Goal: Task Accomplishment & Management: Manage account settings

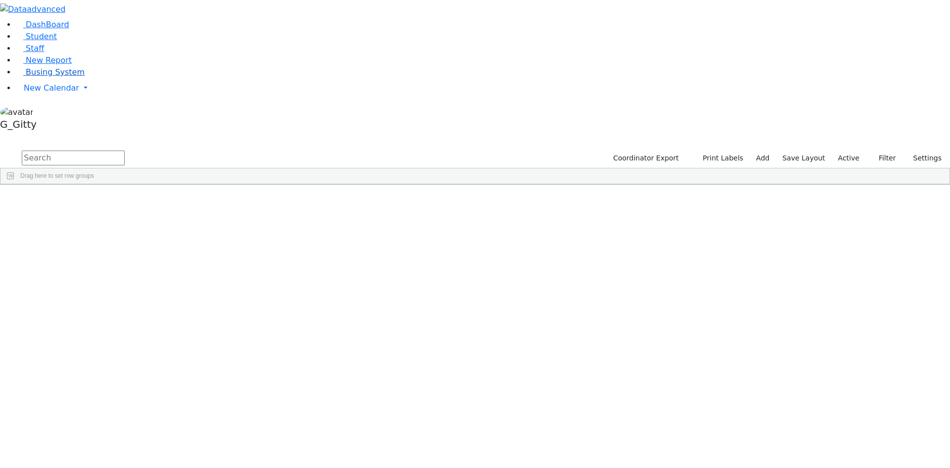
click at [39, 77] on span "Busing System" at bounding box center [55, 71] width 59 height 9
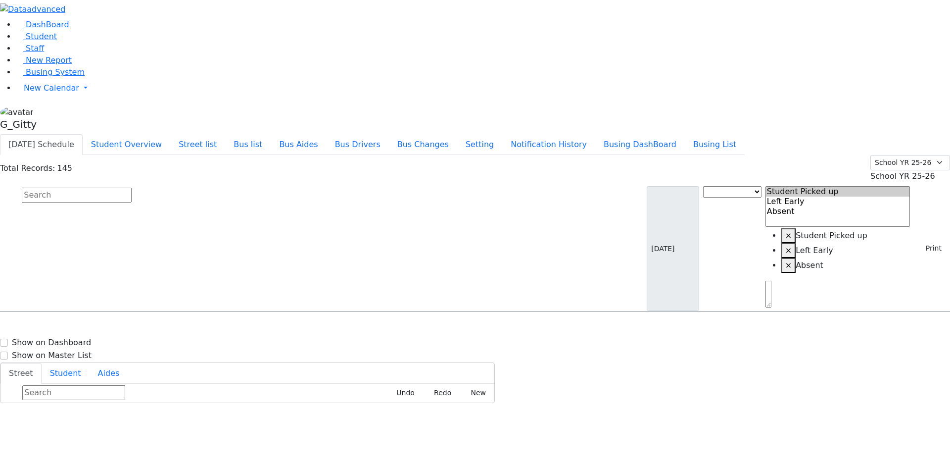
click at [132, 188] on input "text" at bounding box center [77, 195] width 110 height 15
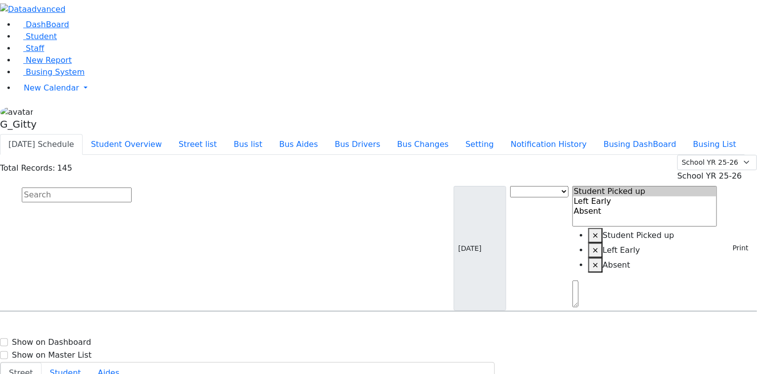
click at [132, 188] on input "text" at bounding box center [77, 195] width 110 height 15
click at [79, 326] on span "[PERSON_NAME] [DATE] 8457823917" at bounding box center [42, 339] width 73 height 27
select select
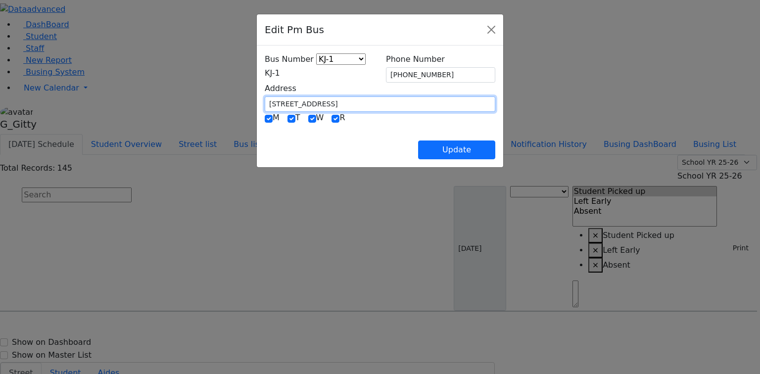
drag, startPoint x: 269, startPoint y: 101, endPoint x: 190, endPoint y: 98, distance: 79.2
click at [257, 98] on div "Bus Number KJ-4 MA-13 RH-20 RV-21 PT KJ-1 KJ-2 KJ-3 KJ-5 KJ-6 KJ-8 WA-9 MW-15 E…" at bounding box center [380, 107] width 246 height 122
type input "1 Hamaspik Way"
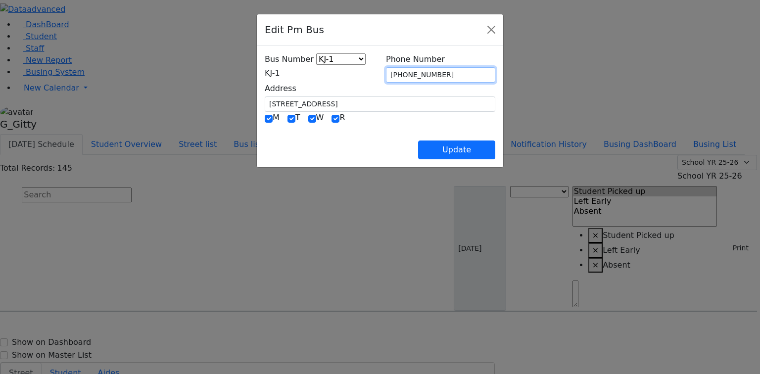
drag, startPoint x: 455, startPoint y: 75, endPoint x: 385, endPoint y: 74, distance: 70.3
click at [385, 74] on div "Phone Number (845) 782-3917" at bounding box center [440, 67] width 121 height 29
click at [402, 122] on div "M T W R" at bounding box center [380, 118] width 231 height 13
click at [280, 75] on span "KJ-1" at bounding box center [272, 72] width 15 height 9
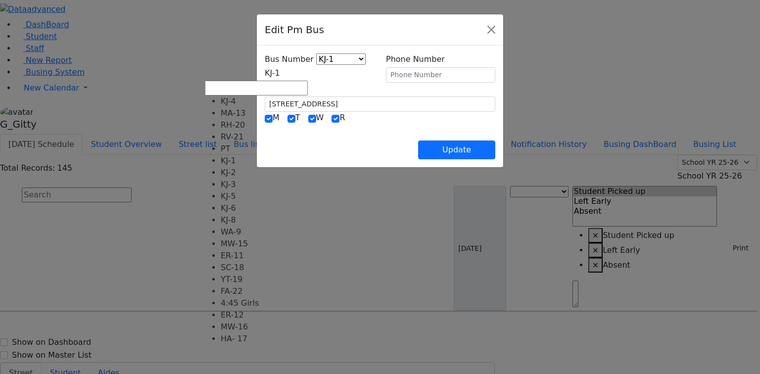
select select "401"
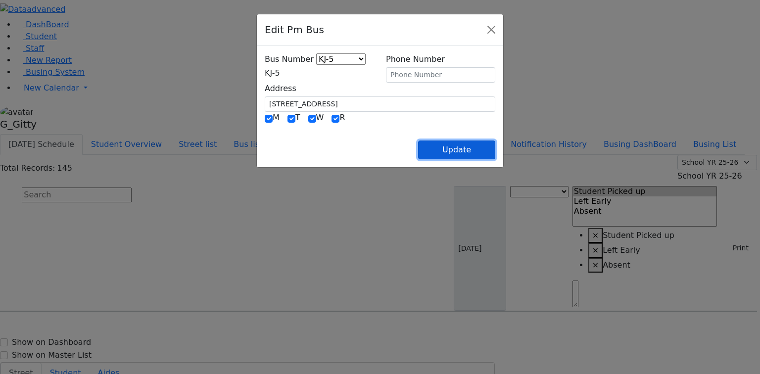
click at [495, 141] on button "Update" at bounding box center [456, 150] width 77 height 19
select select
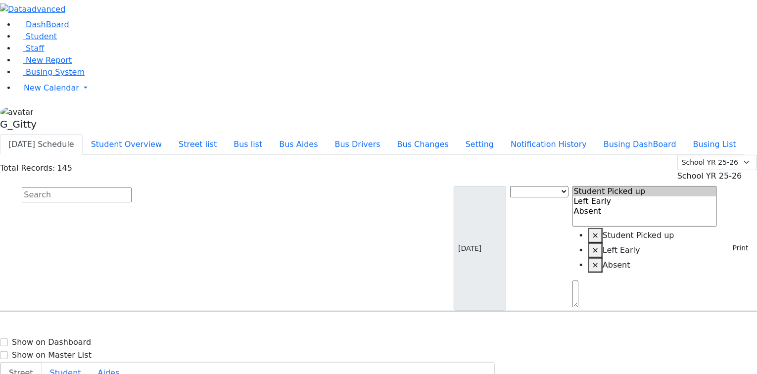
click at [132, 188] on input "text" at bounding box center [77, 195] width 110 height 15
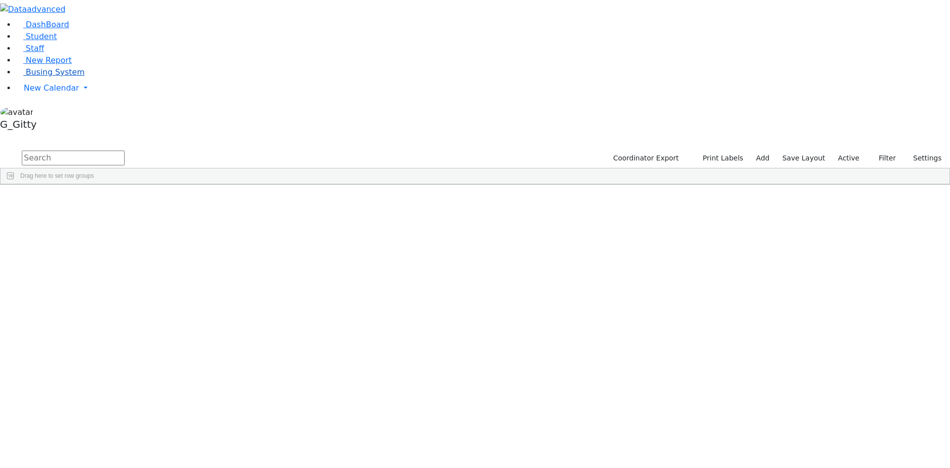
click at [83, 77] on link "Busing System" at bounding box center [50, 71] width 69 height 9
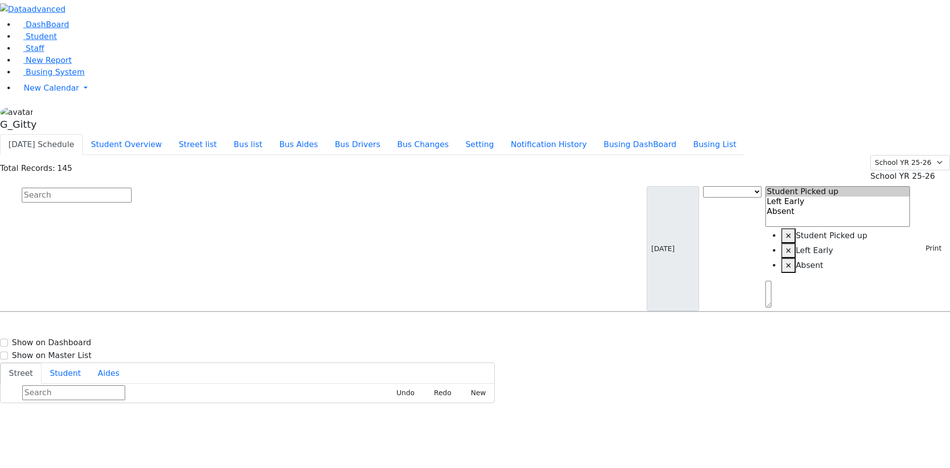
click at [132, 188] on input "text" at bounding box center [77, 195] width 110 height 15
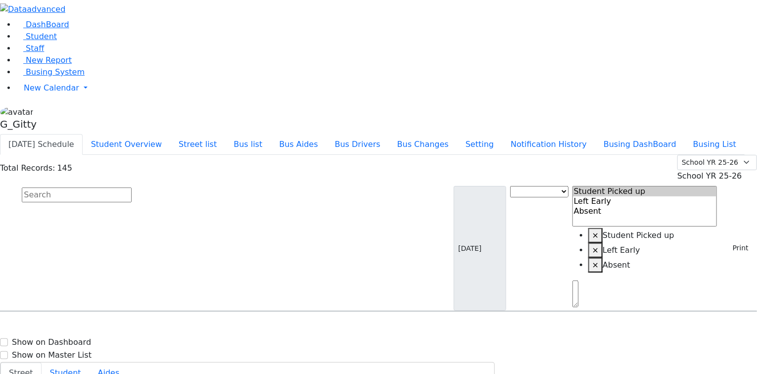
click at [132, 188] on input "text" at bounding box center [77, 195] width 110 height 15
click at [713, 171] on span "School YR 25-26" at bounding box center [710, 175] width 65 height 9
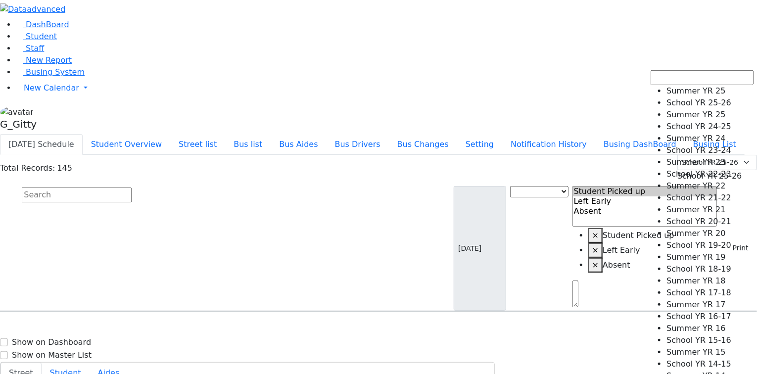
select select "210"
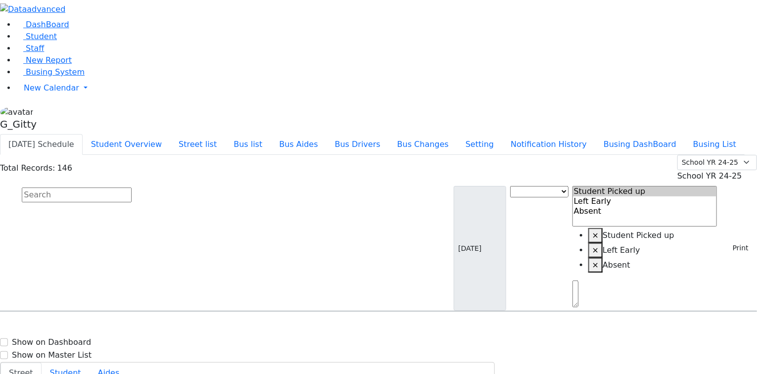
scroll to position [0, 0]
click at [79, 326] on span "Aker Leah 4/9/2012 8457823917" at bounding box center [42, 339] width 73 height 27
select select
click at [38, 41] on link "Student" at bounding box center [36, 36] width 41 height 9
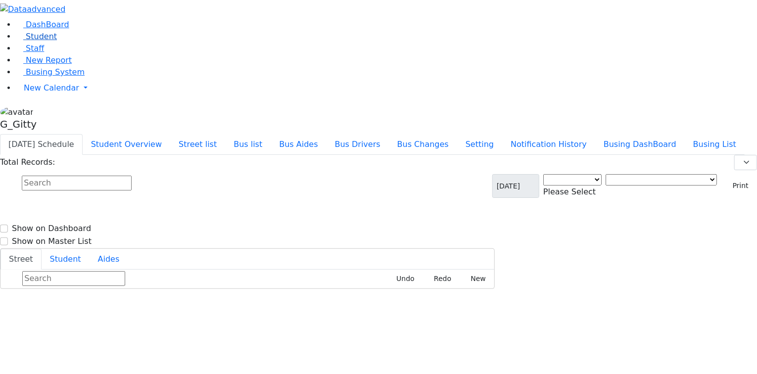
select select "3"
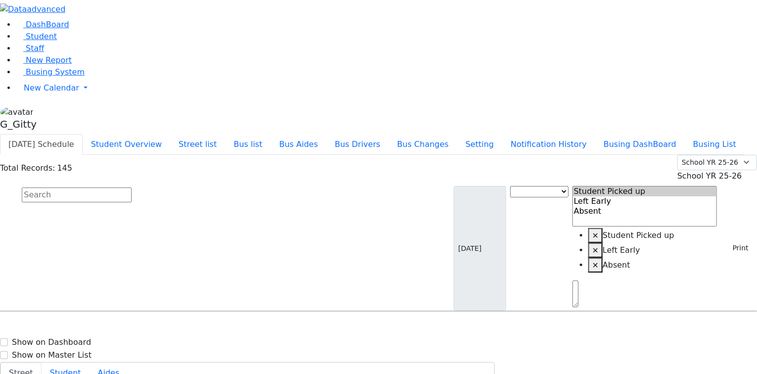
click at [79, 326] on h6 "[PERSON_NAME]" at bounding box center [42, 330] width 73 height 9
select select
type input "[PHONE_NUMBER]"
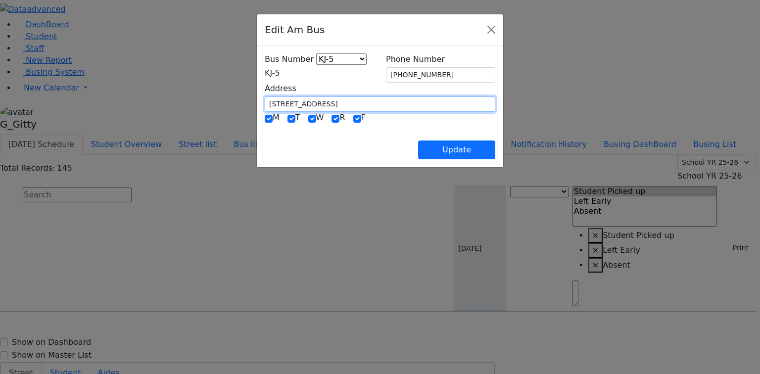
drag, startPoint x: 242, startPoint y: 98, endPoint x: 195, endPoint y: 97, distance: 47.0
click at [257, 97] on div "Bus Number RH-20 PT KJ-1 KJ-2 KJ-3 KJ-4 KJ-5 KJ-6 KJ-7 KJ-8 ER-11 MW-14 SC-18 W…" at bounding box center [380, 107] width 246 height 122
click at [265, 104] on input "[STREET_ADDRESS][PERSON_NAME]" at bounding box center [380, 104] width 231 height 15
click at [265, 97] on input "[STREET_ADDRESS][PERSON_NAME]" at bounding box center [380, 104] width 231 height 15
type input "[STREET_ADDRESS][PERSON_NAME]"
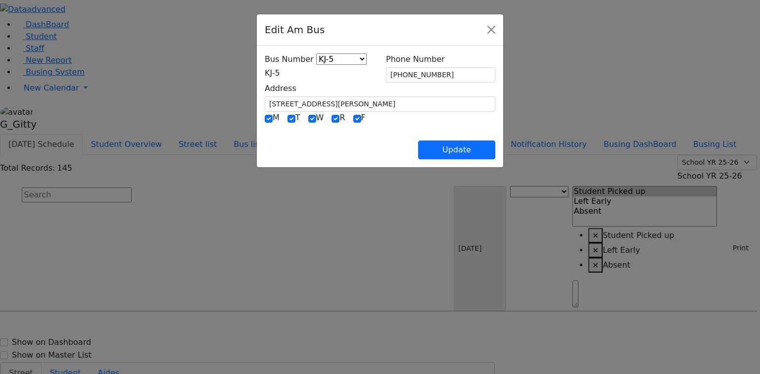
click at [344, 127] on div "Update" at bounding box center [380, 142] width 231 height 35
drag, startPoint x: 452, startPoint y: 73, endPoint x: 421, endPoint y: 70, distance: 31.3
click at [421, 70] on input "[PHONE_NUMBER]" at bounding box center [440, 74] width 109 height 15
type input "[PHONE_NUMBER]"
click at [397, 107] on input "[STREET_ADDRESS][PERSON_NAME]" at bounding box center [380, 104] width 231 height 15
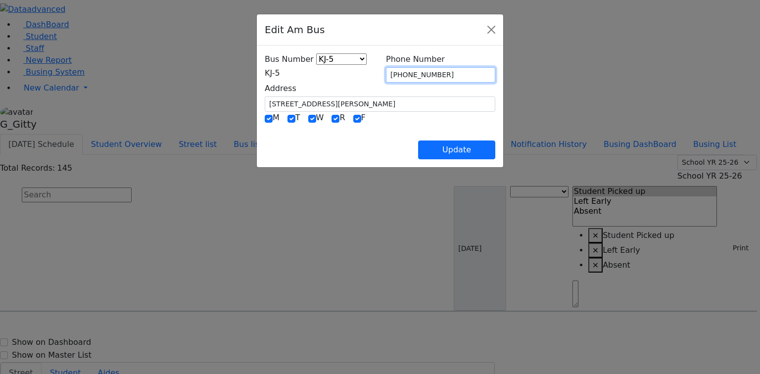
drag, startPoint x: 438, startPoint y: 71, endPoint x: 380, endPoint y: 72, distance: 57.4
click at [380, 72] on div "Phone Number (845) 782-0351" at bounding box center [440, 67] width 121 height 29
click at [368, 126] on div "Update" at bounding box center [380, 142] width 231 height 35
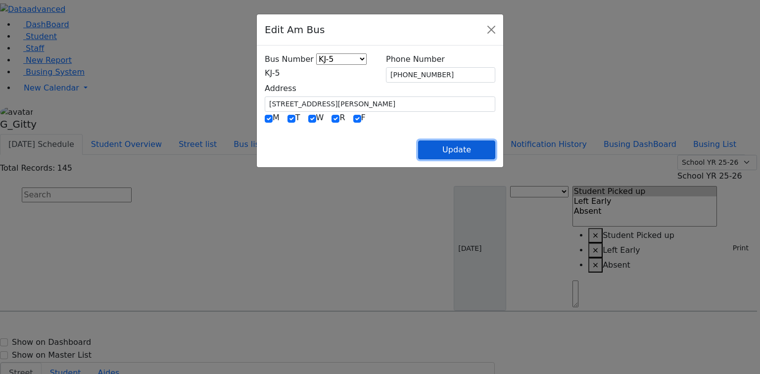
click at [495, 147] on button "Update" at bounding box center [456, 150] width 77 height 19
select select
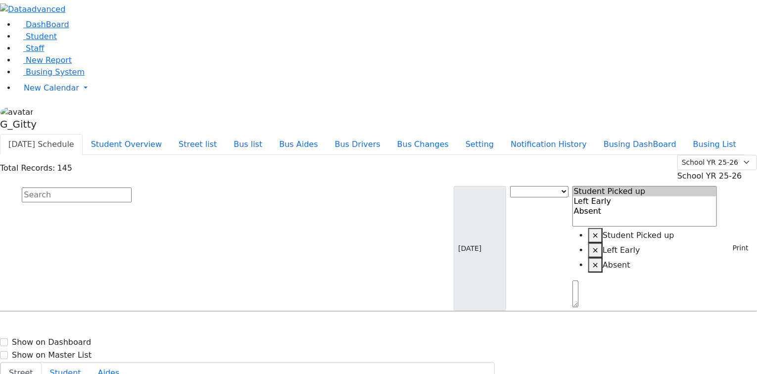
drag, startPoint x: 714, startPoint y: 280, endPoint x: 691, endPoint y: 267, distance: 26.2
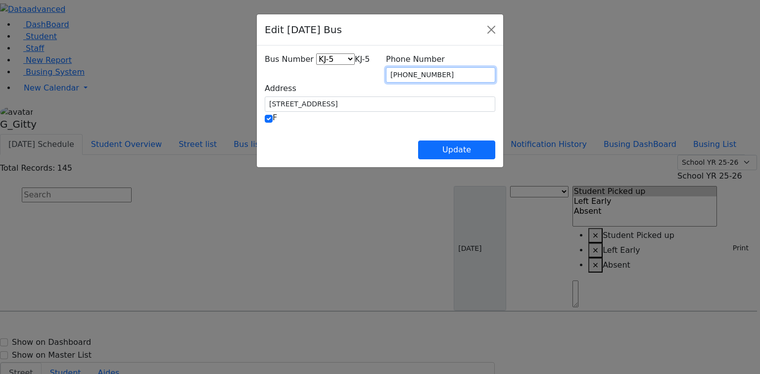
drag, startPoint x: 445, startPoint y: 74, endPoint x: 365, endPoint y: 72, distance: 80.2
click at [365, 72] on div "Bus Number HV-10 RH-20 PT KJ-1 KJ-2 KJ-3 KJ-4 KJ-5 KJ-6 KJ-7 KJ-8 WA-9 MW-14 ER…" at bounding box center [380, 82] width 243 height 58
paste input "0351"
type input "[PHONE_NUMBER]"
drag, startPoint x: 387, startPoint y: 130, endPoint x: 273, endPoint y: 103, distance: 116.8
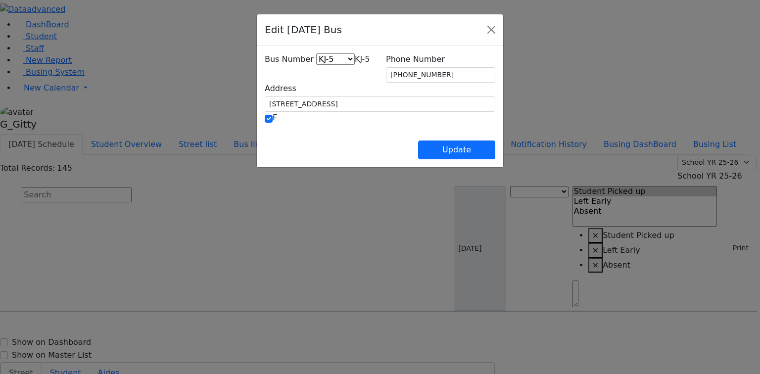
click at [384, 130] on div "Update" at bounding box center [380, 142] width 231 height 35
drag, startPoint x: 283, startPoint y: 102, endPoint x: 195, endPoint y: 101, distance: 88.1
click at [257, 101] on div "Bus Number HV-10 RH-20 PT KJ-1 KJ-2 KJ-3 KJ-4 KJ-5 KJ-6 KJ-7 KJ-8 WA-9 MW-14 ER…" at bounding box center [380, 107] width 246 height 122
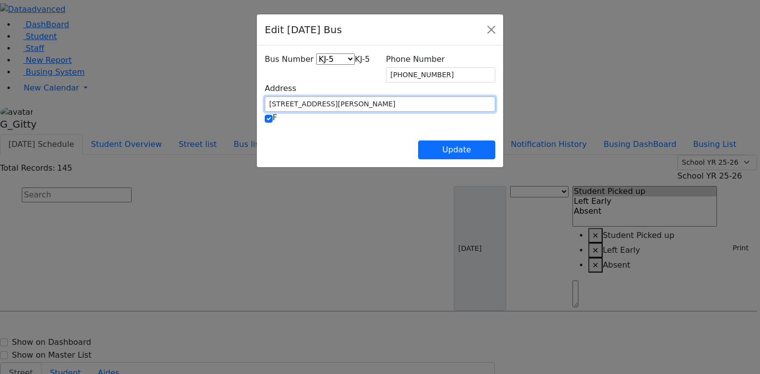
type input "7 Lemberg Ct. #303"
click at [355, 64] on span "KJ-5" at bounding box center [362, 58] width 15 height 9
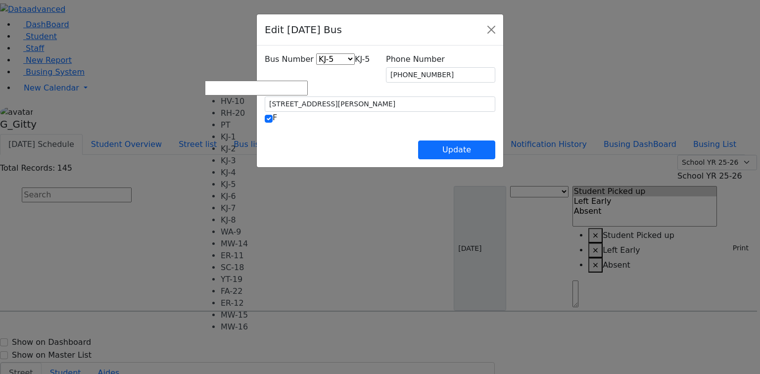
select select "405"
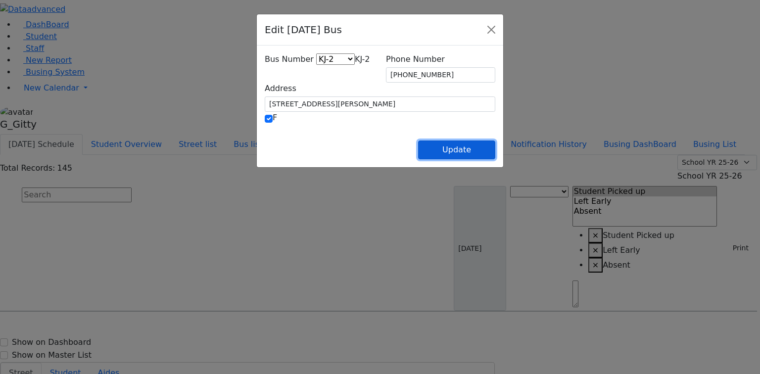
click at [495, 142] on button "Update" at bounding box center [456, 150] width 77 height 19
select select
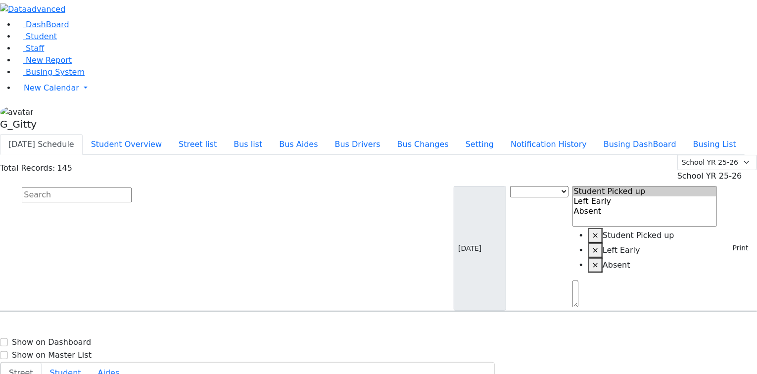
drag, startPoint x: 716, startPoint y: 155, endPoint x: 711, endPoint y: 153, distance: 6.0
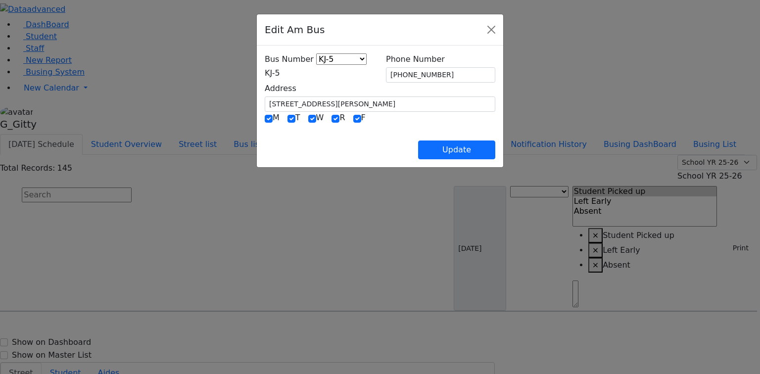
click at [259, 81] on div "Bus Number RH-20 PT KJ-1 KJ-2 KJ-3 KJ-4 KJ-5 KJ-6 KJ-7 KJ-8 ER-11 MW-14 SC-18 W…" at bounding box center [319, 67] width 121 height 29
click at [265, 75] on span "KJ-5" at bounding box center [272, 72] width 15 height 9
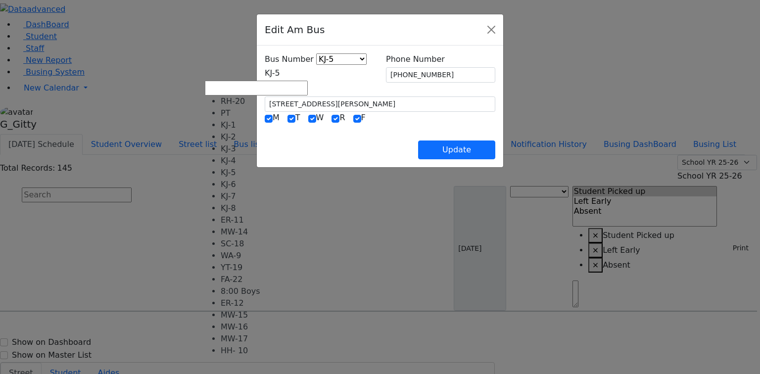
select select "391"
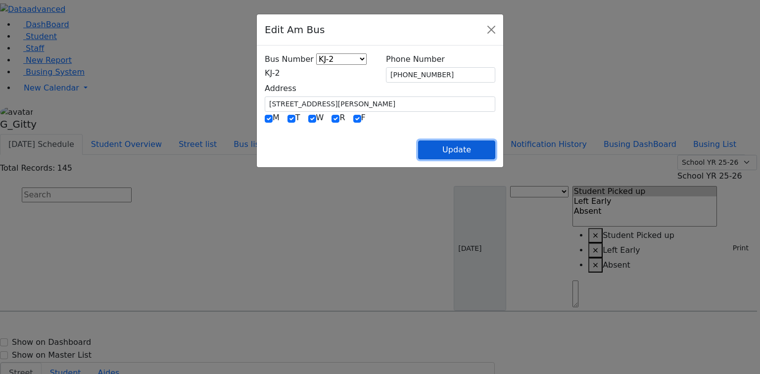
click at [495, 155] on button "Update" at bounding box center [456, 150] width 77 height 19
select select
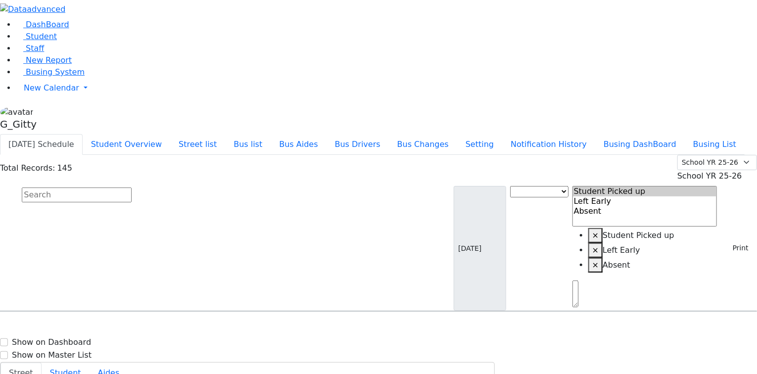
click at [79, 351] on span "Anshin Shmuel 1/17/2015 8457991694" at bounding box center [42, 364] width 73 height 27
select select
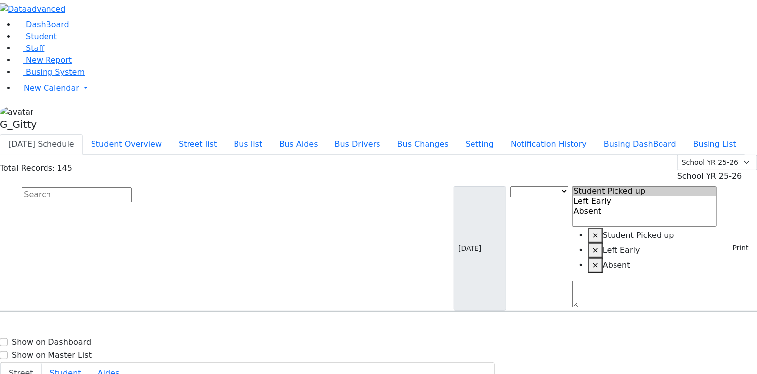
type input "(845) 799-1694"
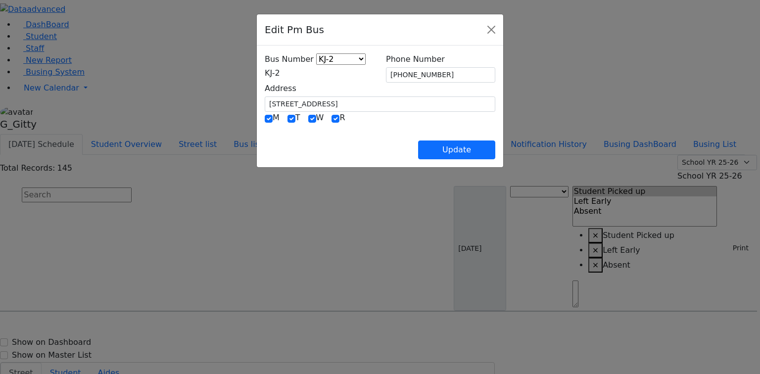
click at [265, 76] on span "KJ-2" at bounding box center [272, 72] width 15 height 9
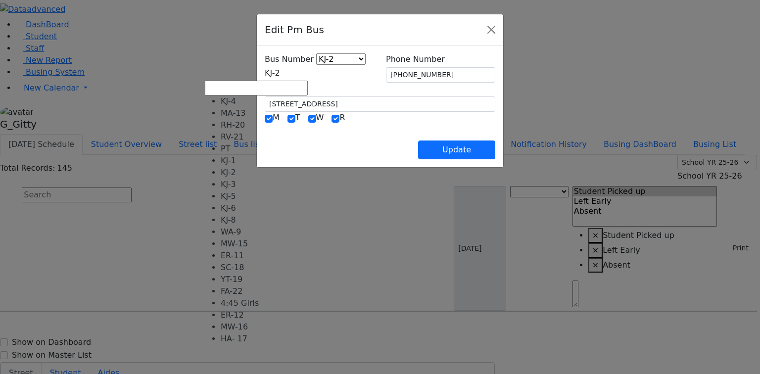
scroll to position [73, 0]
select select "452"
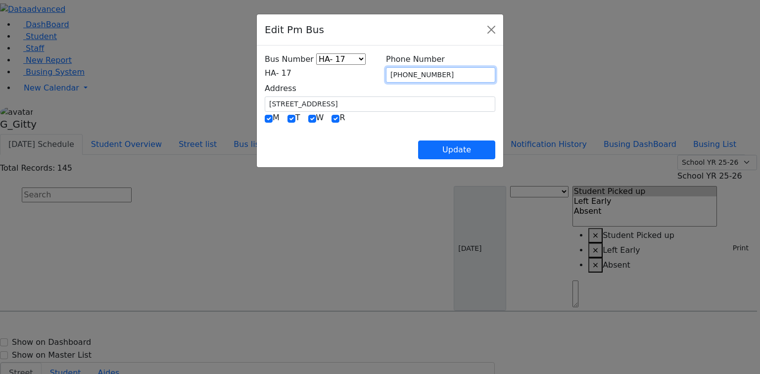
drag, startPoint x: 440, startPoint y: 74, endPoint x: 388, endPoint y: 78, distance: 51.6
click at [388, 78] on input "(845) 799-1694" at bounding box center [440, 74] width 109 height 15
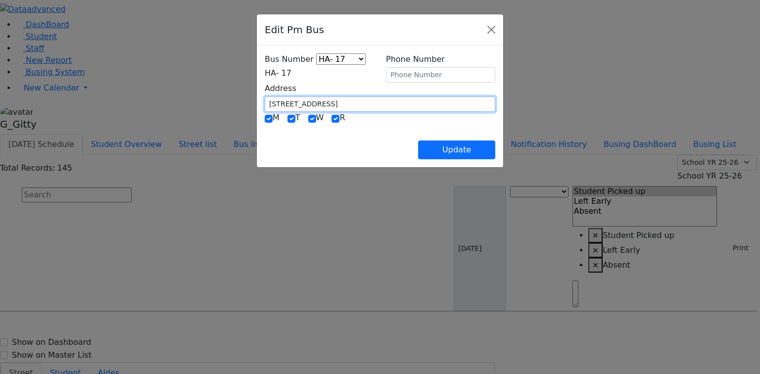
drag, startPoint x: 235, startPoint y: 103, endPoint x: 203, endPoint y: 102, distance: 31.7
click at [259, 102] on div "Address 3 Lizensk Blvd. #403" at bounding box center [380, 97] width 243 height 29
type input "4"
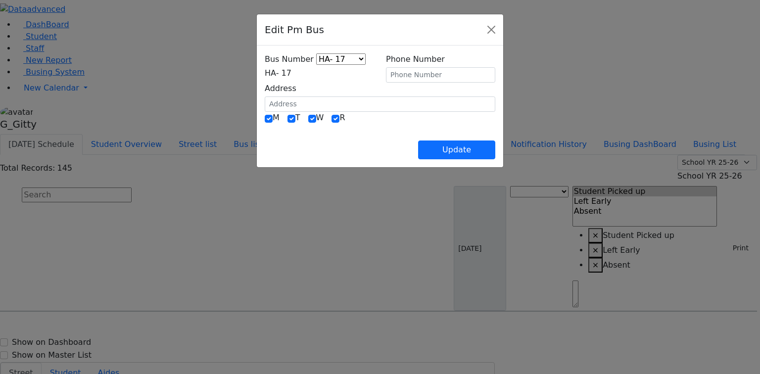
click at [364, 152] on div "Update" at bounding box center [380, 142] width 231 height 35
click at [495, 147] on button "Update" at bounding box center [456, 150] width 77 height 19
select select
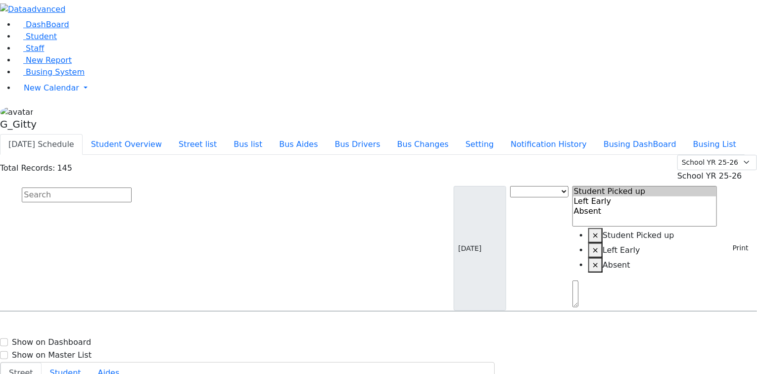
select select
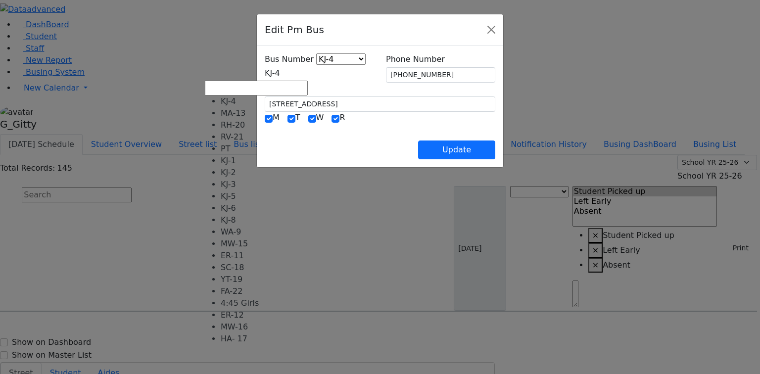
click at [265, 78] on span "KJ-4" at bounding box center [272, 72] width 15 height 9
select select "374"
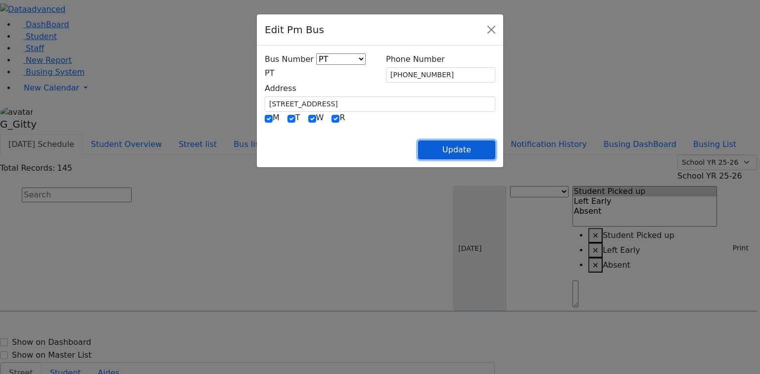
drag, startPoint x: 493, startPoint y: 151, endPoint x: 340, endPoint y: 141, distance: 153.3
click at [491, 151] on button "Update" at bounding box center [456, 150] width 77 height 19
select select
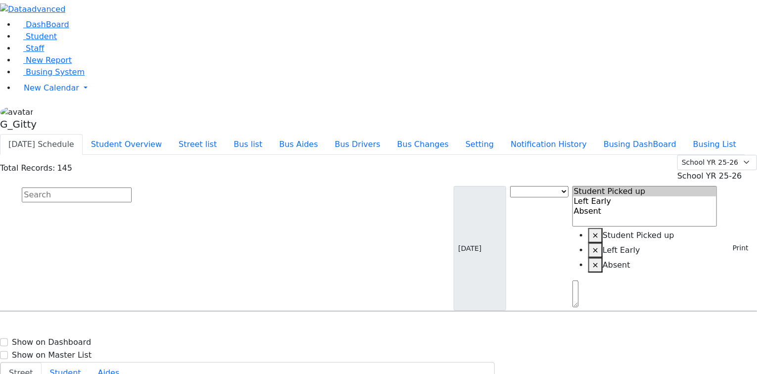
click at [132, 188] on input "text" at bounding box center [77, 195] width 110 height 15
select select
click at [132, 188] on input "text" at bounding box center [77, 195] width 110 height 15
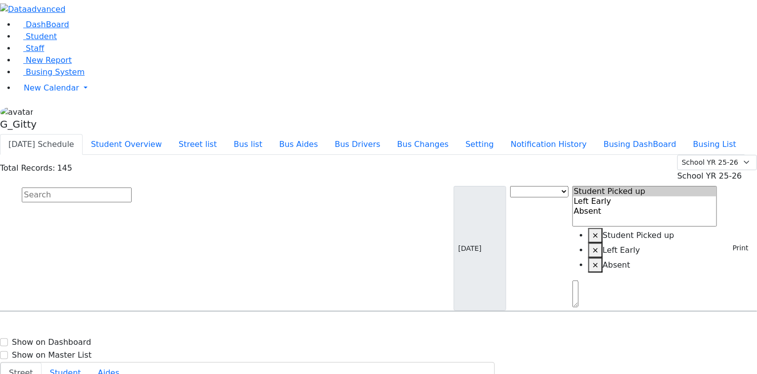
select select
type input "[PHONE_NUMBER]"
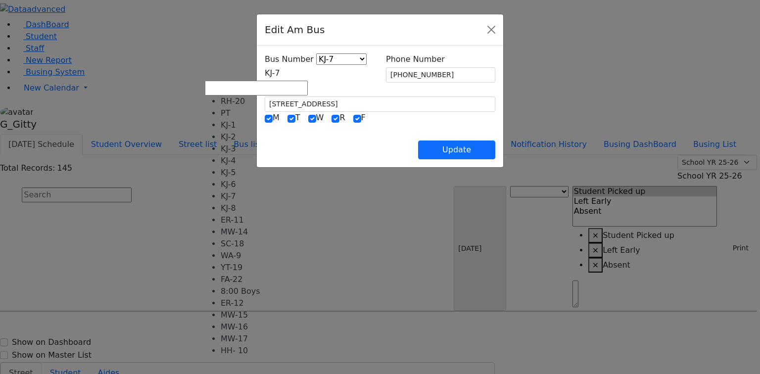
click at [265, 74] on span "KJ-7" at bounding box center [272, 72] width 15 height 9
select select "433"
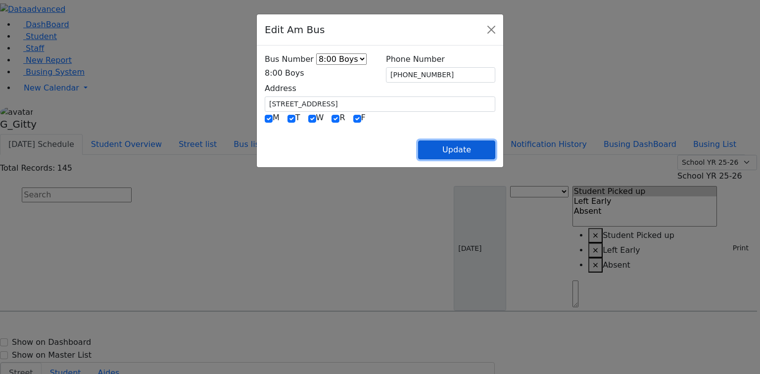
click at [495, 150] on button "Update" at bounding box center [456, 150] width 77 height 19
select select
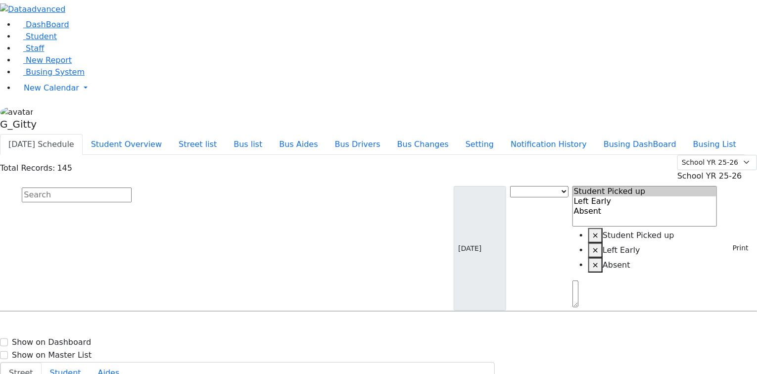
type input "[PHONE_NUMBER]"
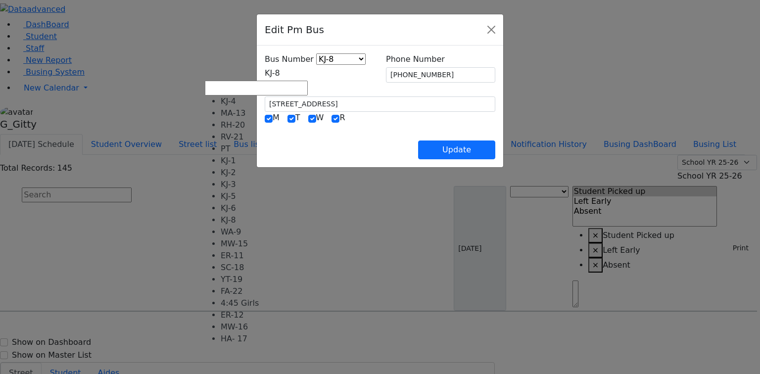
click at [280, 73] on span "KJ-8" at bounding box center [272, 72] width 15 height 9
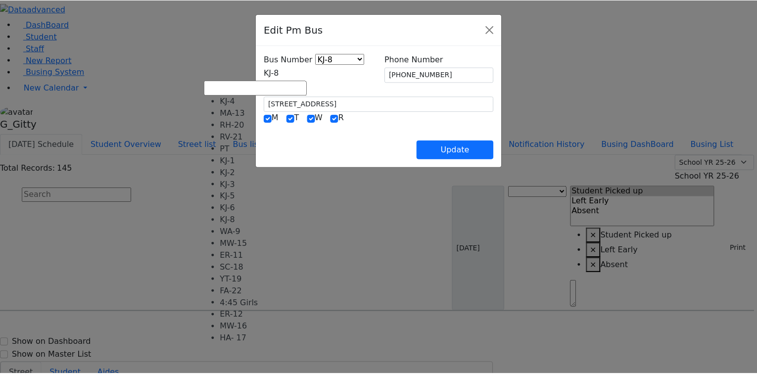
scroll to position [0, 0]
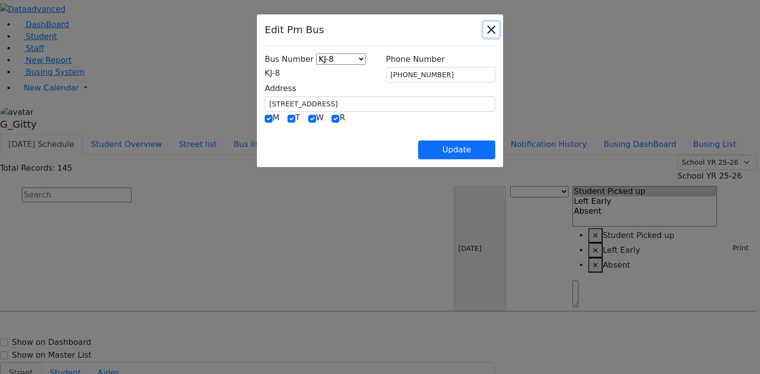
click at [499, 33] on button "Close" at bounding box center [492, 30] width 16 height 16
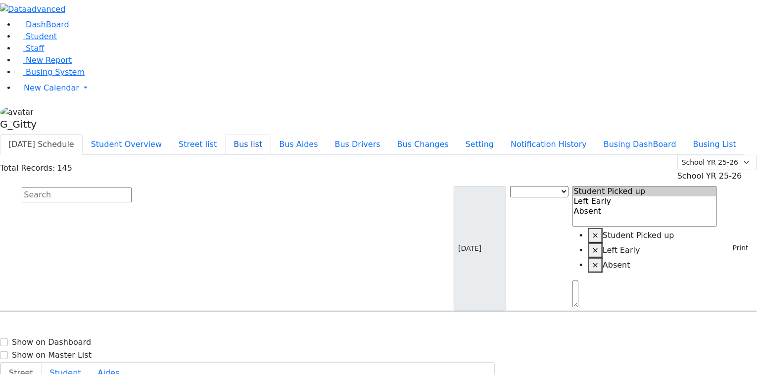
click at [271, 134] on button "Bus list" at bounding box center [248, 144] width 46 height 21
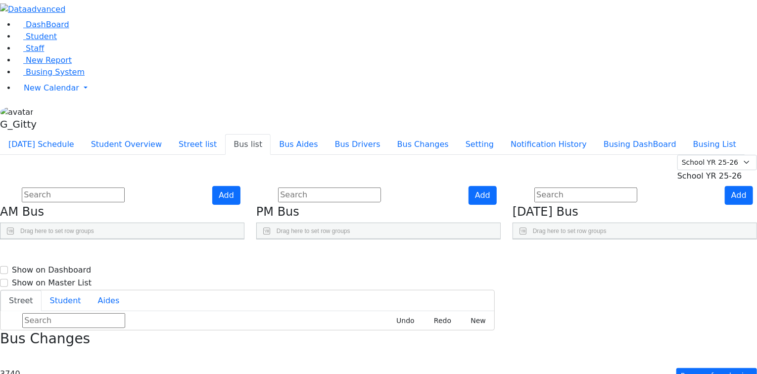
scroll to position [14, 0]
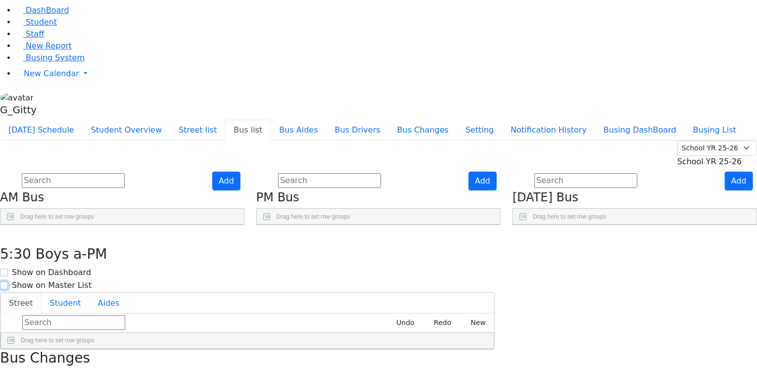
drag, startPoint x: 670, startPoint y: 11, endPoint x: 564, endPoint y: 17, distance: 106.1
click at [8, 282] on input "Show on Master List" at bounding box center [4, 286] width 8 height 8
checkbox input "true"
click at [8, 269] on input "Show on Dashboard" at bounding box center [4, 273] width 8 height 8
click at [10, 233] on icon "button" at bounding box center [6, 236] width 5 height 6
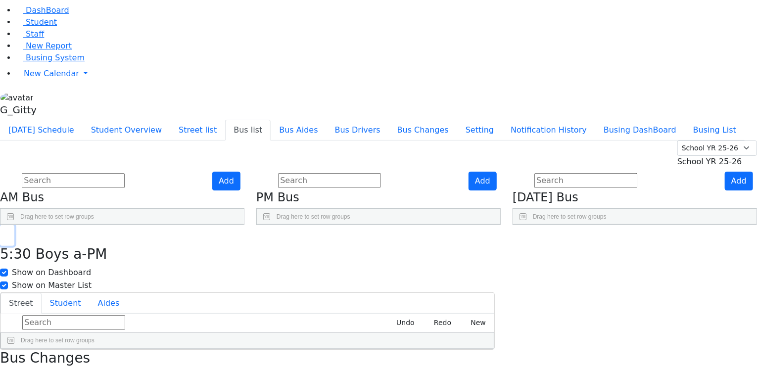
scroll to position [345, 0]
checkbox input "false"
click at [8, 282] on input "Show on Master List" at bounding box center [4, 286] width 8 height 8
checkbox input "true"
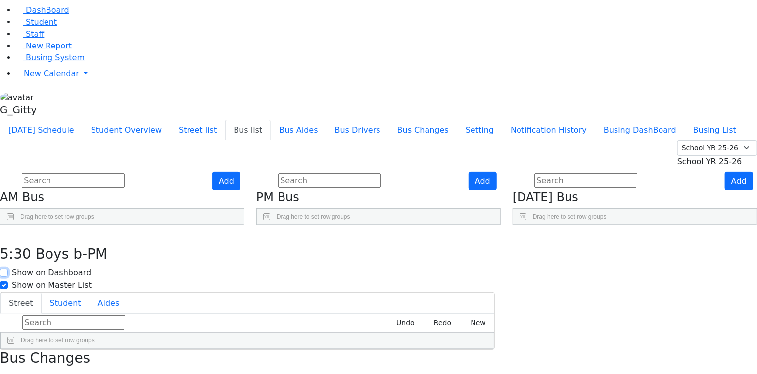
drag, startPoint x: 470, startPoint y: 13, endPoint x: 447, endPoint y: 10, distance: 23.0
click at [8, 269] on input "Show on Dashboard" at bounding box center [4, 273] width 8 height 8
checkbox input "true"
click at [14, 225] on button "button" at bounding box center [7, 235] width 14 height 21
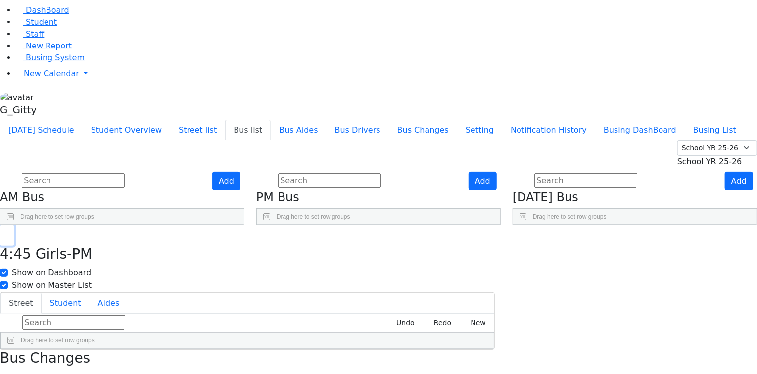
click at [10, 233] on icon "button" at bounding box center [6, 236] width 5 height 6
click at [14, 225] on button "button" at bounding box center [7, 235] width 14 height 21
click at [54, 62] on span "Busing System" at bounding box center [55, 57] width 59 height 9
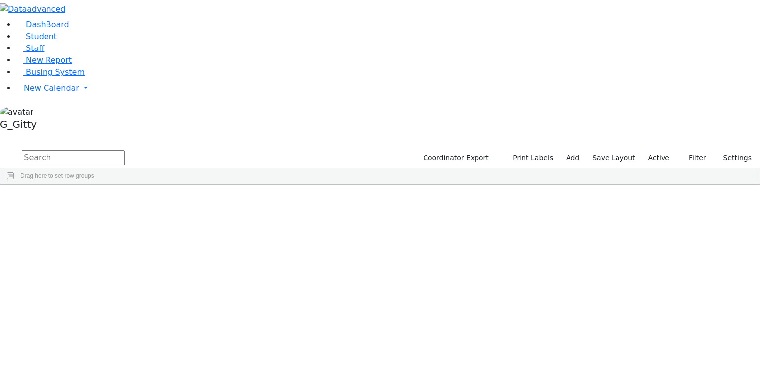
click at [125, 228] on div "[PERSON_NAME]" at bounding box center [93, 235] width 63 height 14
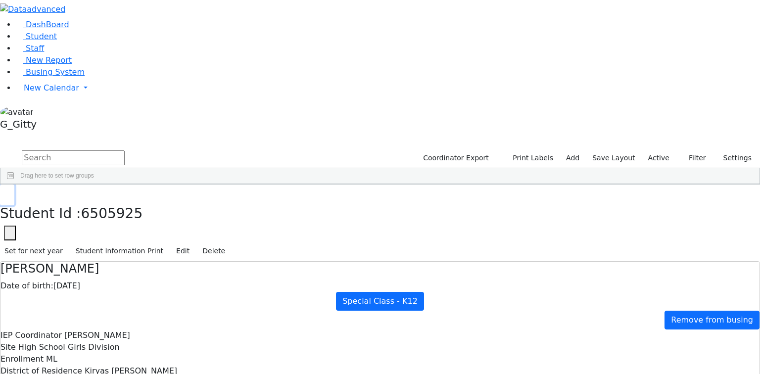
click at [10, 192] on icon "button" at bounding box center [6, 195] width 5 height 6
drag, startPoint x: 43, startPoint y: 133, endPoint x: 59, endPoint y: 127, distance: 16.9
click at [43, 77] on span "Busing System" at bounding box center [55, 71] width 59 height 9
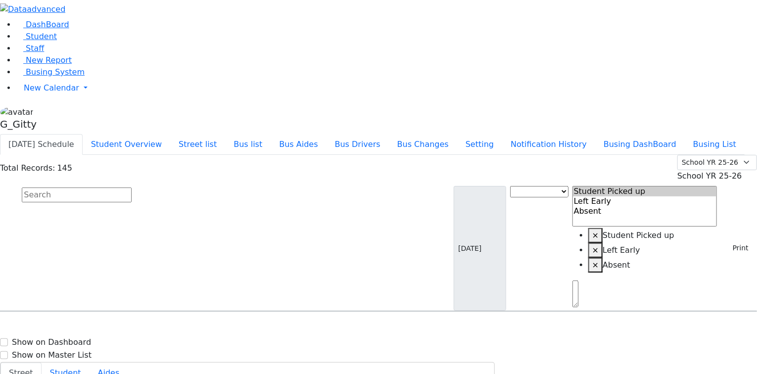
drag, startPoint x: 707, startPoint y: 62, endPoint x: 701, endPoint y: 67, distance: 7.7
click at [705, 171] on span "School YR 25-26" at bounding box center [710, 175] width 65 height 9
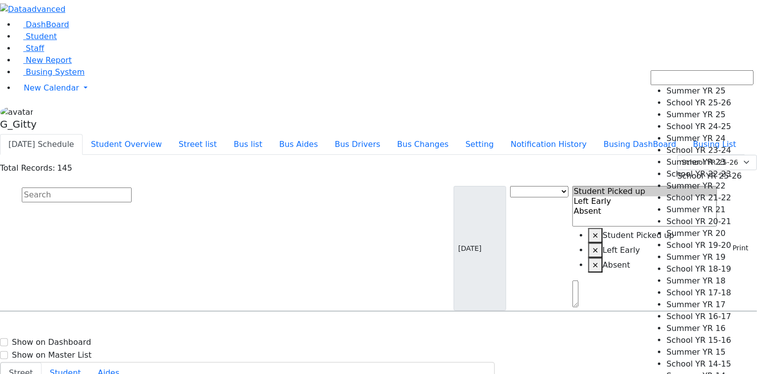
select select "210"
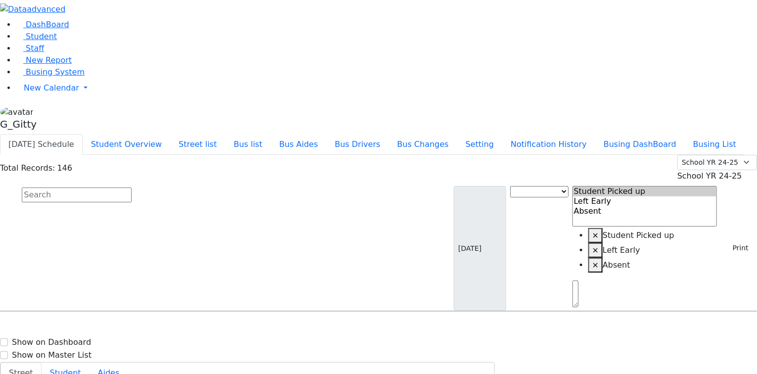
click at [79, 351] on h6 "[PERSON_NAME]" at bounding box center [42, 355] width 73 height 9
select select
click at [79, 374] on h6 "[PERSON_NAME]" at bounding box center [42, 380] width 73 height 9
select select
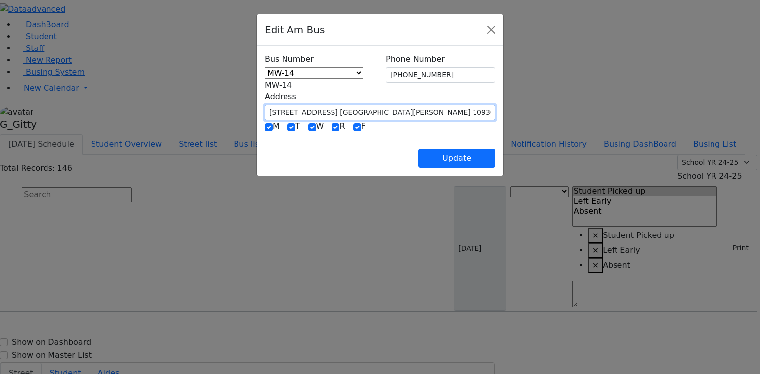
click at [348, 105] on input "[STREET_ADDRESS] [GEOGRAPHIC_DATA][PERSON_NAME] 10930" at bounding box center [380, 112] width 231 height 15
drag, startPoint x: 348, startPoint y: 99, endPoint x: 258, endPoint y: 100, distance: 89.6
click at [265, 105] on input "[STREET_ADDRESS] [GEOGRAPHIC_DATA][PERSON_NAME] 10930" at bounding box center [380, 112] width 231 height 15
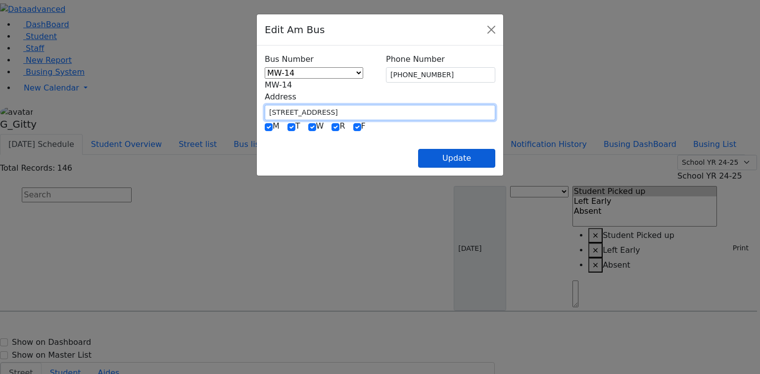
type input "[STREET_ADDRESS]"
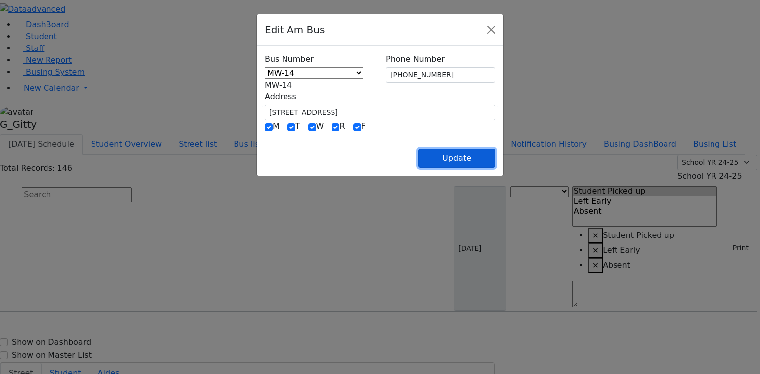
click at [495, 150] on button "Update" at bounding box center [456, 158] width 77 height 19
select select
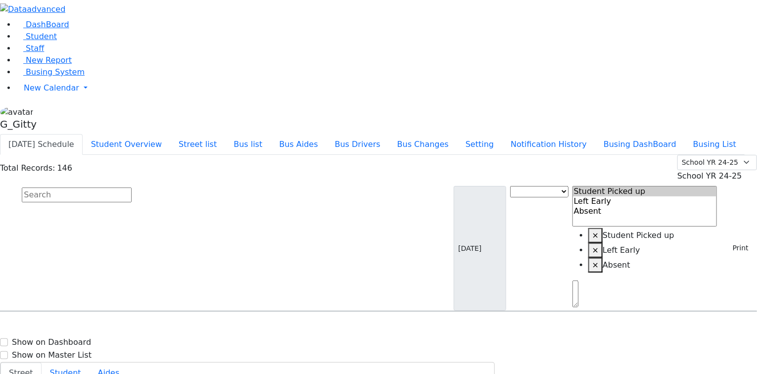
drag, startPoint x: 719, startPoint y: 279, endPoint x: 660, endPoint y: 261, distance: 61.2
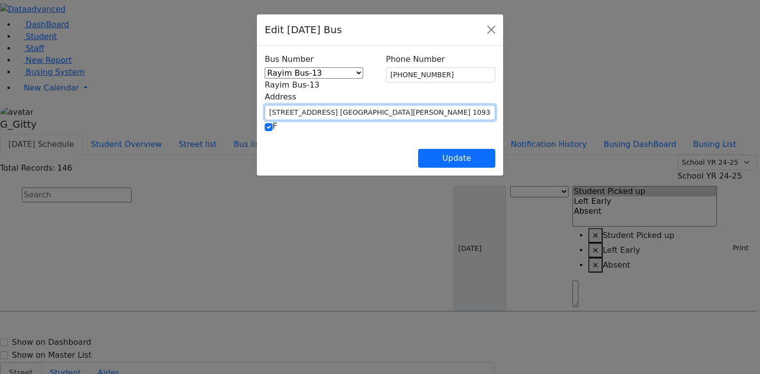
drag, startPoint x: 338, startPoint y: 99, endPoint x: 257, endPoint y: 101, distance: 80.2
click at [265, 105] on input "5 Blackmoor Ct. Highland Mills NY 10930" at bounding box center [380, 112] width 231 height 15
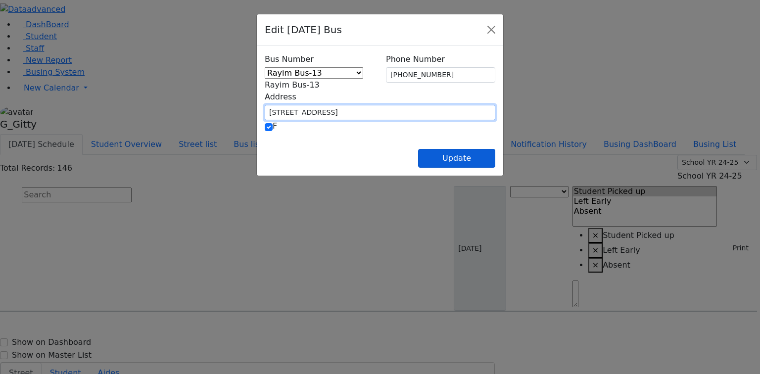
type input "[STREET_ADDRESS]"
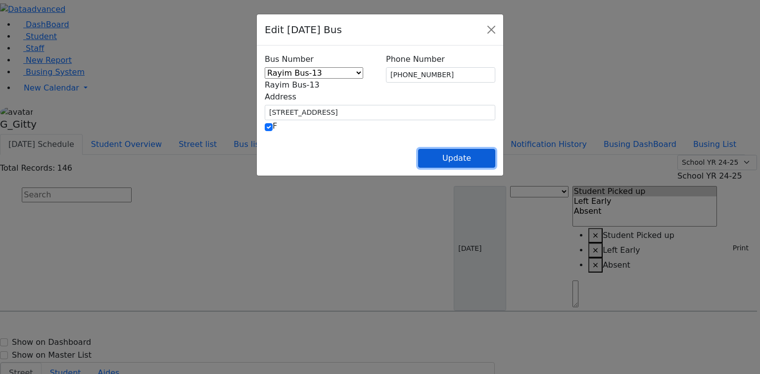
click at [495, 157] on button "Update" at bounding box center [456, 158] width 77 height 19
select select
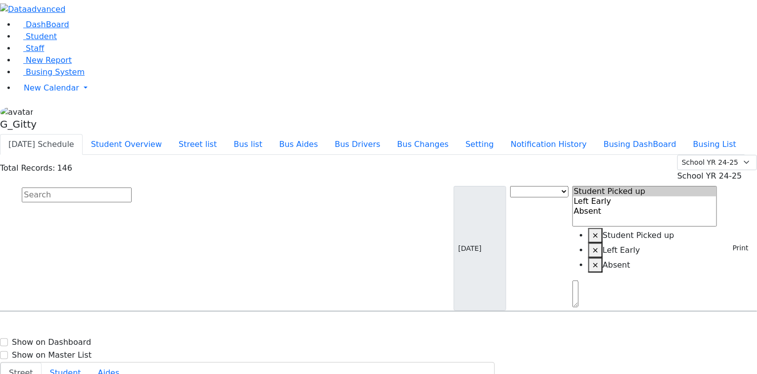
select select
drag, startPoint x: 278, startPoint y: 77, endPoint x: 285, endPoint y: 73, distance: 7.3
click at [132, 188] on input "text" at bounding box center [77, 195] width 110 height 15
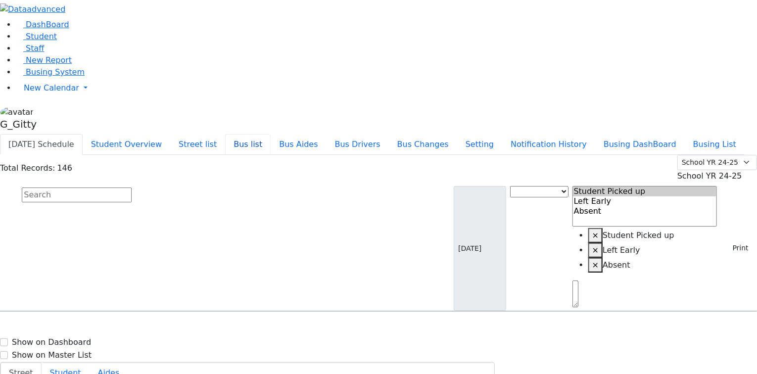
click at [271, 134] on button "Bus list" at bounding box center [248, 144] width 46 height 21
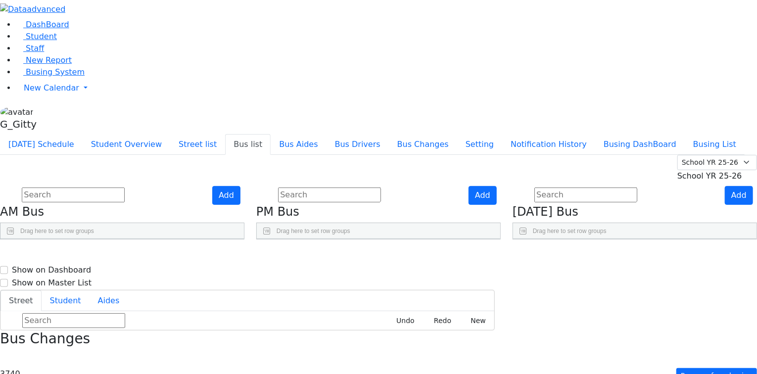
click at [710, 171] on span "School YR 25-26" at bounding box center [710, 175] width 65 height 9
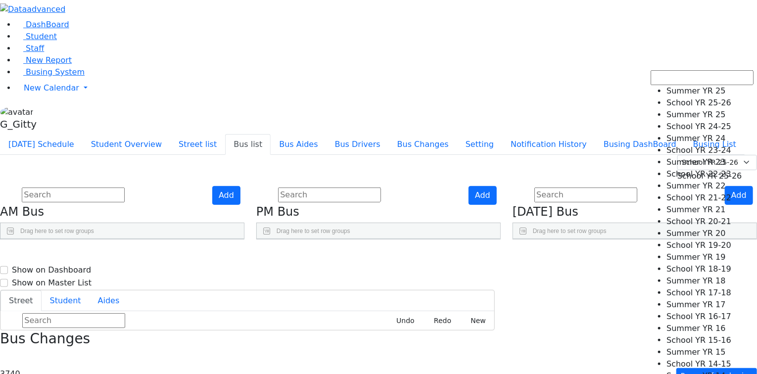
select select "210"
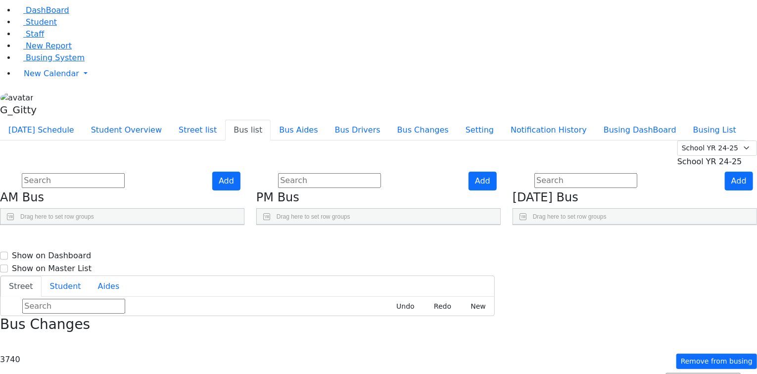
scroll to position [320, 0]
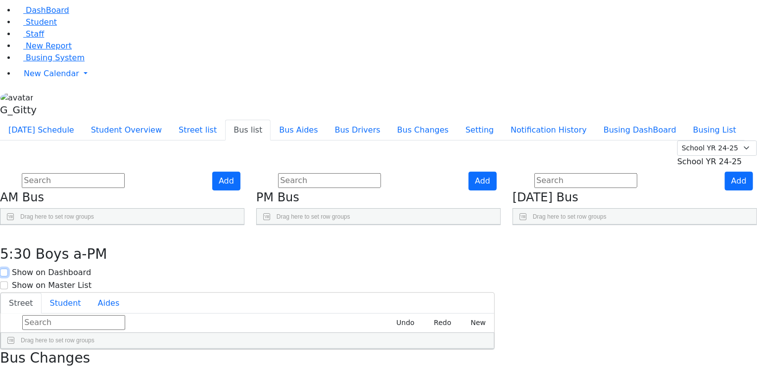
drag, startPoint x: 470, startPoint y: 10, endPoint x: 588, endPoint y: 2, distance: 118.6
click at [8, 269] on input "Show on Dashboard" at bounding box center [4, 273] width 8 height 8
checkbox input "true"
drag, startPoint x: 675, startPoint y: 12, endPoint x: 668, endPoint y: 12, distance: 6.9
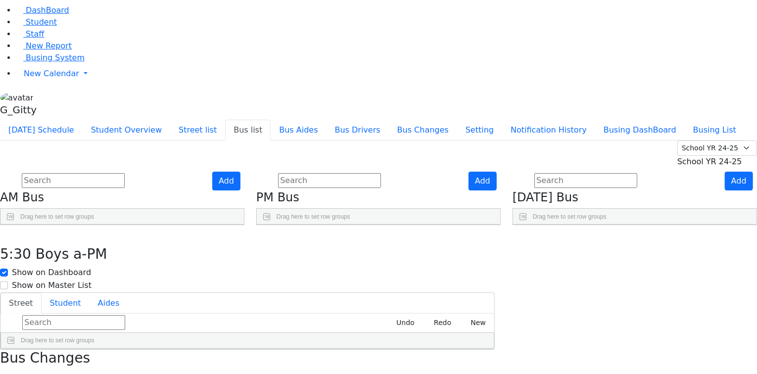
click at [495, 280] on div "Show on Master List" at bounding box center [247, 286] width 495 height 12
click at [8, 282] on input "Show on Master List" at bounding box center [4, 286] width 8 height 8
checkbox input "true"
click at [14, 225] on button "button" at bounding box center [7, 235] width 14 height 21
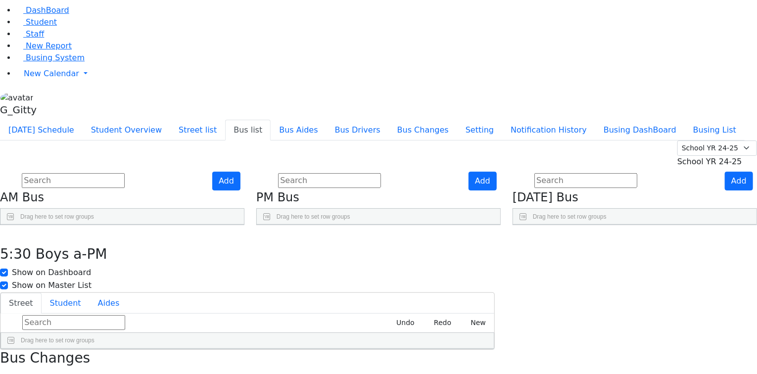
checkbox input "false"
click at [8, 282] on input "Show on Master List" at bounding box center [4, 286] width 8 height 8
checkbox input "true"
click at [8, 269] on input "Show on Dashboard" at bounding box center [4, 273] width 8 height 8
checkbox input "true"
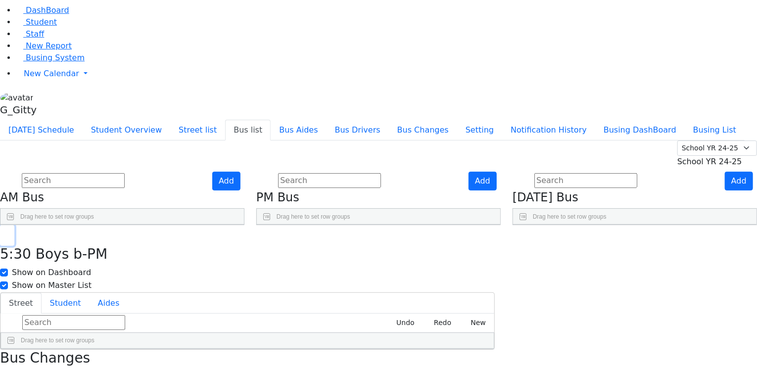
click at [10, 233] on icon "button" at bounding box center [6, 236] width 5 height 6
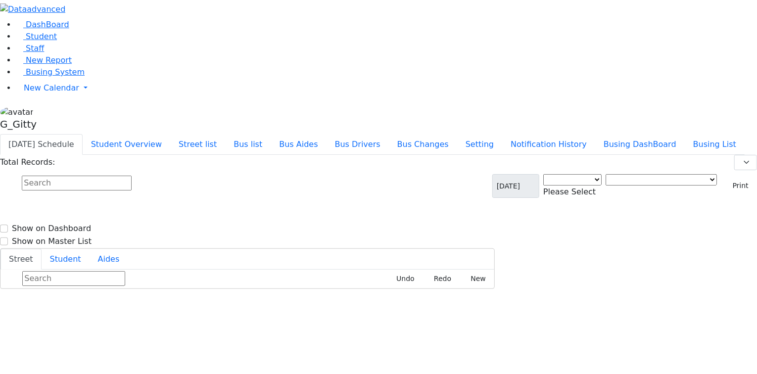
select select "3"
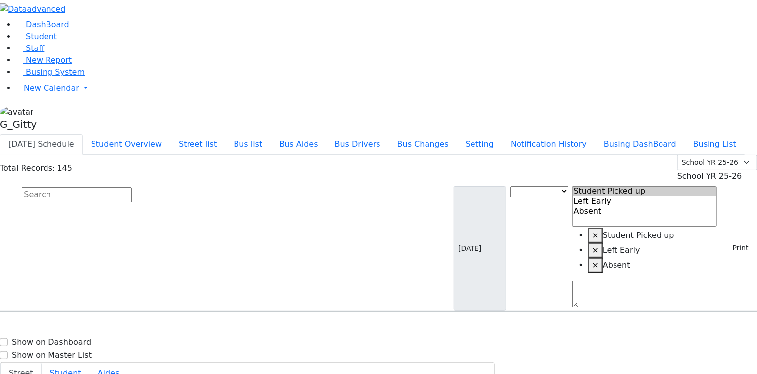
click at [132, 188] on input "text" at bounding box center [77, 195] width 110 height 15
click at [105, 347] on div "Ausch Hendel 9/8/2015 8457824414" at bounding box center [52, 359] width 105 height 25
select select
click at [79, 371] on h6 "[PERSON_NAME]" at bounding box center [42, 375] width 73 height 9
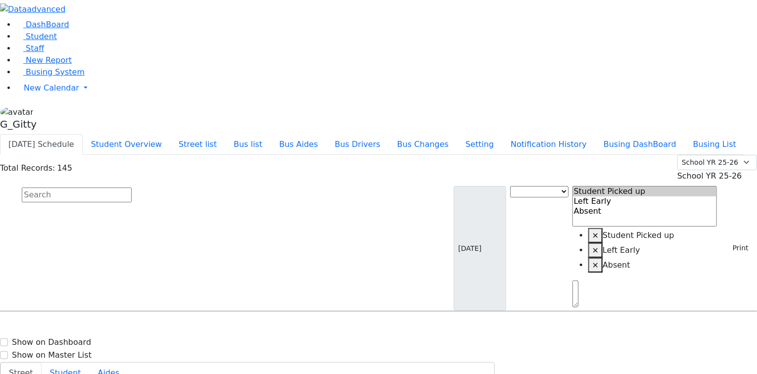
select select
type input "[PHONE_NUMBER]"
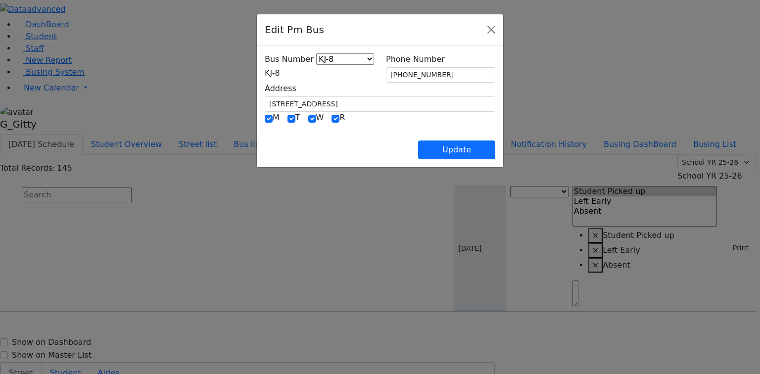
click at [280, 78] on span "KJ-8" at bounding box center [272, 72] width 15 height 9
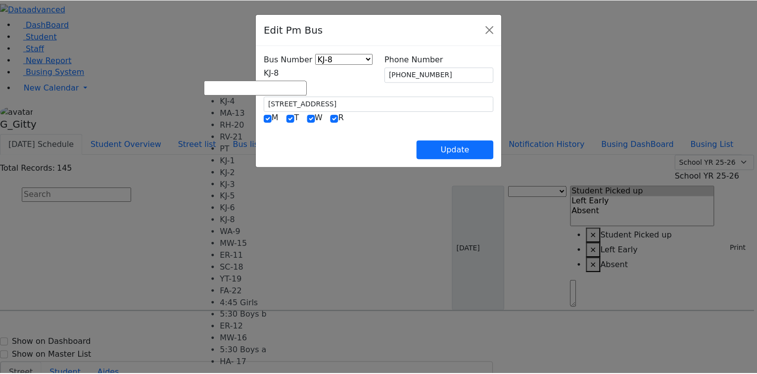
scroll to position [90, 0]
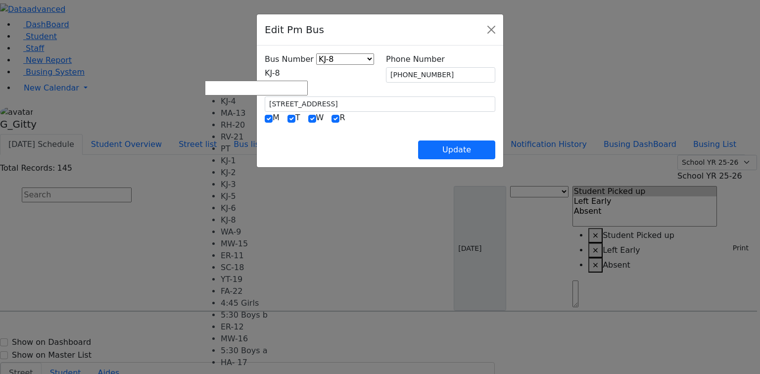
drag, startPoint x: 257, startPoint y: 181, endPoint x: 325, endPoint y: 161, distance: 70.0
select select "451"
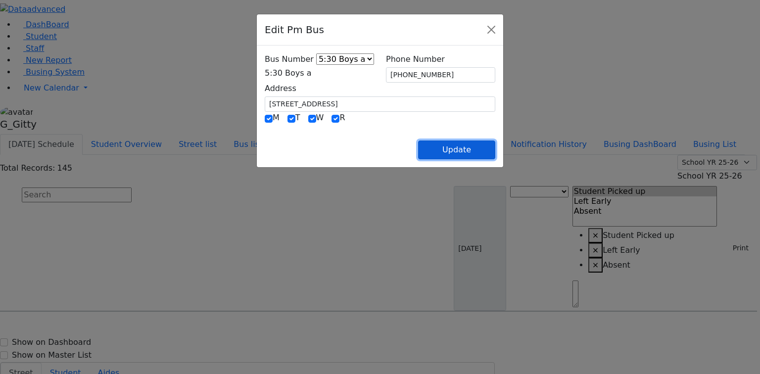
click at [495, 152] on button "Update" at bounding box center [456, 150] width 77 height 19
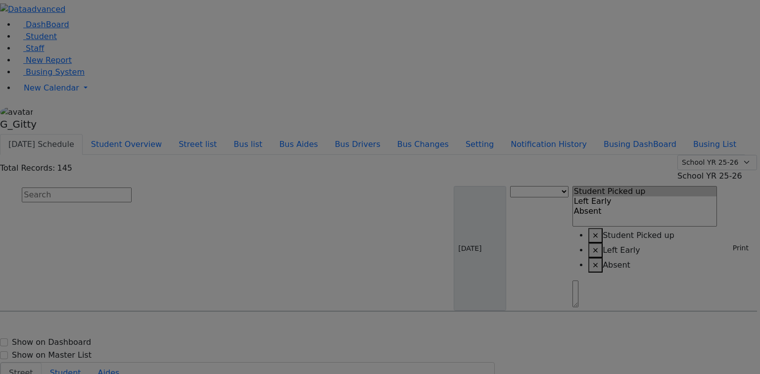
select select
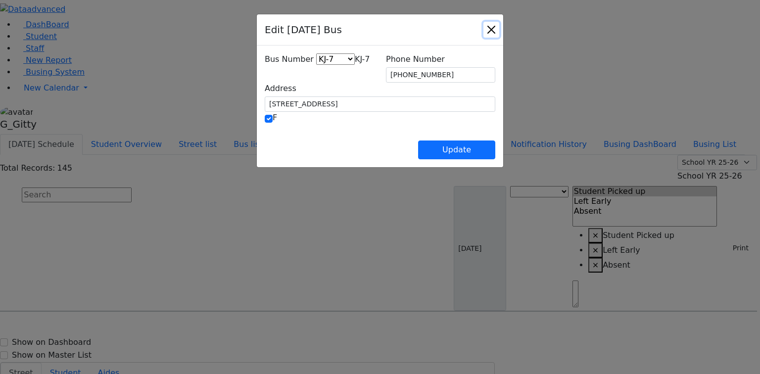
click at [499, 33] on button "Close" at bounding box center [492, 30] width 16 height 16
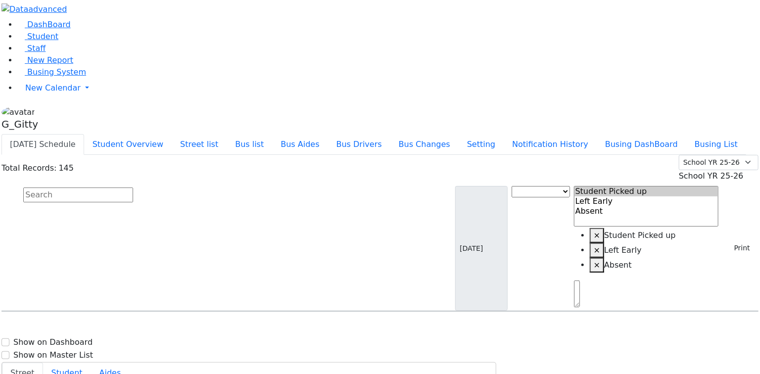
scroll to position [40, 0]
select select
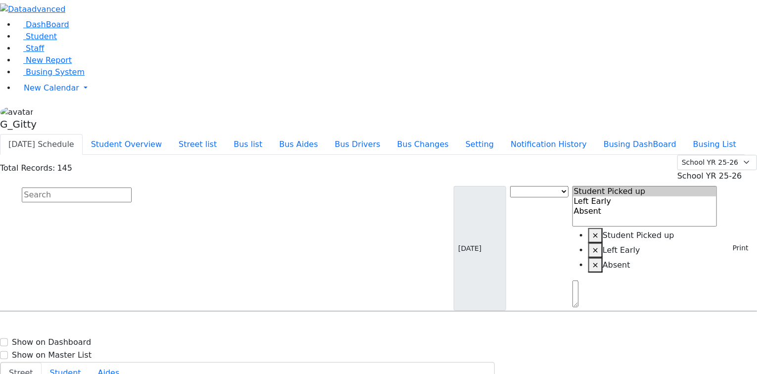
type input "(845) 782-2443"
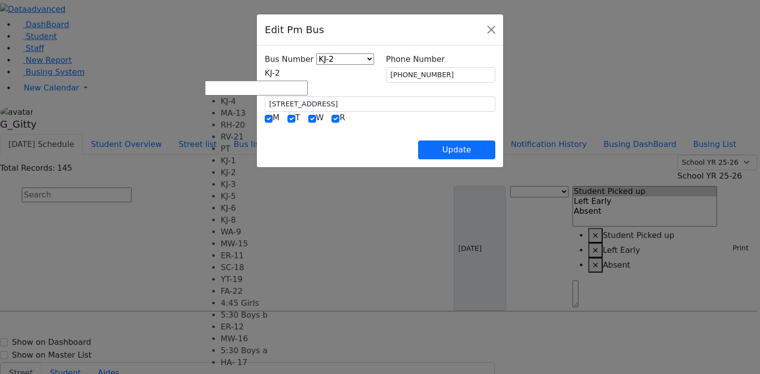
click at [265, 77] on span "KJ-2" at bounding box center [272, 72] width 15 height 9
select select "372"
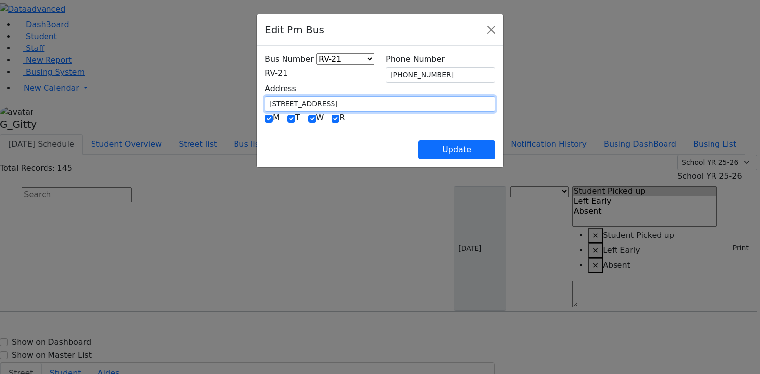
drag, startPoint x: 276, startPoint y: 99, endPoint x: 188, endPoint y: 102, distance: 88.1
click at [188, 102] on div "Edit Pm Bus Bus Number KJ-4 MA-13 RH-20 RV-21 PT KJ-1 KJ-2 KJ-3 KJ-5 KJ-6 KJ-8 …" at bounding box center [380, 187] width 760 height 374
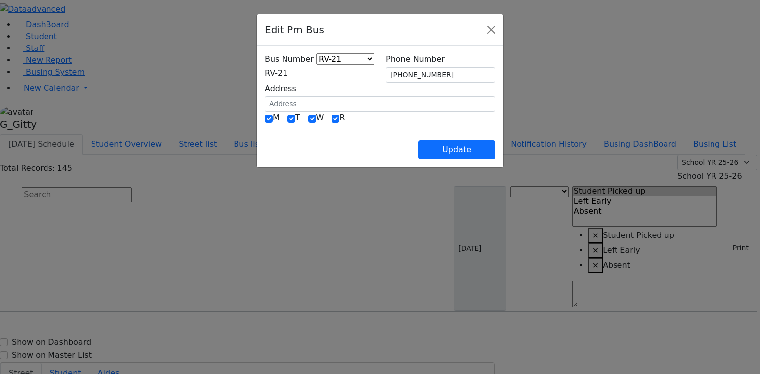
click at [349, 139] on div "Update" at bounding box center [380, 142] width 231 height 35
drag, startPoint x: 437, startPoint y: 74, endPoint x: 386, endPoint y: 73, distance: 51.5
click at [386, 72] on div "Phone Number (845) 782-2443" at bounding box center [440, 67] width 121 height 29
click at [403, 125] on div "Update" at bounding box center [380, 142] width 231 height 35
click at [494, 149] on button "Update" at bounding box center [456, 150] width 77 height 19
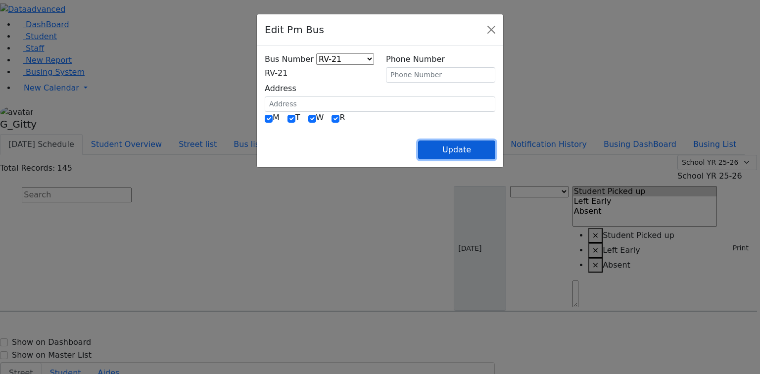
select select
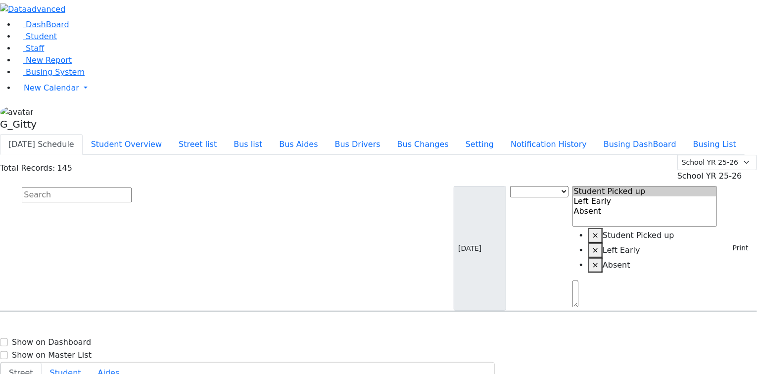
select select
type input "(845) 492-9647"
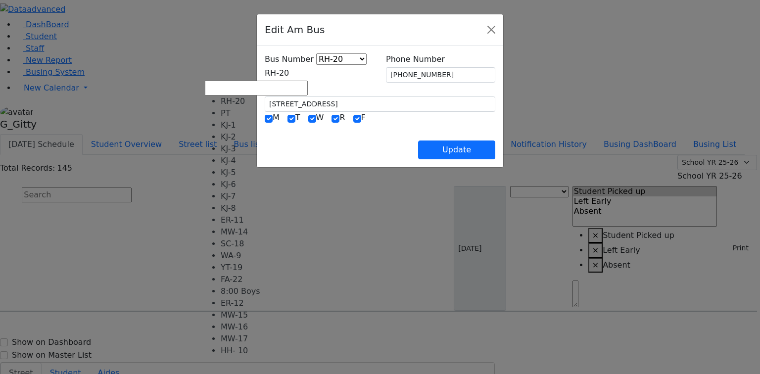
click at [265, 70] on span "RH-20" at bounding box center [277, 72] width 24 height 9
select select "413"
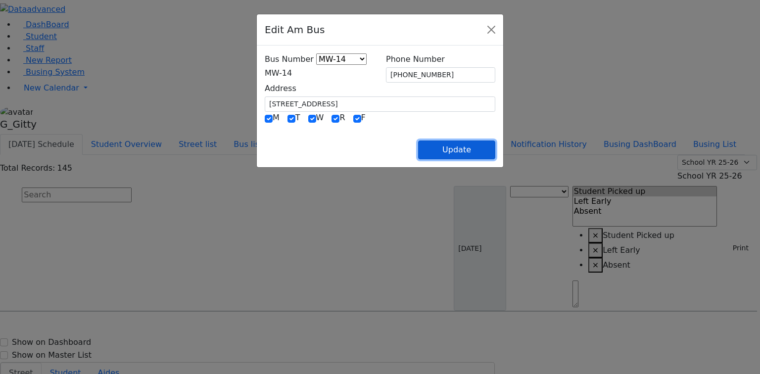
click at [495, 147] on button "Update" at bounding box center [456, 150] width 77 height 19
select select
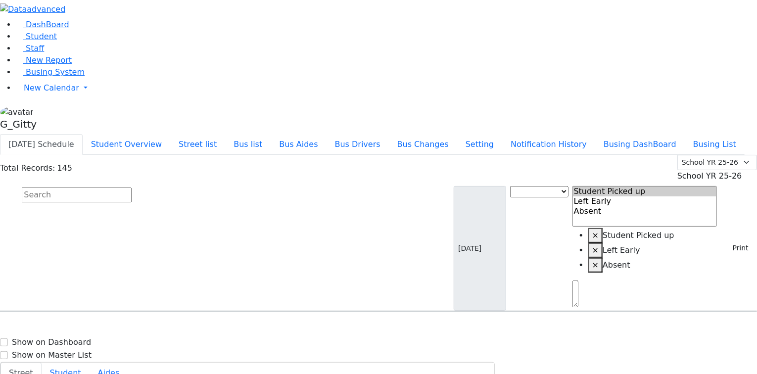
type input "(845) 492-9647"
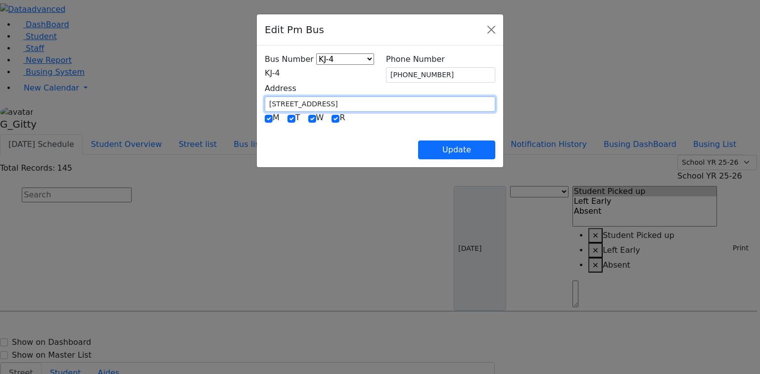
drag, startPoint x: 281, startPoint y: 100, endPoint x: 166, endPoint y: 101, distance: 114.8
click at [166, 101] on div "Edit Pm Bus Bus Number KJ-4 MA-13 RH-20 RV-21 PT KJ-1 KJ-2 KJ-3 KJ-5 KJ-6 KJ-8 …" at bounding box center [380, 187] width 760 height 374
type input "1 Hamaspik Way"
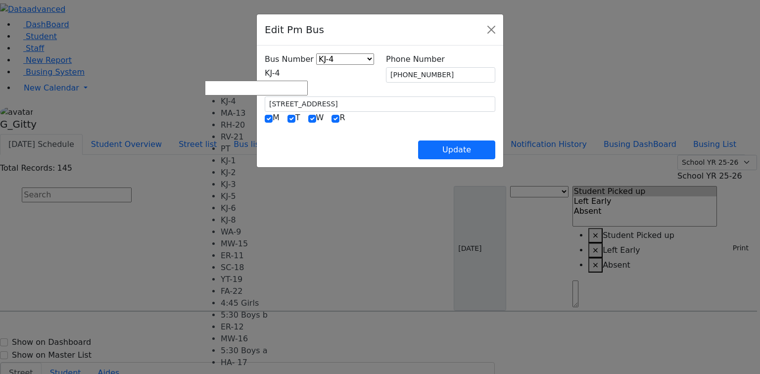
click at [265, 72] on span "KJ-4" at bounding box center [272, 72] width 15 height 9
drag, startPoint x: 244, startPoint y: 167, endPoint x: 269, endPoint y: 154, distance: 28.3
select select "401"
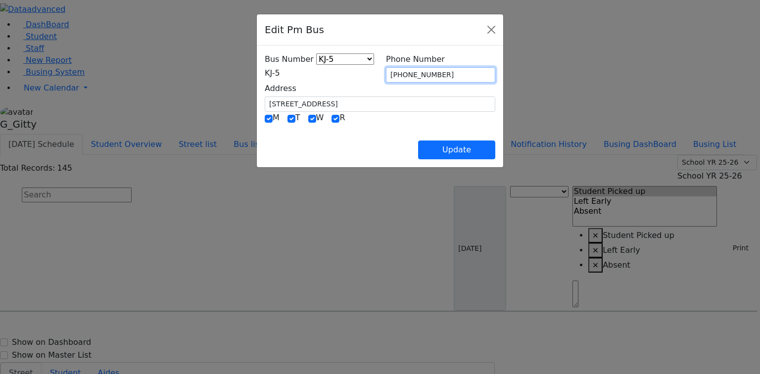
drag, startPoint x: 461, startPoint y: 68, endPoint x: 390, endPoint y: 68, distance: 71.3
click at [390, 68] on input "(845) 492-9647" at bounding box center [440, 74] width 109 height 15
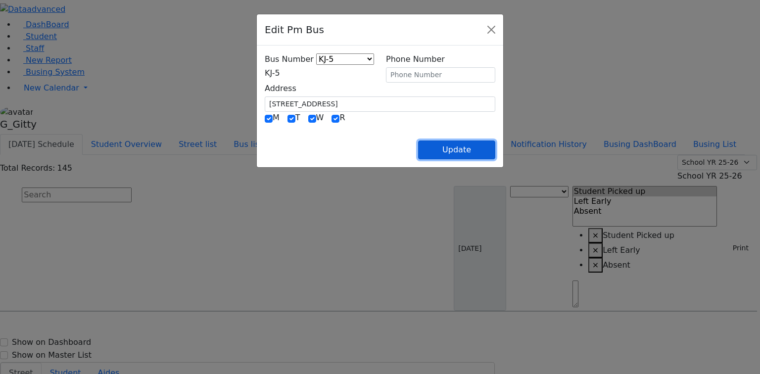
drag, startPoint x: 505, startPoint y: 148, endPoint x: 473, endPoint y: 142, distance: 33.2
click at [495, 148] on button "Update" at bounding box center [456, 150] width 77 height 19
select select
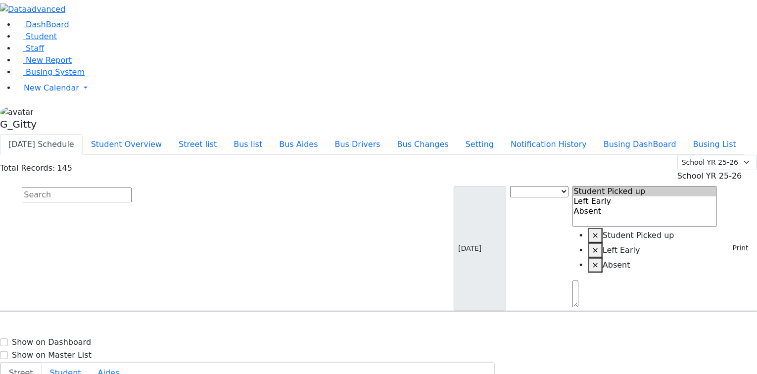
type input "(845) 492-9647"
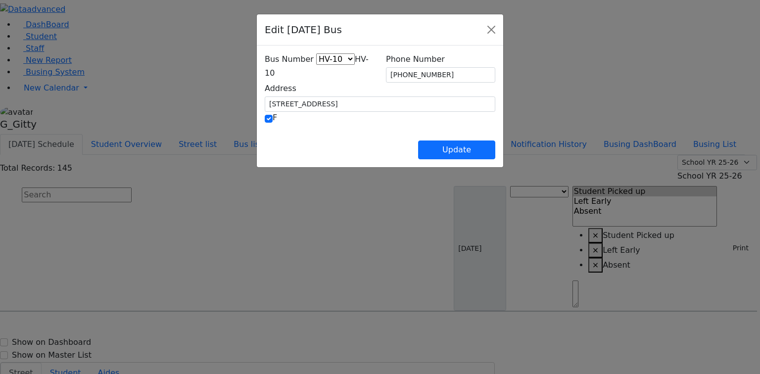
click at [265, 69] on span "HV-10" at bounding box center [317, 65] width 104 height 23
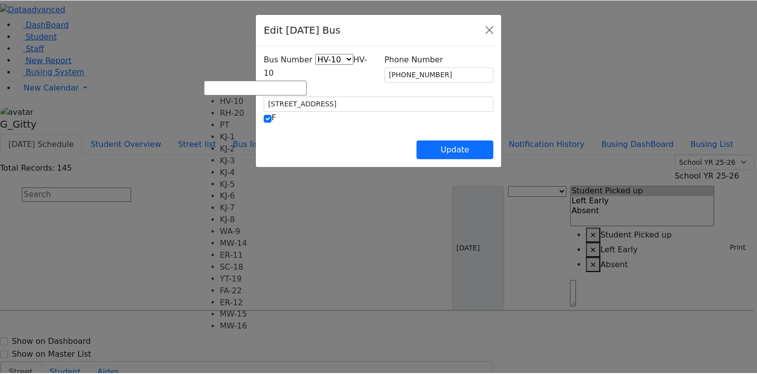
scroll to position [65, 0]
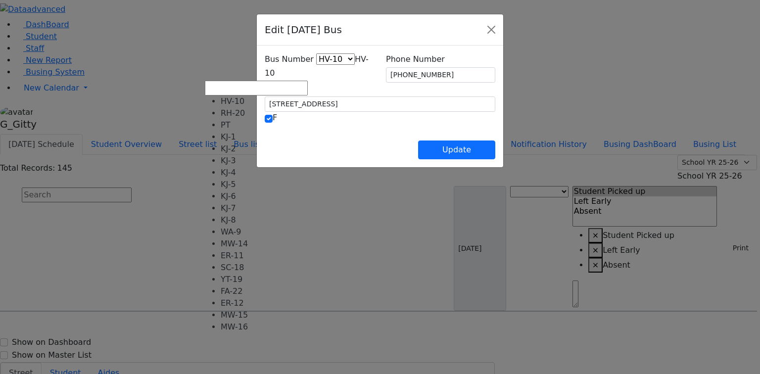
select select "425"
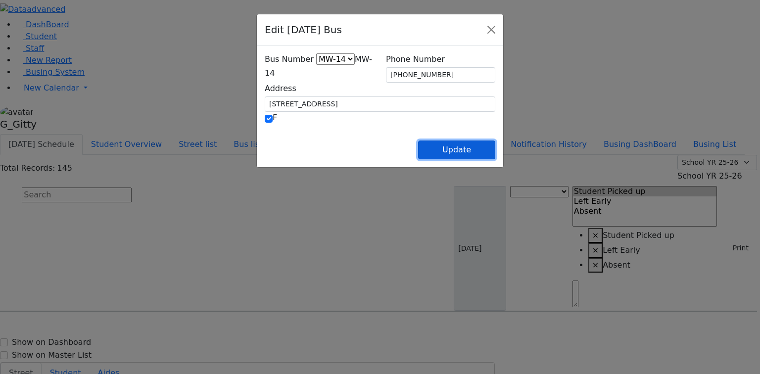
click at [495, 154] on button "Update" at bounding box center [456, 150] width 77 height 19
select select
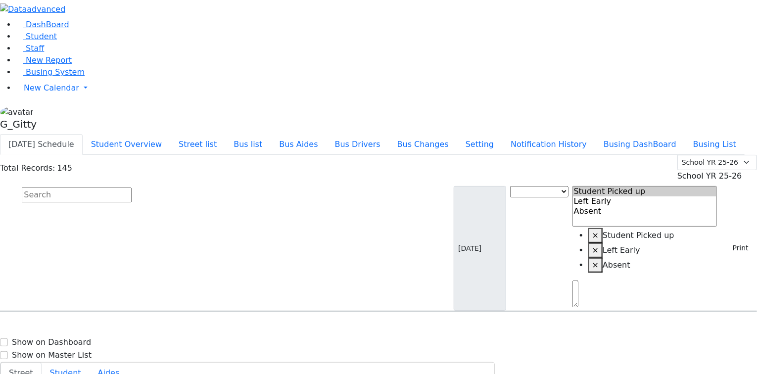
scroll to position [40, 0]
select select
type input "(845) 537-5022"
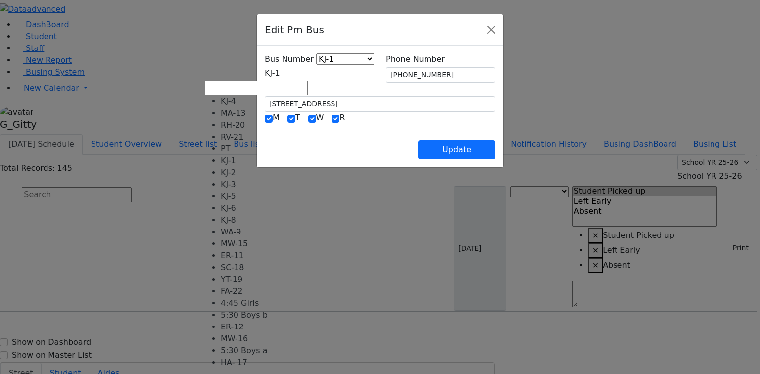
click at [280, 71] on span "KJ-1" at bounding box center [272, 72] width 15 height 9
select select "402"
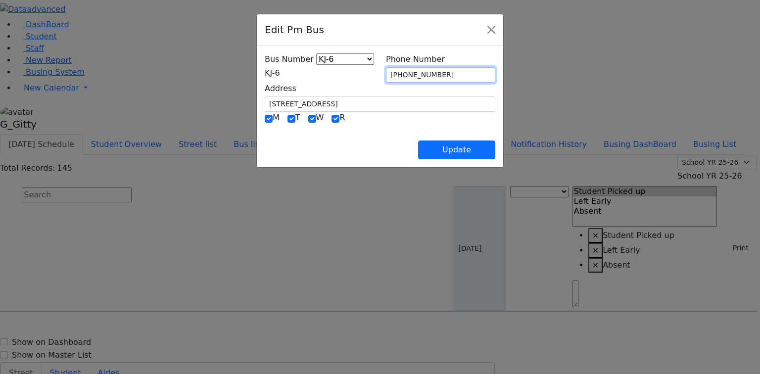
drag, startPoint x: 414, startPoint y: 73, endPoint x: 384, endPoint y: 72, distance: 29.7
click at [384, 72] on div "Phone Number (845) 537-5022" at bounding box center [440, 67] width 121 height 29
drag, startPoint x: 396, startPoint y: 140, endPoint x: 352, endPoint y: 117, distance: 49.6
click at [396, 139] on div "Update" at bounding box center [380, 142] width 231 height 35
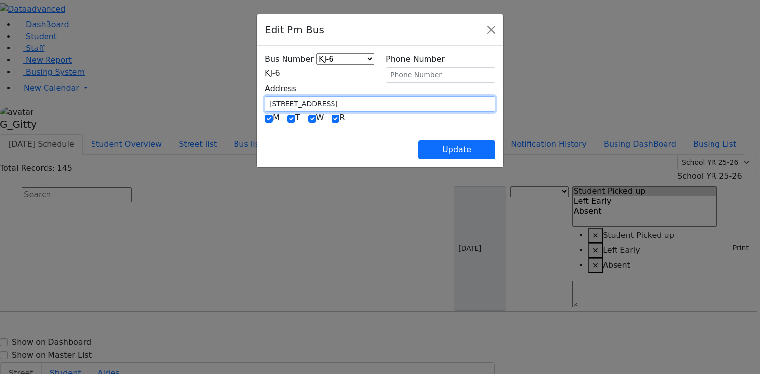
drag, startPoint x: 290, startPoint y: 101, endPoint x: 200, endPoint y: 93, distance: 90.0
click at [259, 93] on div "Address 13 Hamburg Way #203" at bounding box center [380, 97] width 243 height 29
type input "1000 Craigville"
click at [343, 129] on div "Update" at bounding box center [380, 142] width 231 height 35
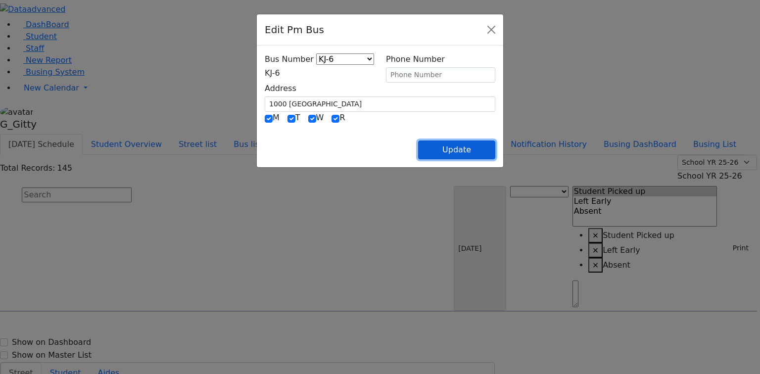
click at [495, 151] on button "Update" at bounding box center [456, 150] width 77 height 19
select select
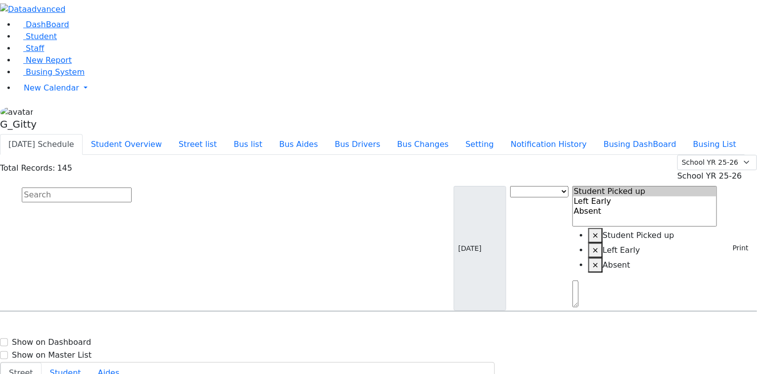
scroll to position [79, 0]
select select
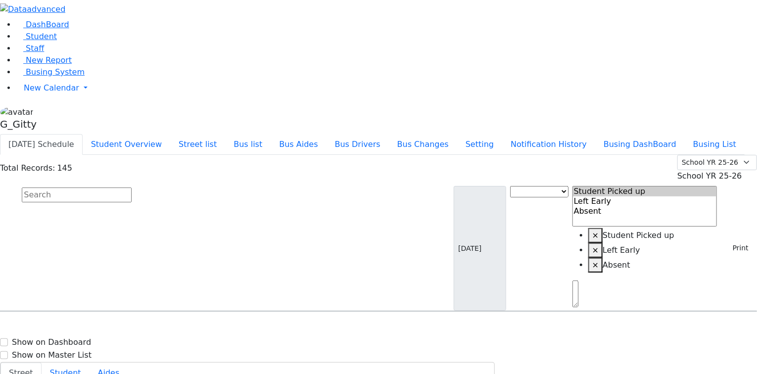
select select
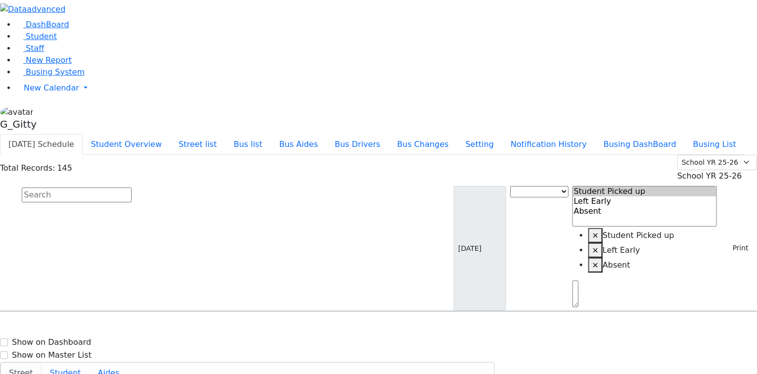
type input "(845) 783-2367"
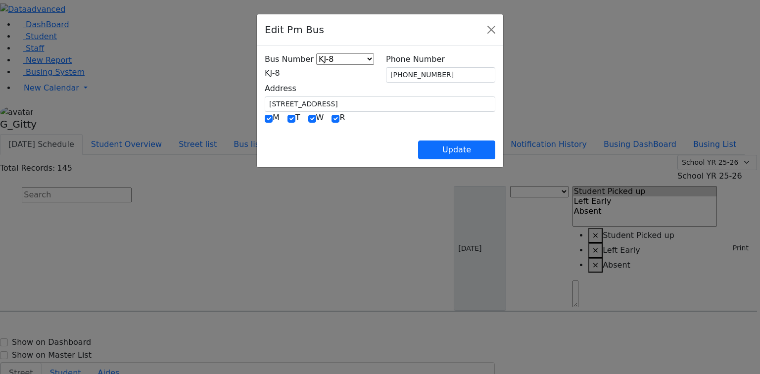
click at [265, 76] on span "KJ-8" at bounding box center [272, 72] width 15 height 9
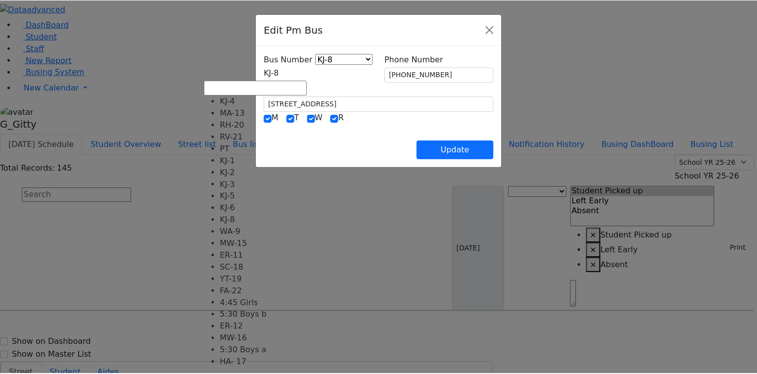
scroll to position [10, 0]
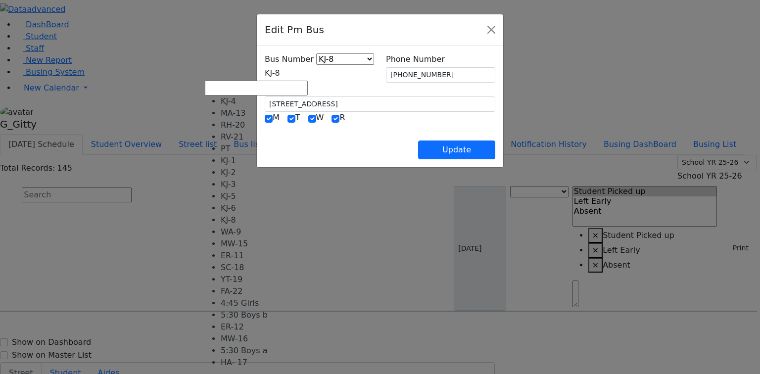
select select "372"
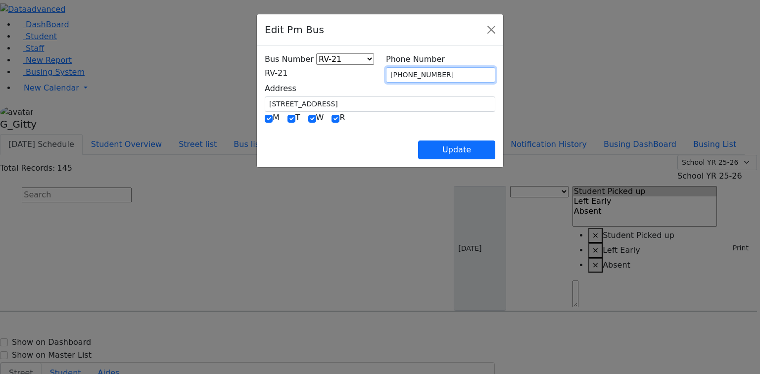
drag, startPoint x: 443, startPoint y: 74, endPoint x: 372, endPoint y: 73, distance: 71.3
click at [372, 73] on div "Bus Number KJ-4 MA-13 RH-20 RV-21 PT KJ-1 KJ-2 KJ-3 KJ-5 KJ-6 KJ-8 WA-9 MW-15 E…" at bounding box center [380, 82] width 243 height 58
click at [395, 130] on div "Update" at bounding box center [380, 142] width 231 height 35
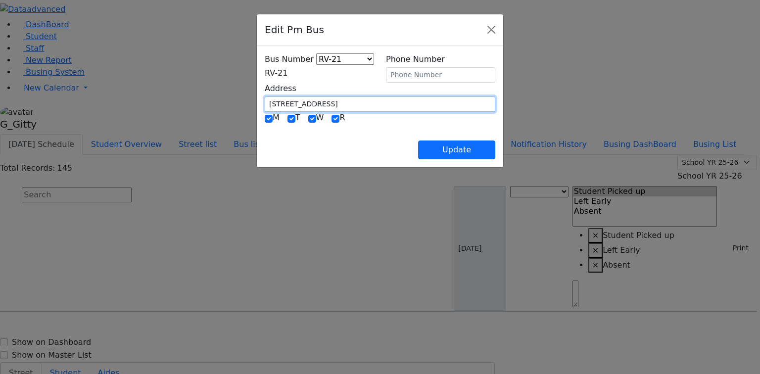
drag, startPoint x: 302, startPoint y: 95, endPoint x: 206, endPoint y: 97, distance: 95.5
click at [265, 97] on input "[STREET_ADDRESS]" at bounding box center [380, 104] width 231 height 15
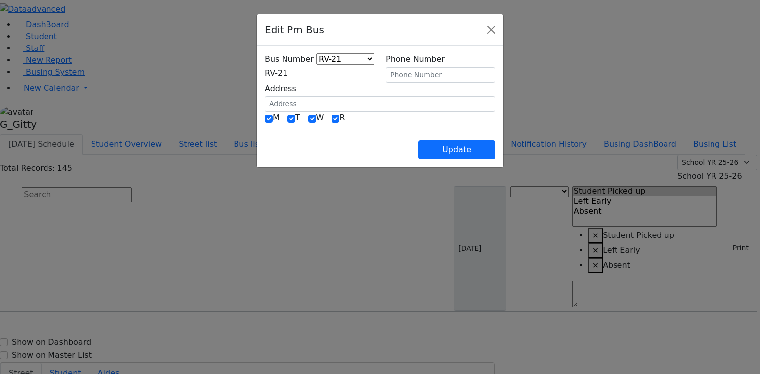
click at [358, 142] on div "Update" at bounding box center [380, 142] width 231 height 35
click at [495, 152] on button "Update" at bounding box center [456, 150] width 77 height 19
select select
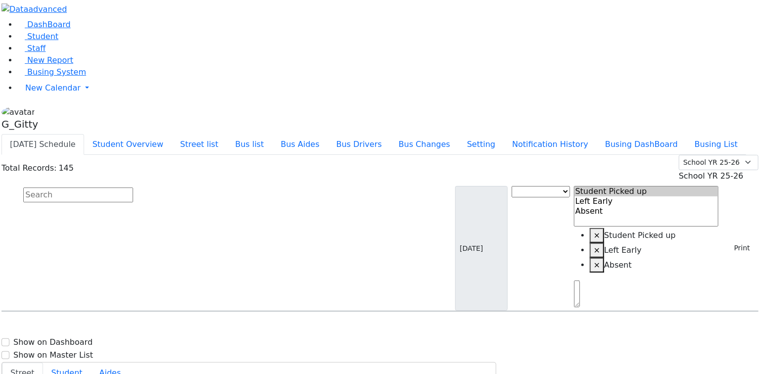
scroll to position [119, 0]
select select
type input "[PHONE_NUMBER]"
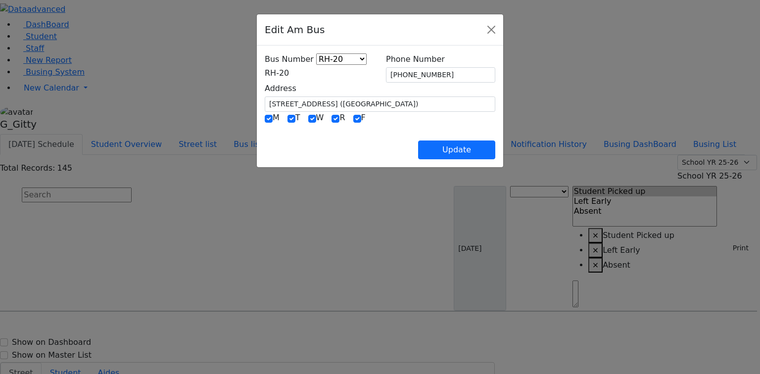
drag, startPoint x: 245, startPoint y: 70, endPoint x: 249, endPoint y: 78, distance: 9.3
click at [265, 70] on span "RH-20" at bounding box center [277, 72] width 24 height 9
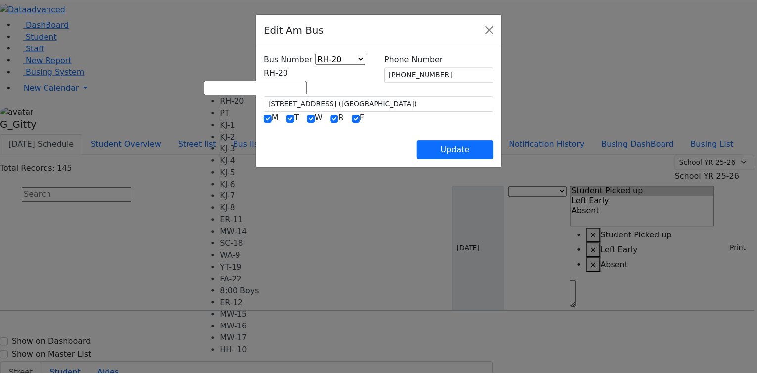
scroll to position [40, 0]
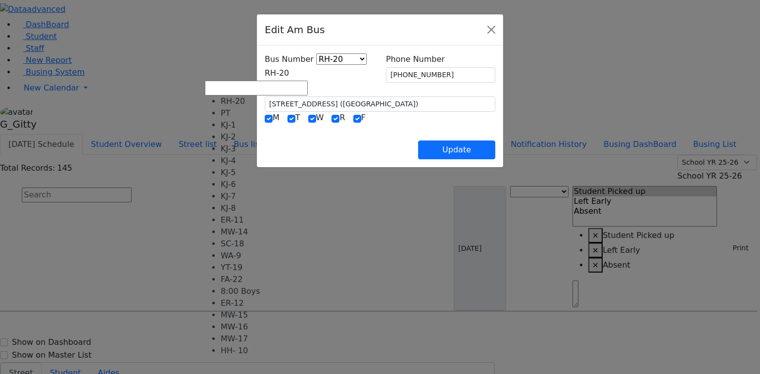
select select "415"
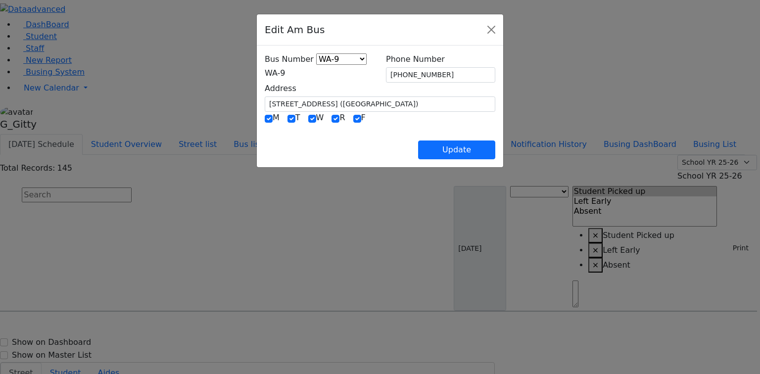
click at [385, 160] on div "Bus Number RH-20 PT KJ-1 KJ-2 KJ-3 KJ-4 KJ-5 KJ-6 KJ-7 KJ-8 ER-11 MW-14 SC-18 W…" at bounding box center [380, 107] width 246 height 122
click at [495, 154] on button "Update" at bounding box center [456, 150] width 77 height 19
select select
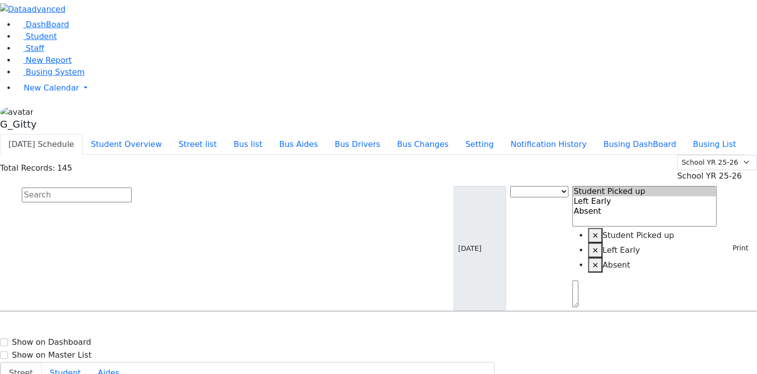
type input "[PHONE_NUMBER]"
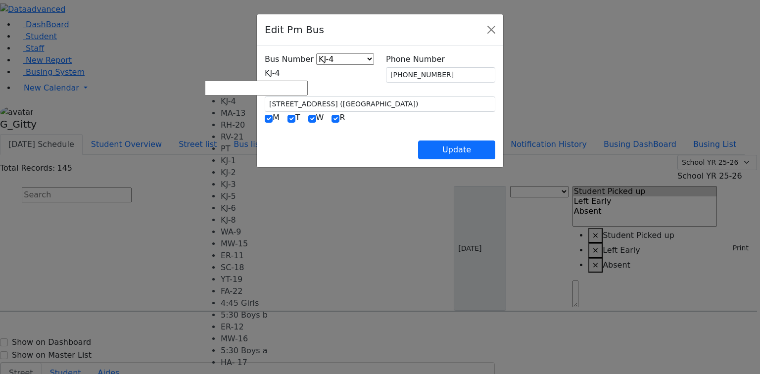
click at [265, 70] on span "KJ-4" at bounding box center [272, 72] width 15 height 9
drag, startPoint x: 247, startPoint y: 174, endPoint x: 296, endPoint y: 147, distance: 55.6
select select "402"
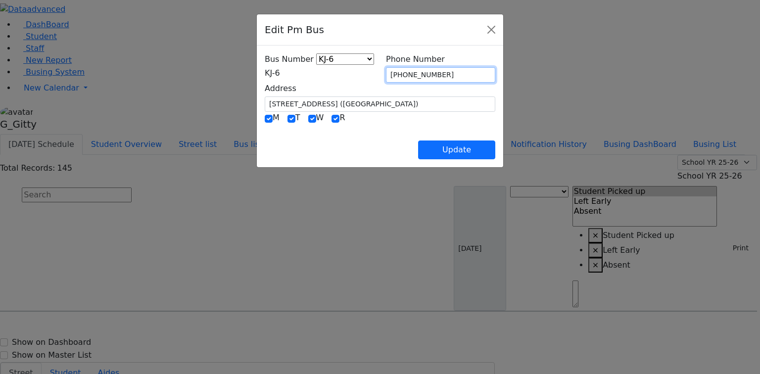
drag, startPoint x: 449, startPoint y: 72, endPoint x: 357, endPoint y: 73, distance: 92.1
click at [357, 72] on div "Bus Number KJ-4 MA-13 RH-20 RV-21 PT KJ-1 KJ-2 KJ-3 KJ-5 KJ-6 KJ-8 WA-9 MW-15 E…" at bounding box center [380, 82] width 243 height 58
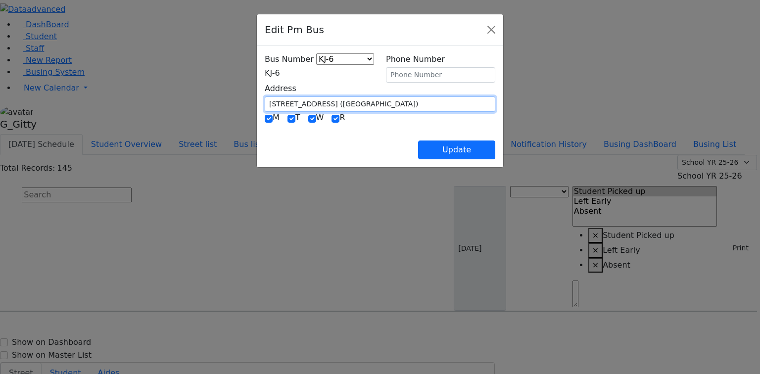
drag, startPoint x: 270, startPoint y: 99, endPoint x: 201, endPoint y: 97, distance: 69.3
click at [259, 97] on div "Address 19 Green Rd. (Blooming Grove)" at bounding box center [380, 97] width 243 height 29
type input "1000 Craigville"
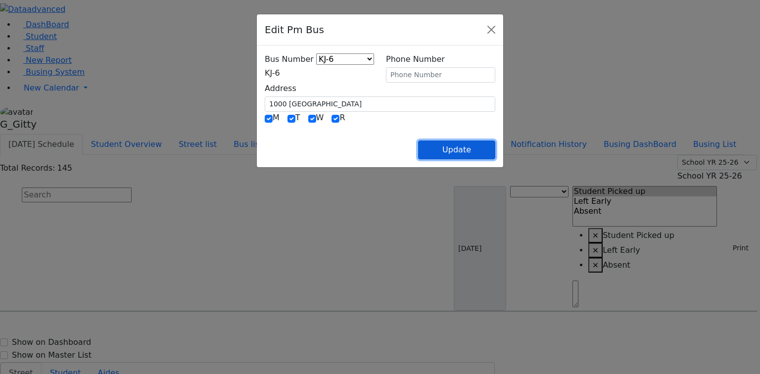
click at [495, 146] on button "Update" at bounding box center [456, 150] width 77 height 19
select select
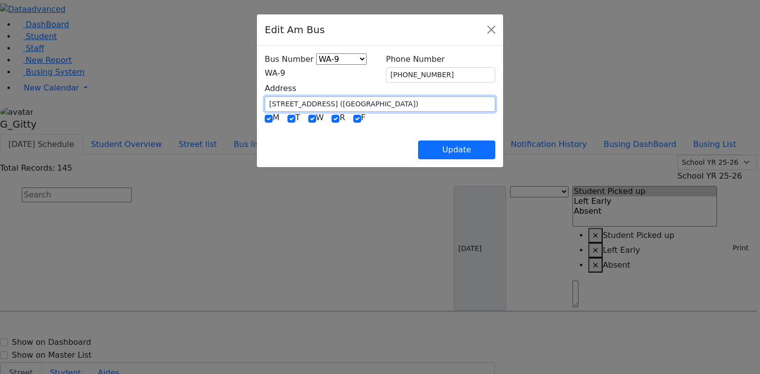
drag, startPoint x: 317, startPoint y: 101, endPoint x: 245, endPoint y: 97, distance: 71.4
click at [265, 97] on input "19 Green Rd. (Blooming Grove)" at bounding box center [380, 104] width 231 height 15
type input "[STREET_ADDRESS]"
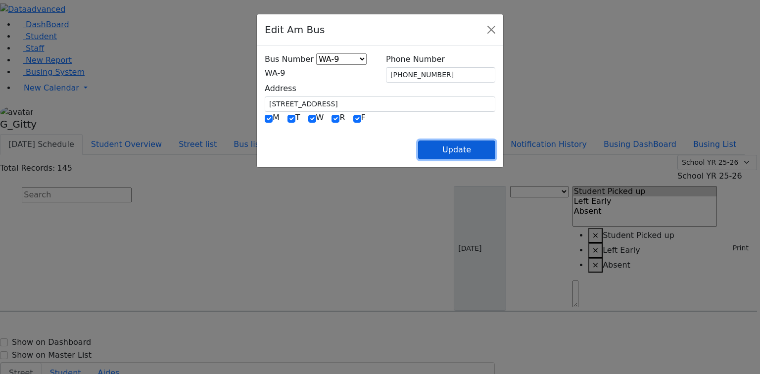
click at [495, 152] on button "Update" at bounding box center [456, 150] width 77 height 19
select select
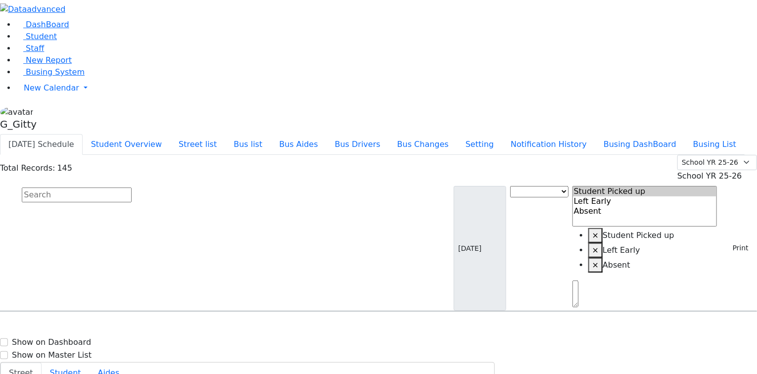
type input "[PHONE_NUMBER]"
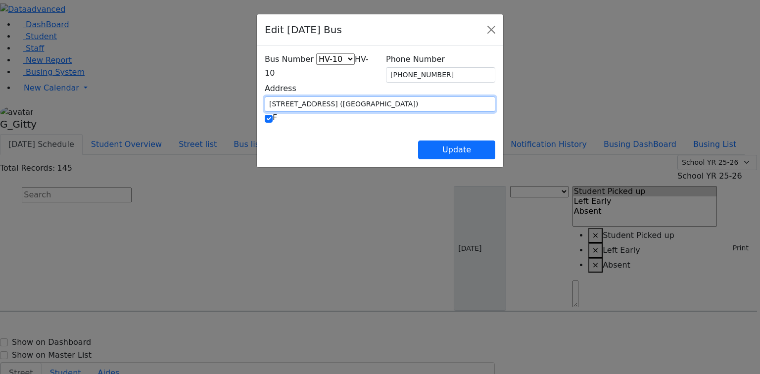
drag, startPoint x: 314, startPoint y: 98, endPoint x: 245, endPoint y: 99, distance: 68.3
click at [265, 99] on input "19 Green Rd. (Blooming Grove)" at bounding box center [380, 104] width 231 height 15
type input "[STREET_ADDRESS]"
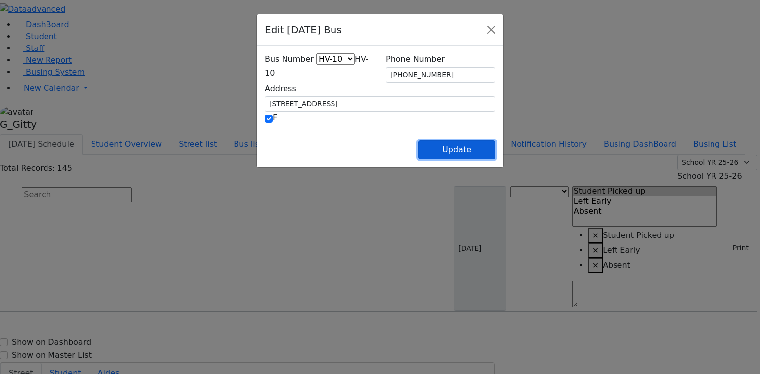
click at [495, 152] on button "Update" at bounding box center [456, 150] width 77 height 19
select select
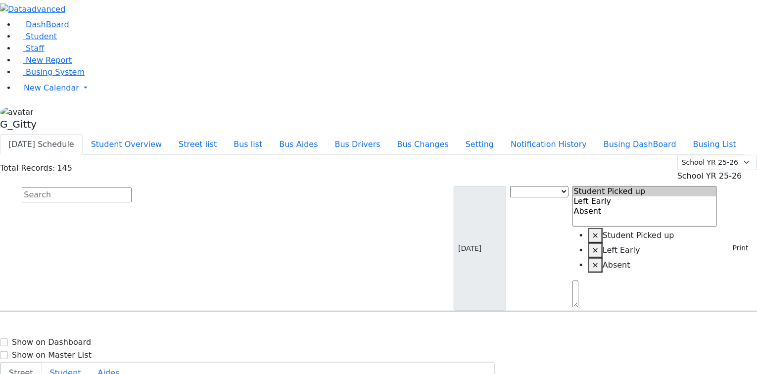
select select
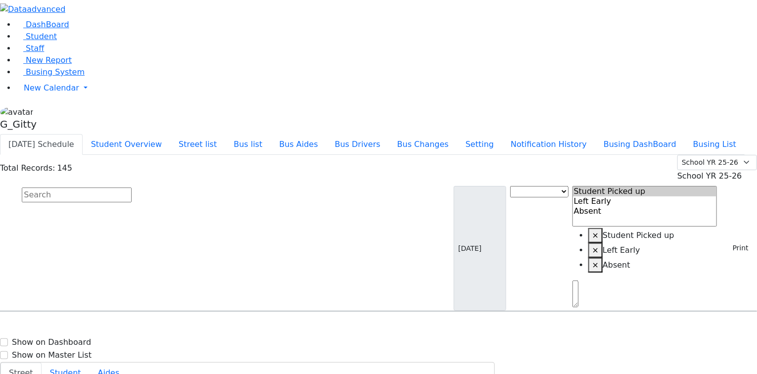
type input "[PHONE_NUMBER]"
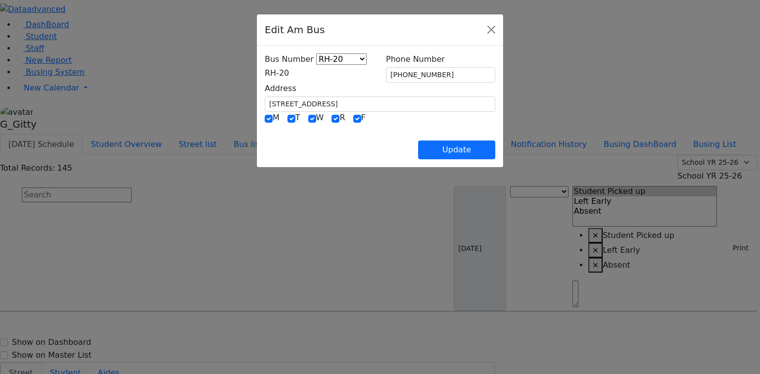
click at [282, 74] on span "RH-20" at bounding box center [277, 72] width 24 height 9
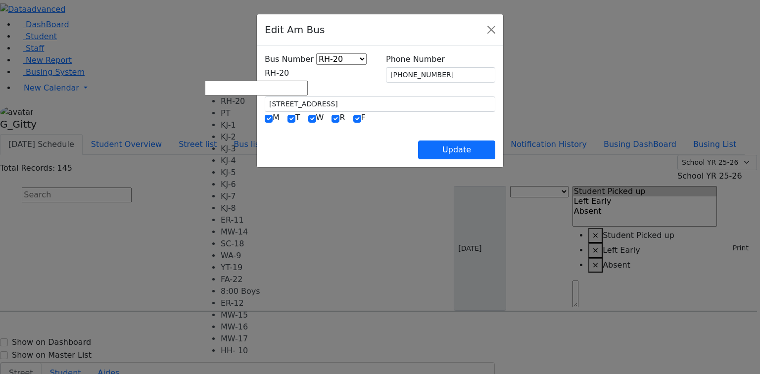
scroll to position [81, 0]
select select "441"
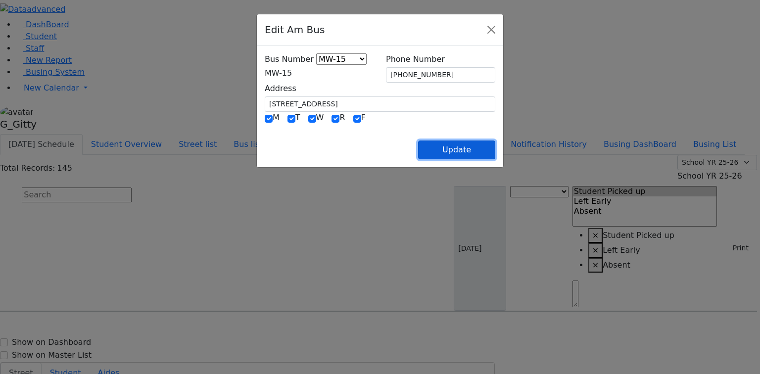
click at [495, 148] on button "Update" at bounding box center [456, 150] width 77 height 19
select select
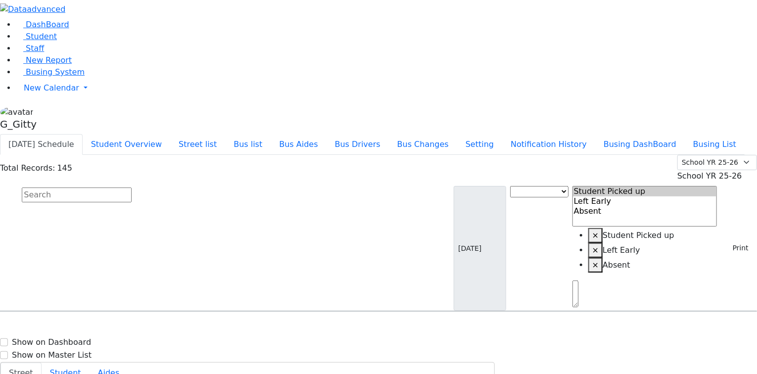
type input "[PHONE_NUMBER]"
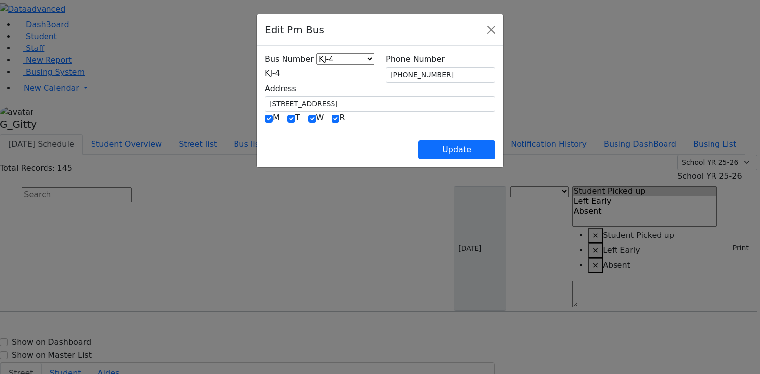
click at [265, 71] on span "KJ-4" at bounding box center [272, 72] width 15 height 9
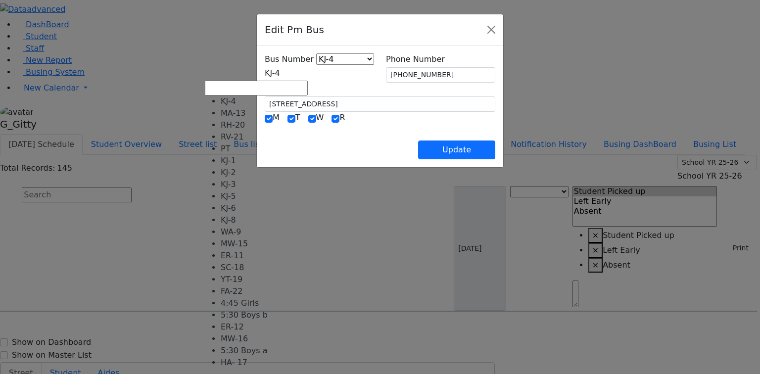
scroll to position [90, 0]
drag, startPoint x: 258, startPoint y: 170, endPoint x: 283, endPoint y: 167, distance: 25.5
select select "446"
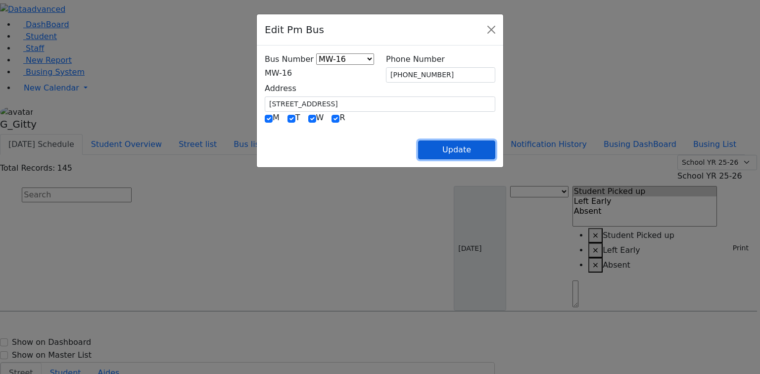
click at [495, 150] on button "Update" at bounding box center [456, 150] width 77 height 19
select select
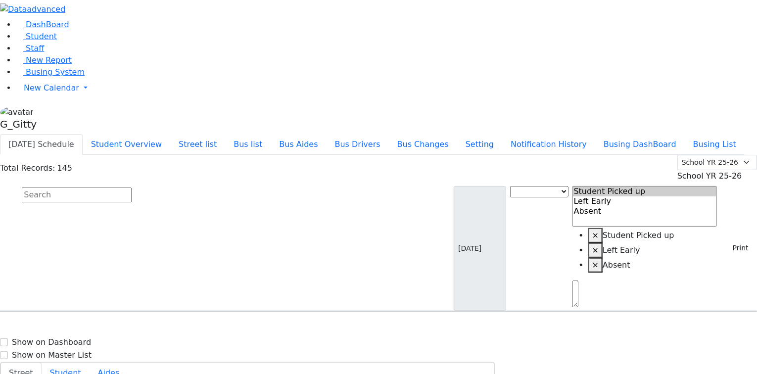
type input "[PHONE_NUMBER]"
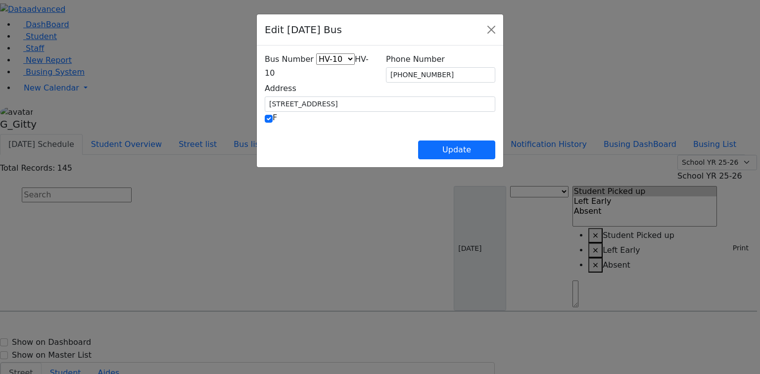
click at [269, 73] on span "HV-10" at bounding box center [317, 65] width 104 height 23
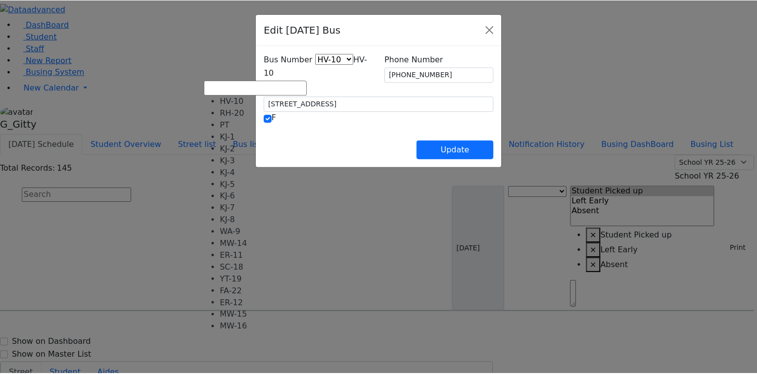
scroll to position [65, 0]
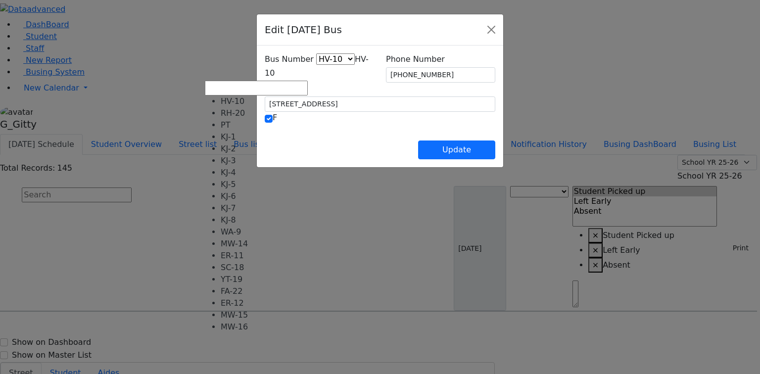
select select "445"
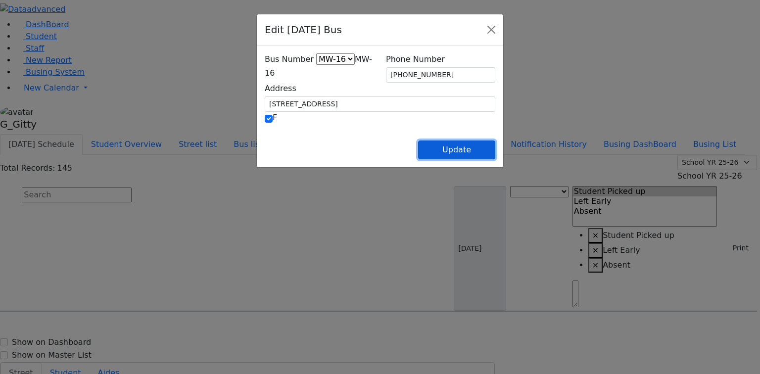
click at [495, 148] on button "Update" at bounding box center [456, 150] width 77 height 19
select select
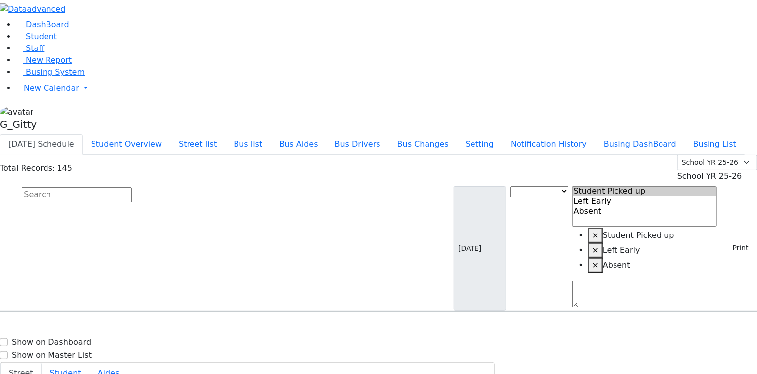
scroll to position [158, 0]
select select
drag, startPoint x: 181, startPoint y: 257, endPoint x: 228, endPoint y: 258, distance: 47.0
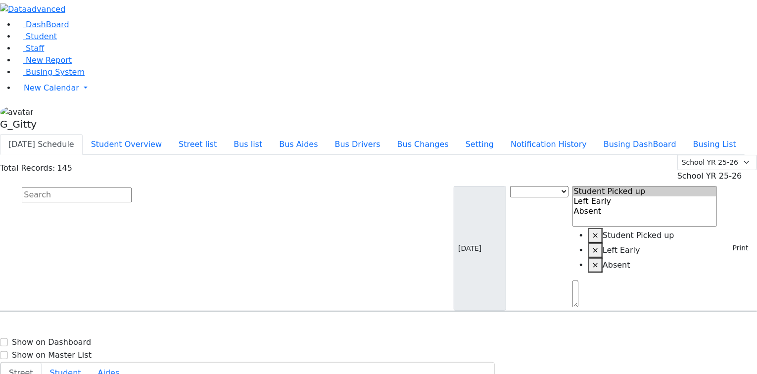
select select
type input "[PHONE_NUMBER]"
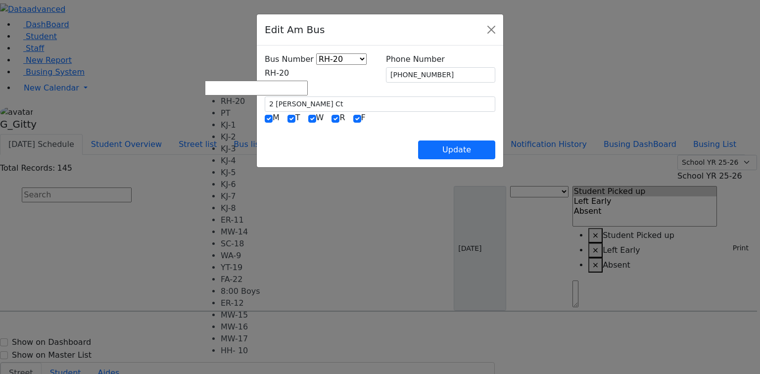
click at [265, 68] on span "RH-20" at bounding box center [277, 72] width 24 height 9
select select "438"
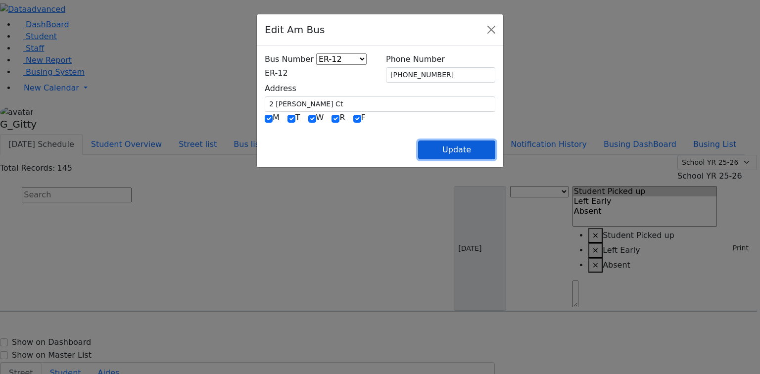
click at [495, 147] on button "Update" at bounding box center [456, 150] width 77 height 19
select select
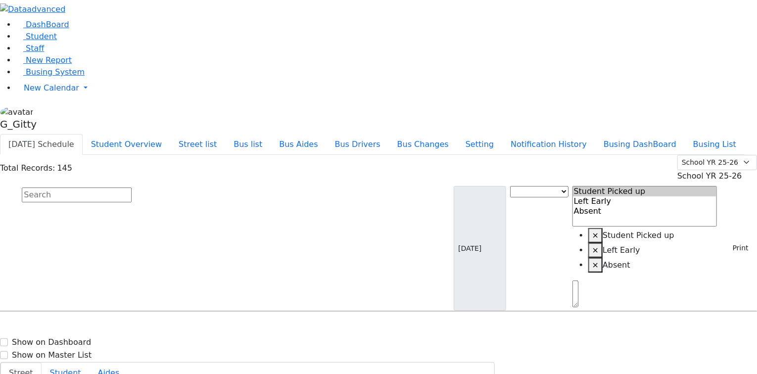
type input "[PHONE_NUMBER]"
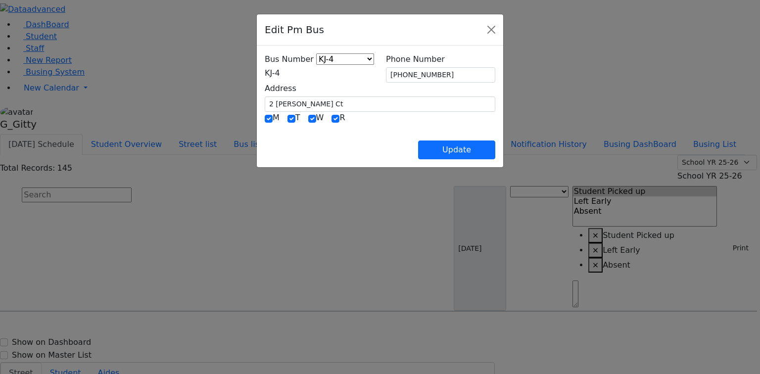
click at [272, 75] on span "KJ-4" at bounding box center [272, 72] width 15 height 9
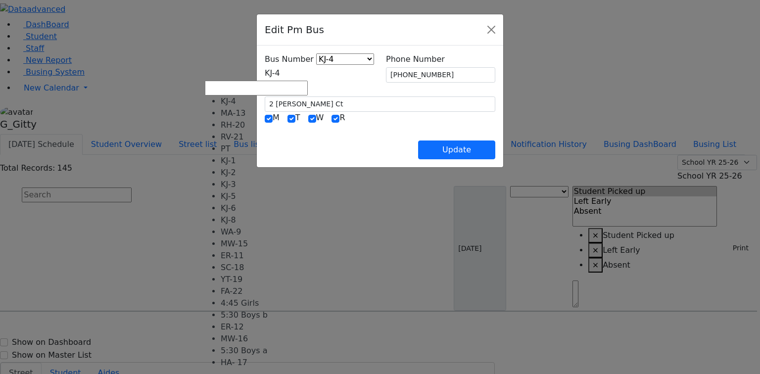
scroll to position [79, 0]
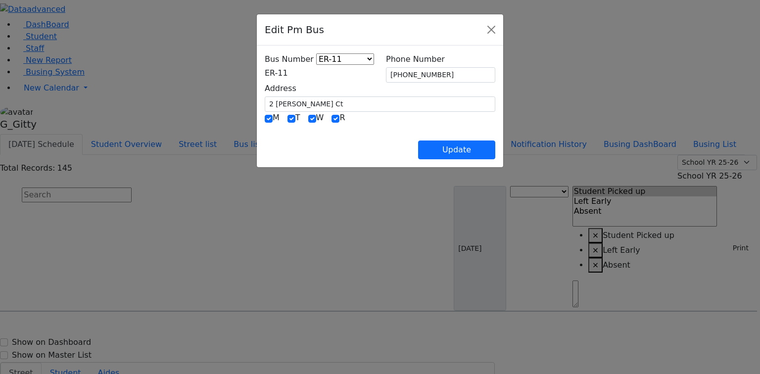
click at [265, 76] on span "ER-11" at bounding box center [276, 72] width 23 height 9
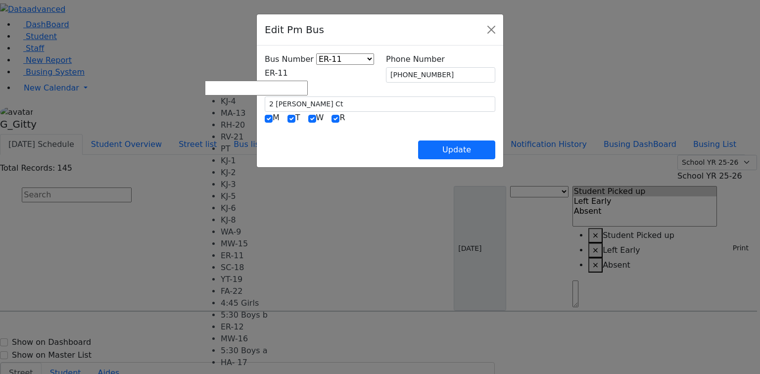
scroll to position [90, 0]
select select "439"
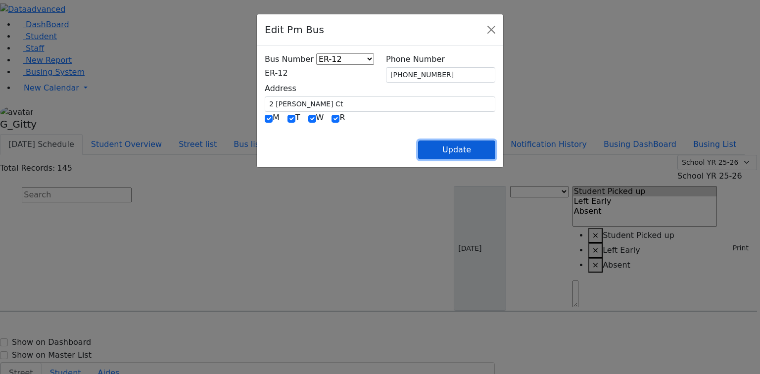
click at [495, 158] on button "Update" at bounding box center [456, 150] width 77 height 19
select select
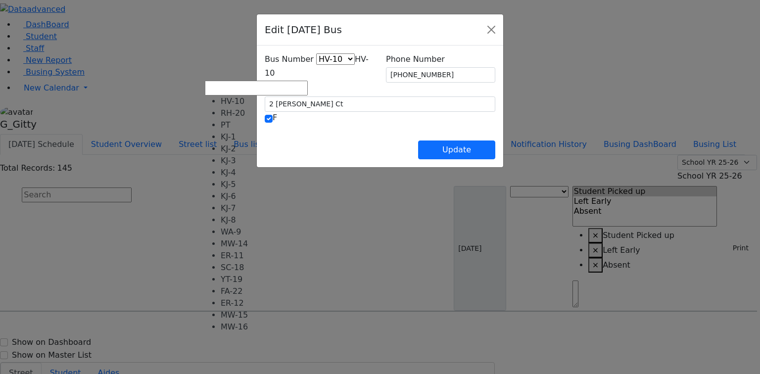
click at [270, 78] on span "HV-10" at bounding box center [317, 65] width 104 height 23
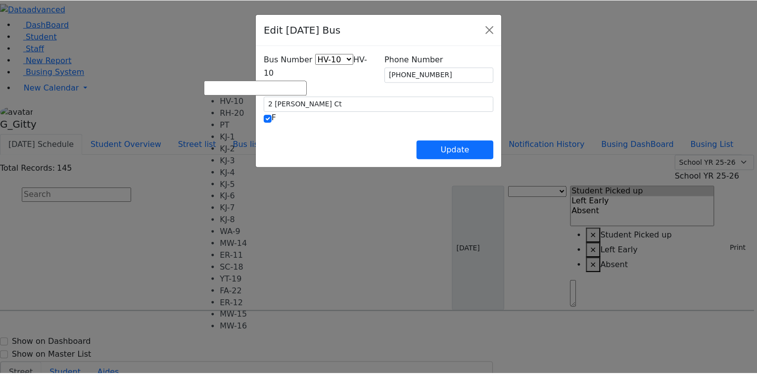
scroll to position [65, 0]
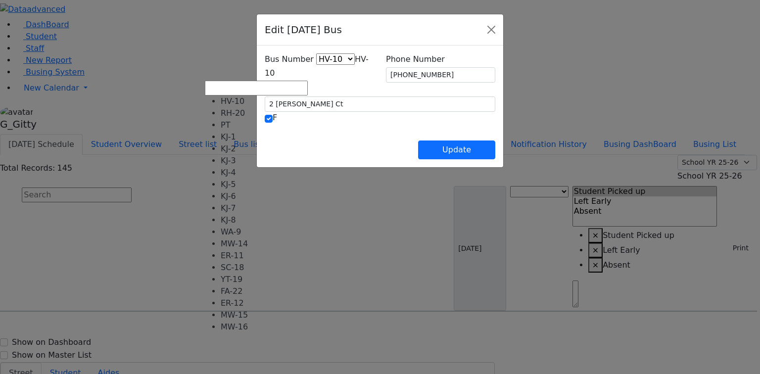
select select "440"
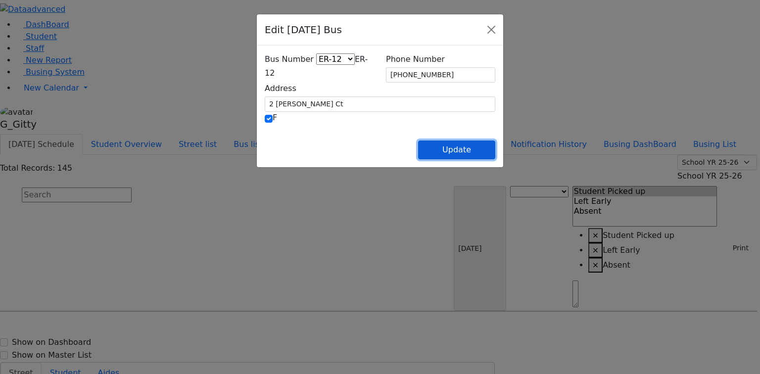
click at [495, 152] on button "Update" at bounding box center [456, 150] width 77 height 19
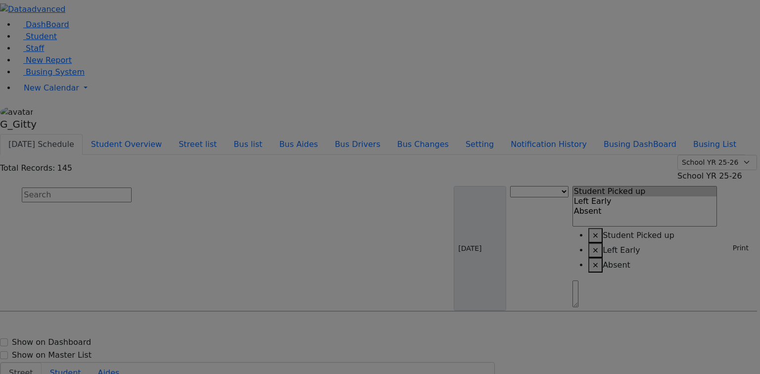
select select
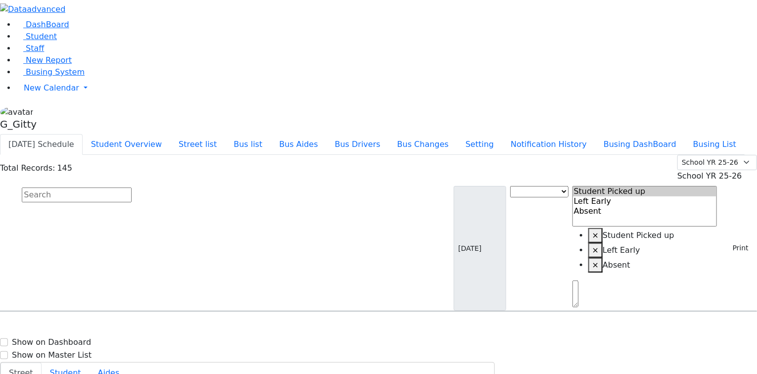
scroll to position [277, 0]
click at [132, 188] on input "text" at bounding box center [77, 195] width 110 height 15
drag, startPoint x: 184, startPoint y: 85, endPoint x: 122, endPoint y: 79, distance: 62.2
click at [132, 188] on input "text" at bounding box center [77, 195] width 110 height 15
click at [48, 41] on link "Student" at bounding box center [36, 36] width 41 height 9
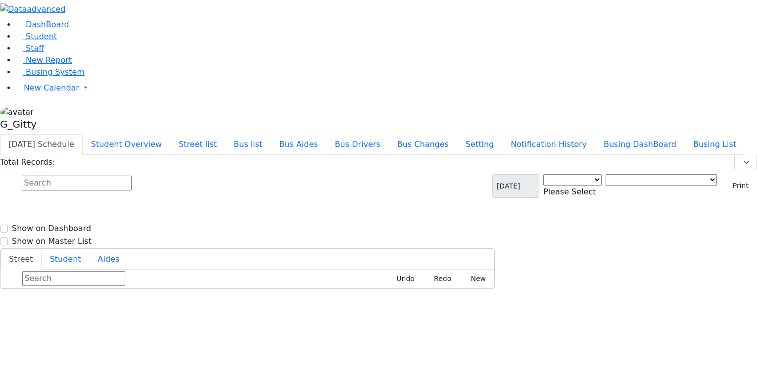
scroll to position [13, 0]
select select "3"
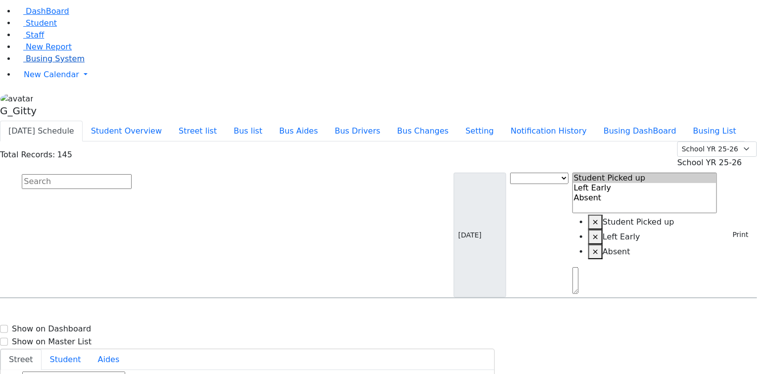
click at [33, 63] on span "Busing System" at bounding box center [55, 58] width 59 height 9
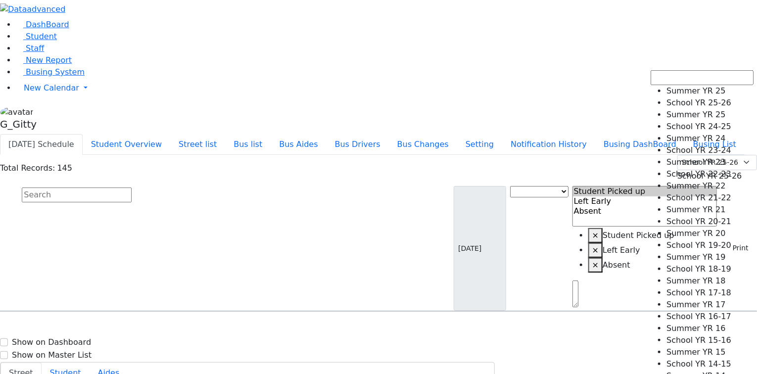
click at [724, 171] on span "School YR 25-26" at bounding box center [710, 175] width 65 height 9
select select "210"
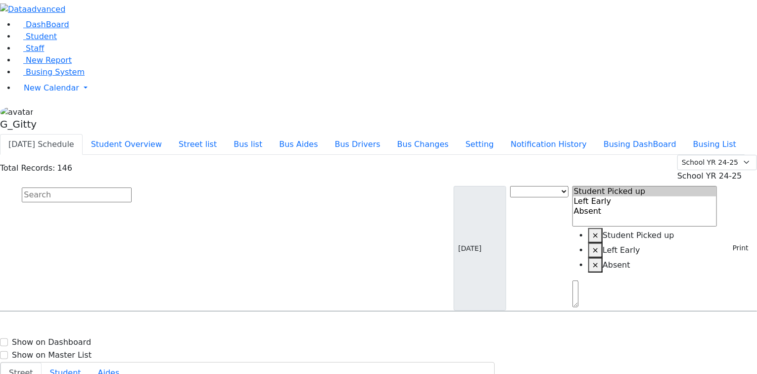
scroll to position [40, 0]
select select
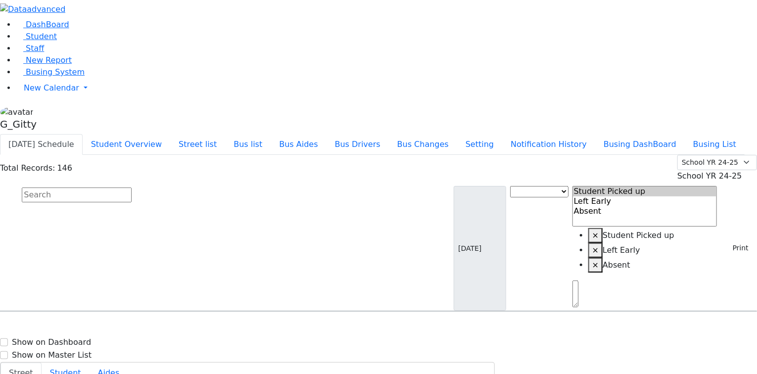
select select
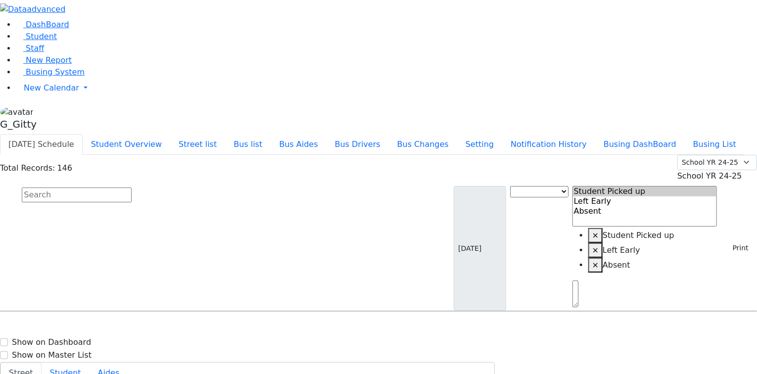
select select
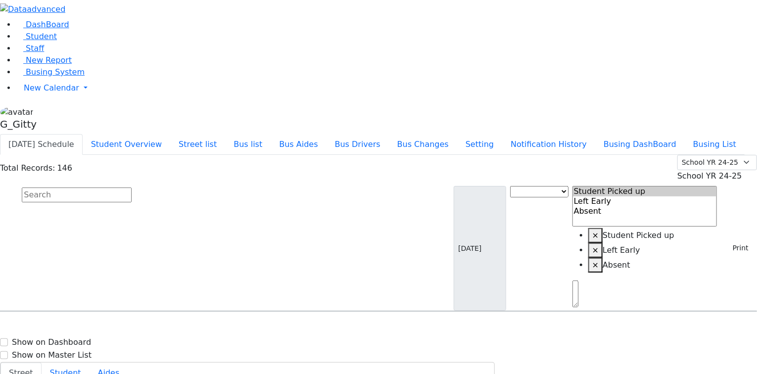
select select
drag, startPoint x: 178, startPoint y: 226, endPoint x: 168, endPoint y: 227, distance: 9.5
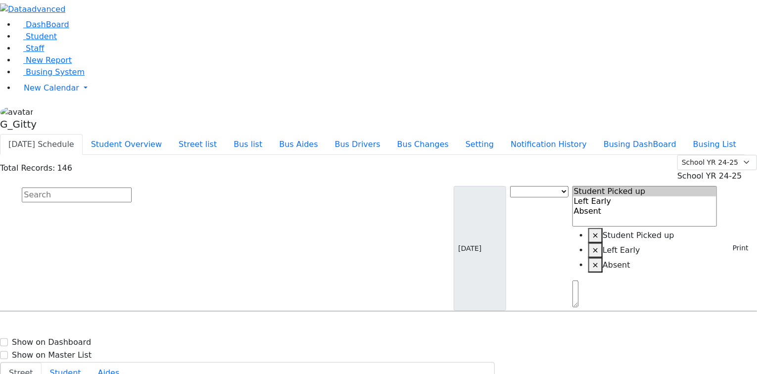
select select
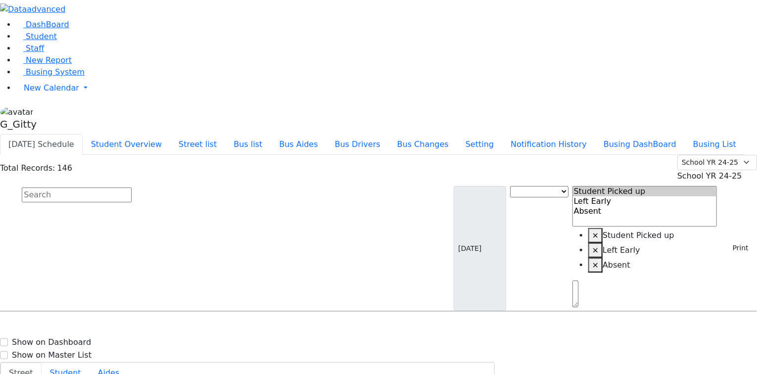
select select
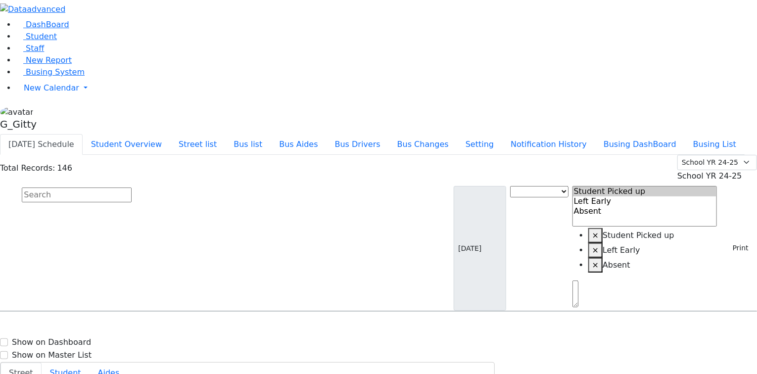
select select
click at [132, 188] on input "text" at bounding box center [77, 195] width 110 height 15
type input "e"
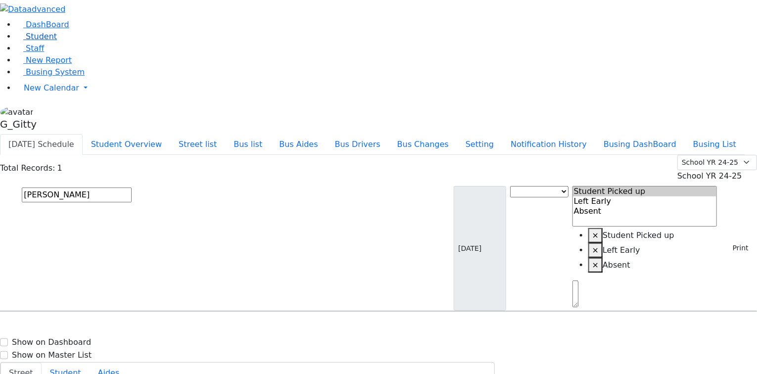
type input "weiser"
click at [79, 341] on span "8452481950" at bounding box center [56, 345] width 46 height 8
select select
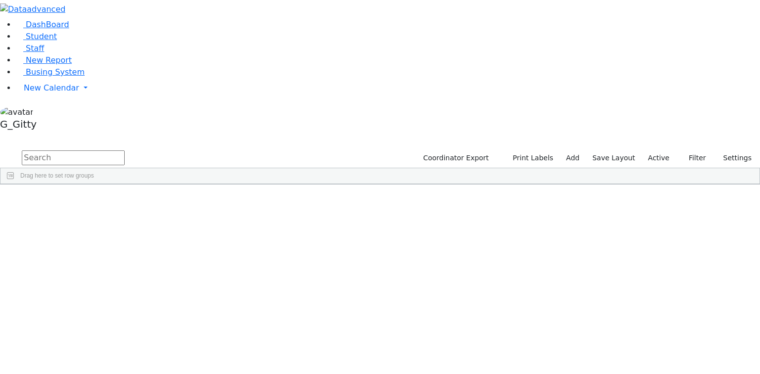
click at [125, 150] on input "text" at bounding box center [73, 157] width 103 height 15
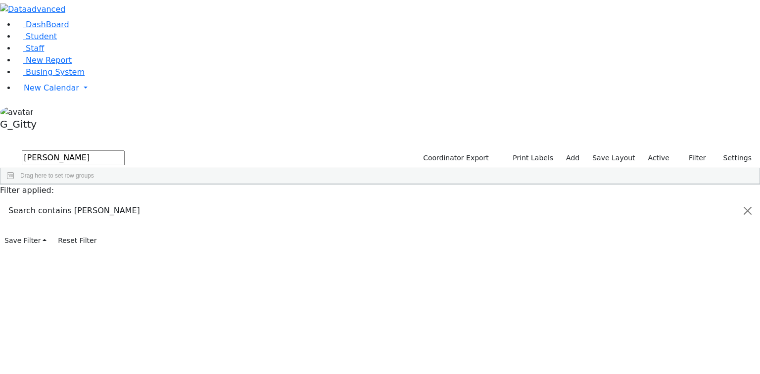
type input "brody"
click at [656, 150] on label "Active" at bounding box center [659, 157] width 30 height 15
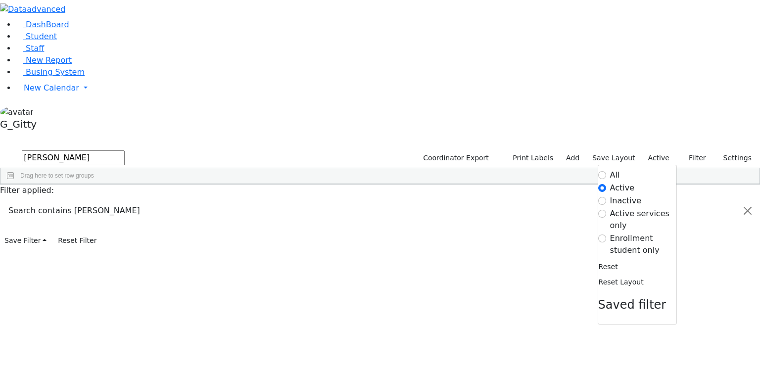
click at [611, 169] on label "All" at bounding box center [615, 175] width 10 height 12
click at [606, 171] on input "All" at bounding box center [602, 175] width 8 height 8
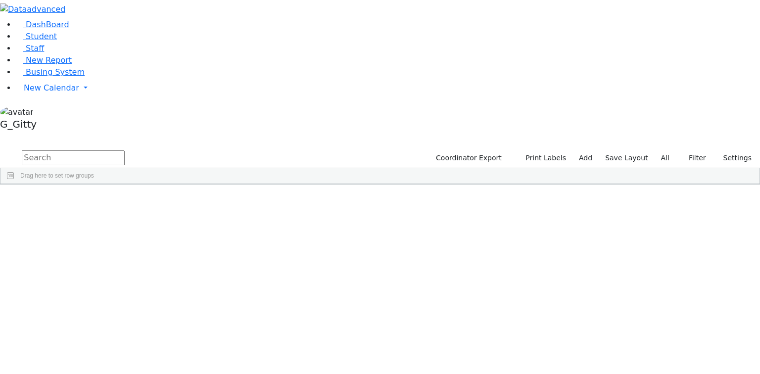
click at [125, 150] on input "text" at bounding box center [73, 157] width 103 height 15
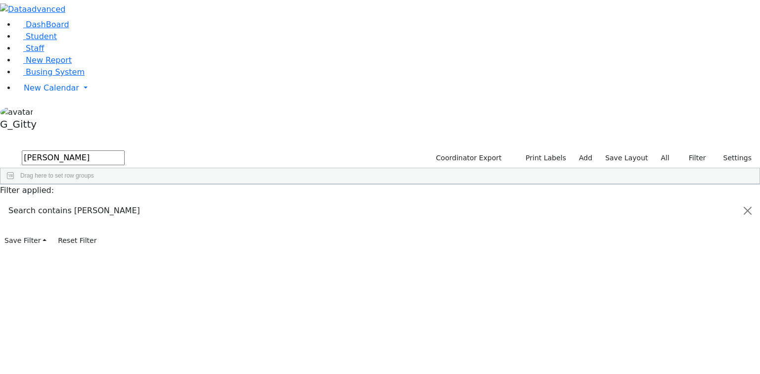
type input "brody"
click at [125, 214] on div "Brody" at bounding box center [93, 221] width 63 height 14
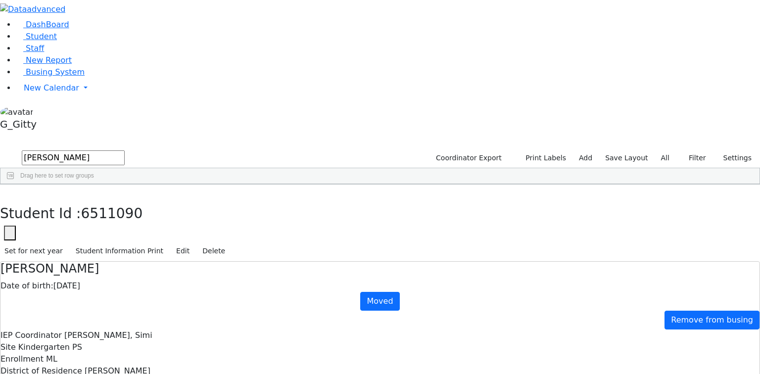
drag, startPoint x: 408, startPoint y: 83, endPoint x: 452, endPoint y: 192, distance: 117.9
drag, startPoint x: 603, startPoint y: 162, endPoint x: 612, endPoint y: 164, distance: 9.0
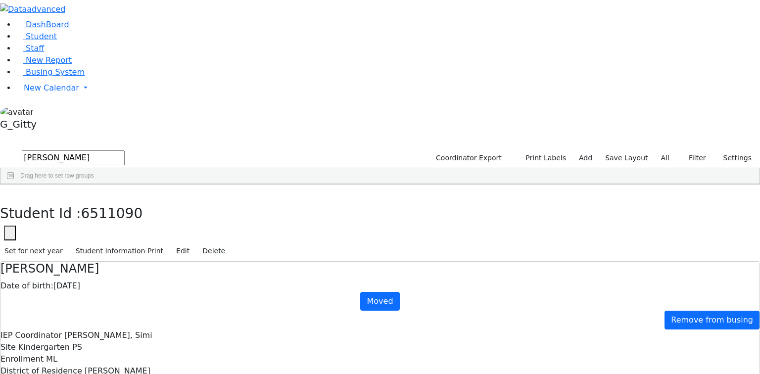
drag, startPoint x: 261, startPoint y: 252, endPoint x: 481, endPoint y: 339, distance: 236.7
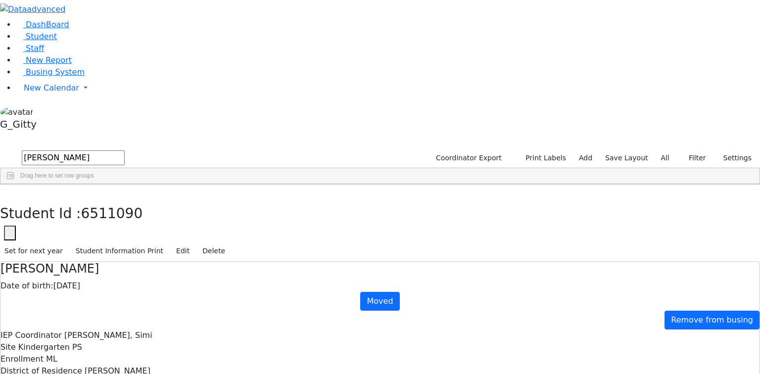
scroll to position [0, 0]
drag, startPoint x: 386, startPoint y: 172, endPoint x: 379, endPoint y: 170, distance: 6.6
drag, startPoint x: 256, startPoint y: 118, endPoint x: 419, endPoint y: 313, distance: 254.4
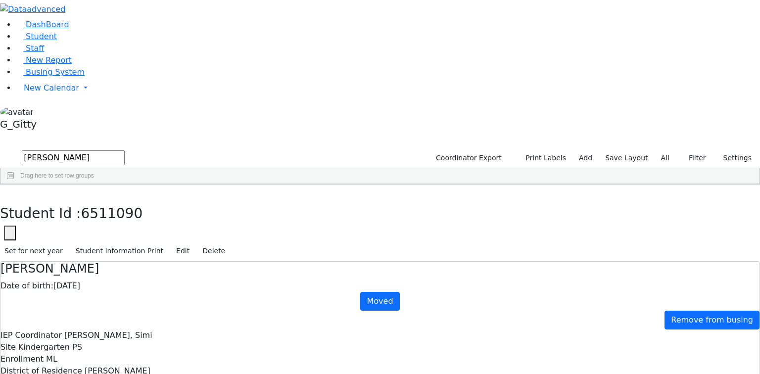
drag, startPoint x: 260, startPoint y: 119, endPoint x: 394, endPoint y: 317, distance: 238.9
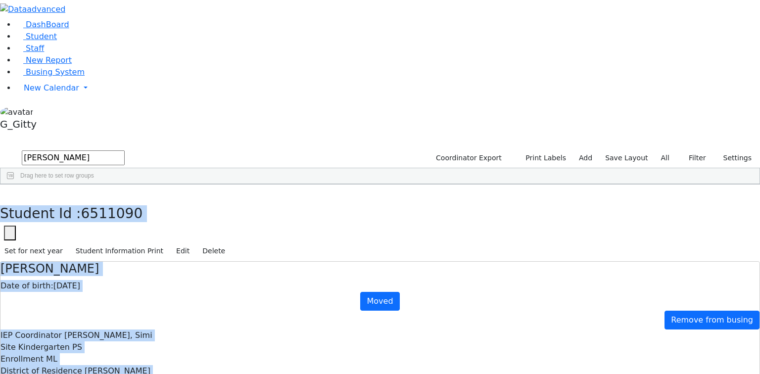
scroll to position [95, 0]
drag, startPoint x: 163, startPoint y: 12, endPoint x: 523, endPoint y: 343, distance: 488.3
drag, startPoint x: 165, startPoint y: 12, endPoint x: 523, endPoint y: 343, distance: 487.9
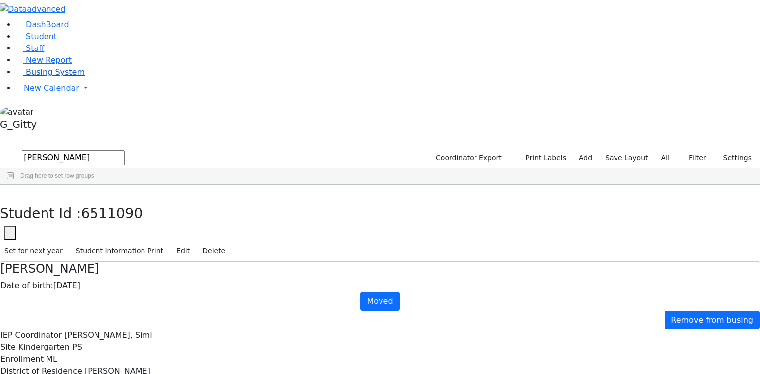
click at [53, 77] on span "Busing System" at bounding box center [55, 71] width 59 height 9
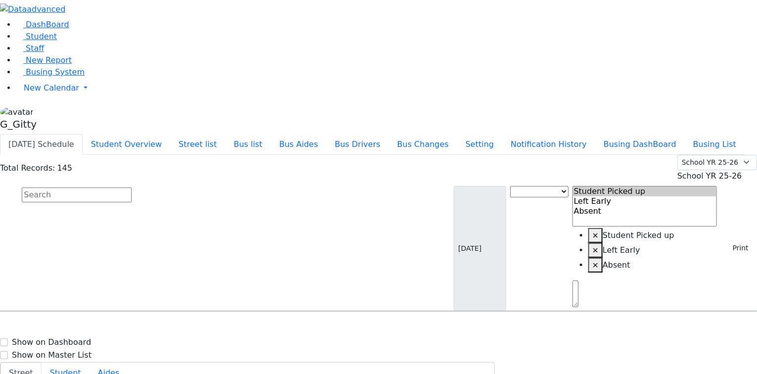
click at [132, 188] on input "text" at bounding box center [77, 195] width 110 height 15
select select
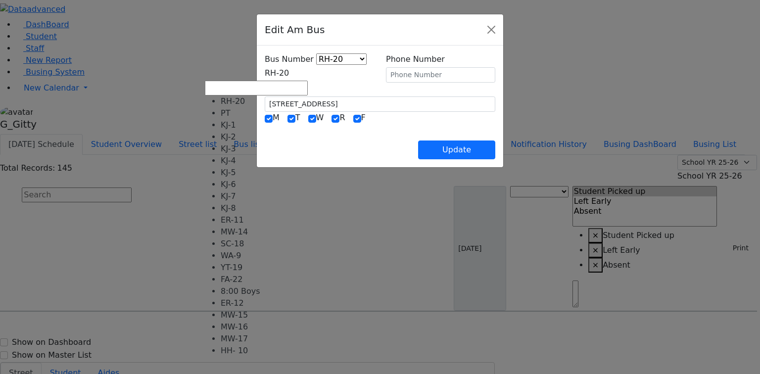
click at [275, 76] on span "RH-20" at bounding box center [277, 72] width 24 height 9
select select "441"
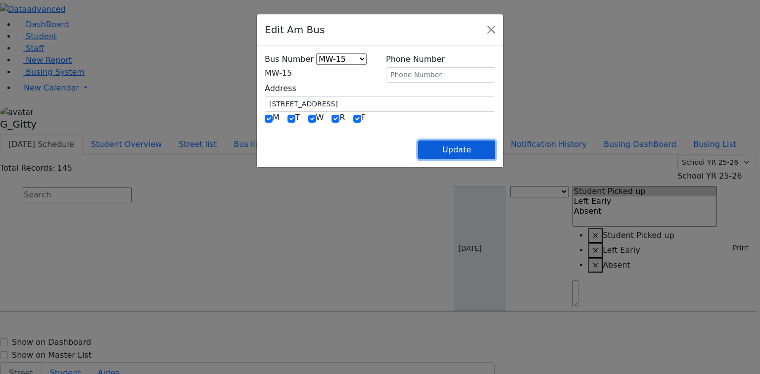
click at [495, 147] on button "Update" at bounding box center [456, 150] width 77 height 19
select select
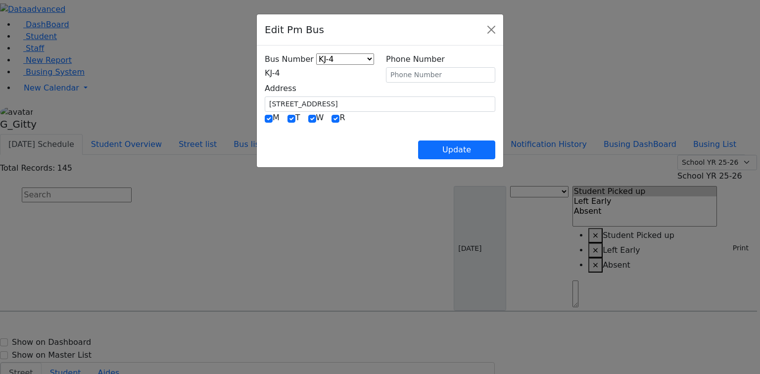
click at [265, 77] on span "KJ-4" at bounding box center [272, 72] width 15 height 9
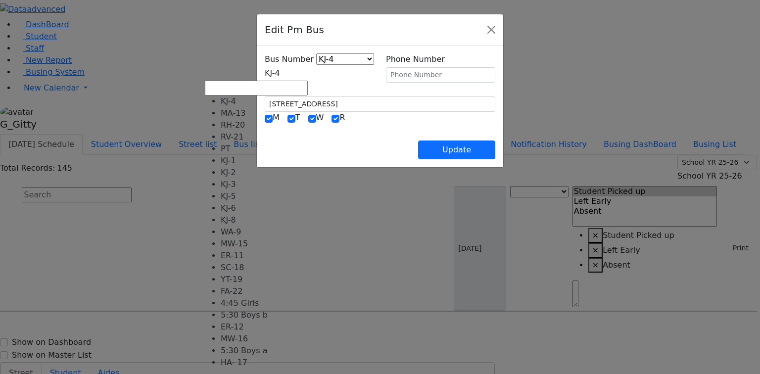
scroll to position [90, 0]
select select "446"
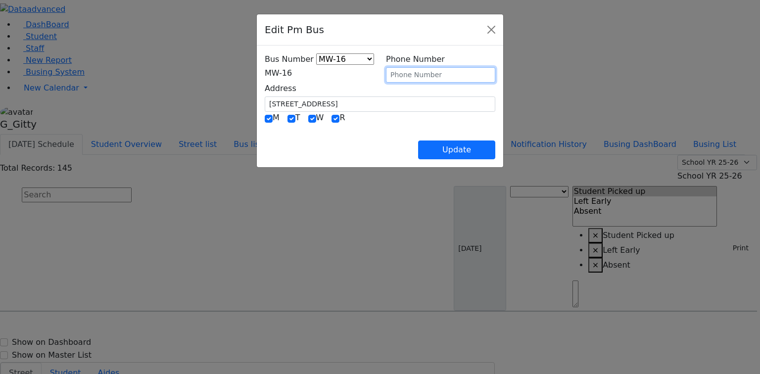
click at [420, 70] on input "text" at bounding box center [440, 74] width 109 height 15
type input "[PHONE_NUMBER]"
drag, startPoint x: 385, startPoint y: 127, endPoint x: 416, endPoint y: 144, distance: 35.2
click at [385, 127] on div "Update" at bounding box center [380, 142] width 231 height 35
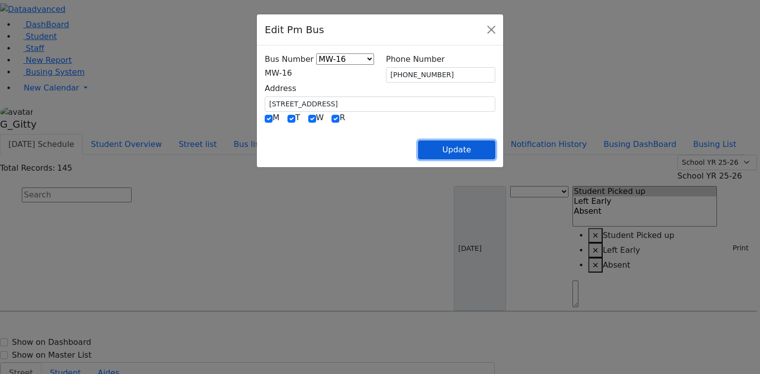
click at [495, 150] on button "Update" at bounding box center [456, 150] width 77 height 19
select select
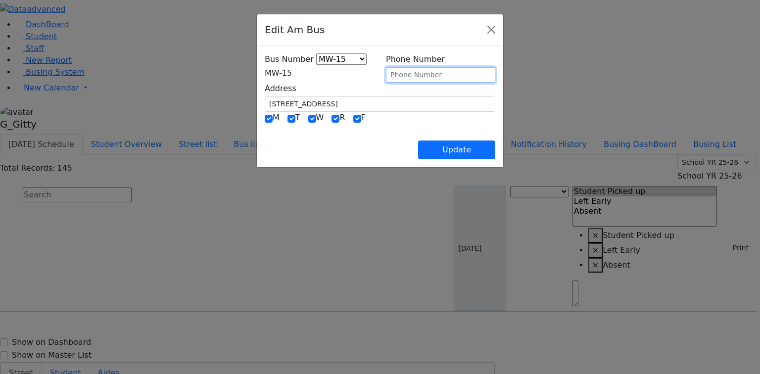
click at [413, 74] on input "text" at bounding box center [440, 74] width 109 height 15
type input "[PHONE_NUMBER]"
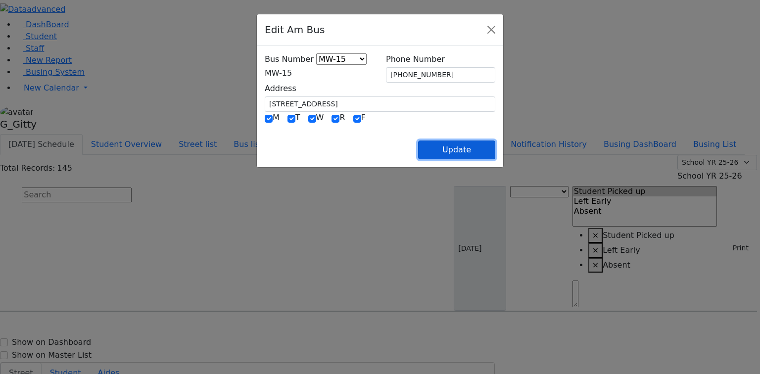
click at [495, 151] on button "Update" at bounding box center [456, 150] width 77 height 19
select select
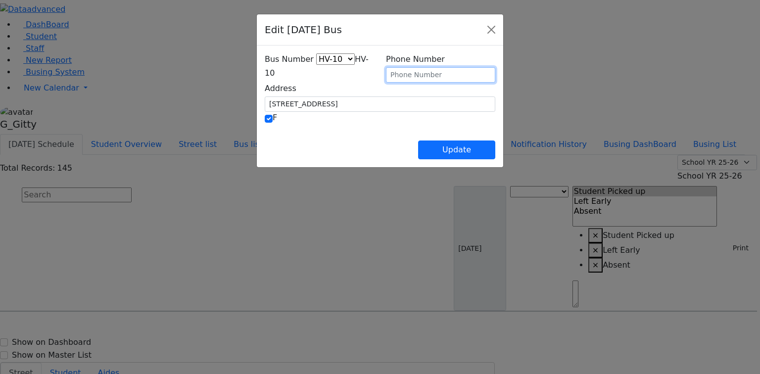
click at [404, 67] on input "text" at bounding box center [440, 74] width 109 height 15
type input "[PHONE_NUMBER]"
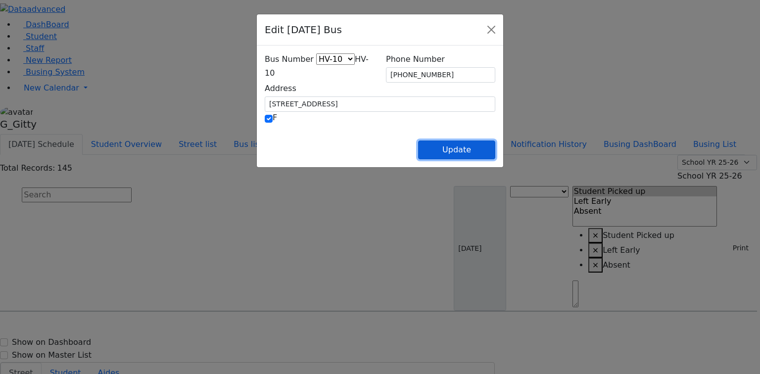
drag, startPoint x: 507, startPoint y: 153, endPoint x: 503, endPoint y: 146, distance: 8.2
click at [495, 152] on button "Update" at bounding box center [456, 150] width 77 height 19
select select
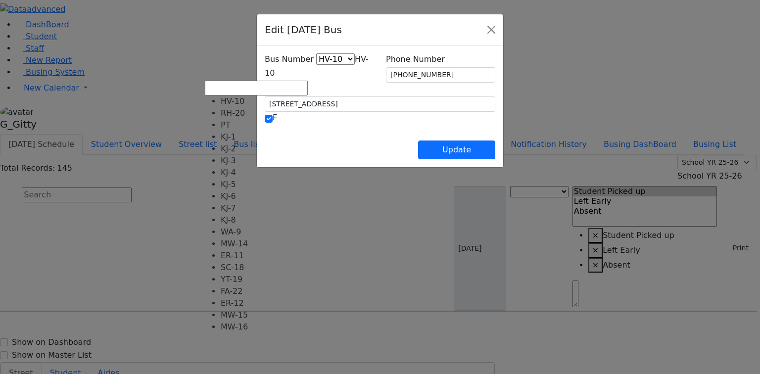
click at [268, 69] on span "HV-10" at bounding box center [317, 65] width 104 height 23
select select "444"
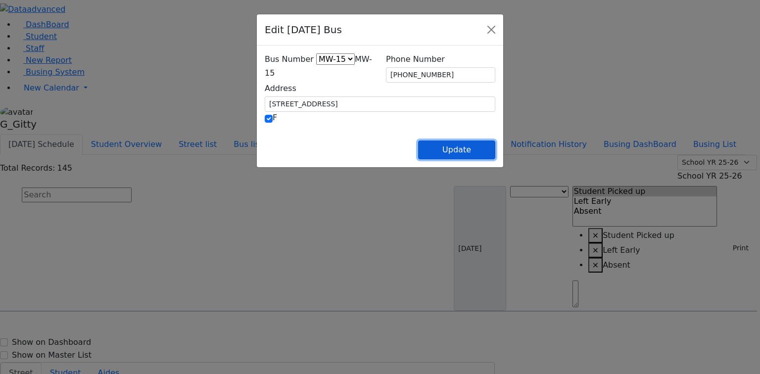
drag, startPoint x: 493, startPoint y: 157, endPoint x: 486, endPoint y: 156, distance: 8.0
click at [493, 157] on button "Update" at bounding box center [456, 150] width 77 height 19
select select
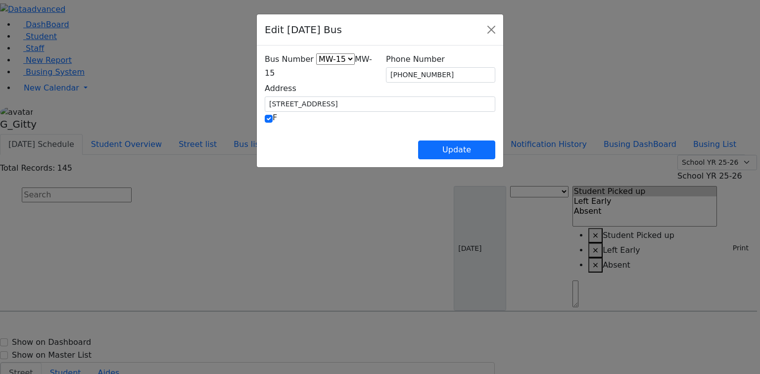
click at [300, 78] on span "MW-15" at bounding box center [318, 65] width 107 height 23
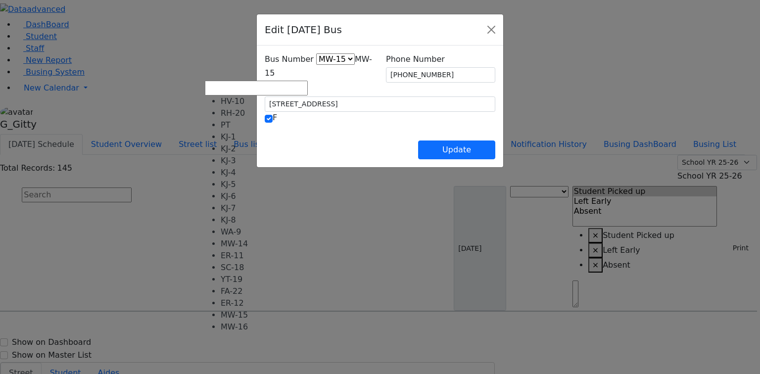
drag, startPoint x: 237, startPoint y: 73, endPoint x: 244, endPoint y: 126, distance: 52.9
click at [265, 73] on span "MW-15" at bounding box center [318, 65] width 107 height 23
select select "445"
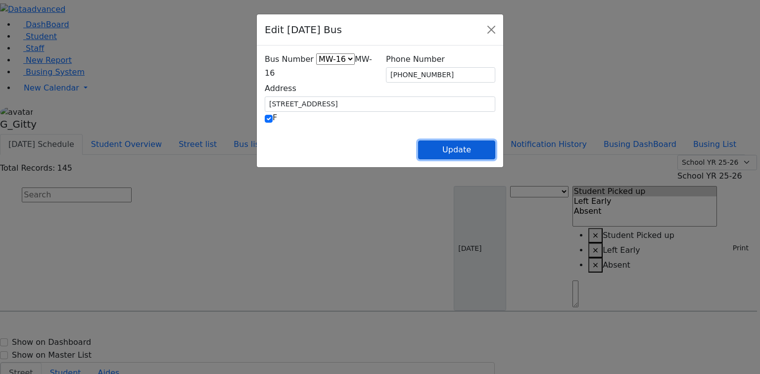
click at [495, 148] on button "Update" at bounding box center [456, 150] width 77 height 19
select select
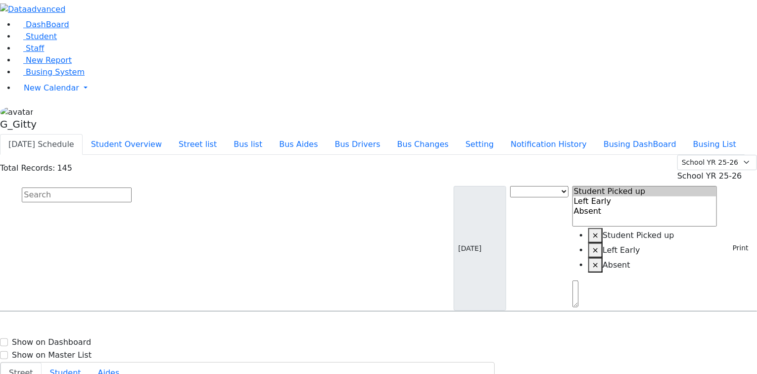
drag, startPoint x: 598, startPoint y: 321, endPoint x: 639, endPoint y: 292, distance: 49.7
click at [132, 188] on input "text" at bounding box center [77, 195] width 110 height 15
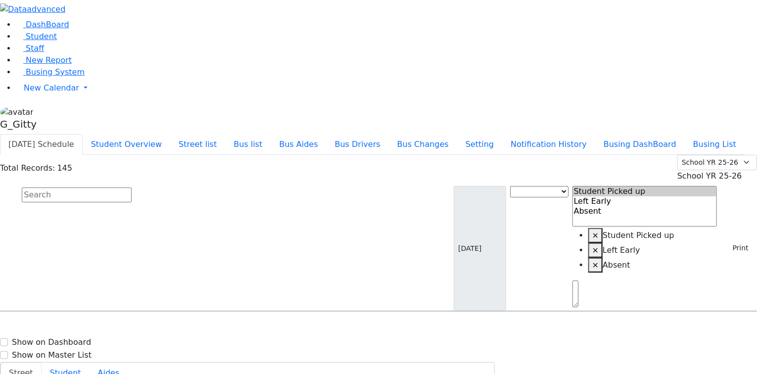
click at [79, 365] on span "8457825195" at bounding box center [56, 369] width 46 height 8
select select
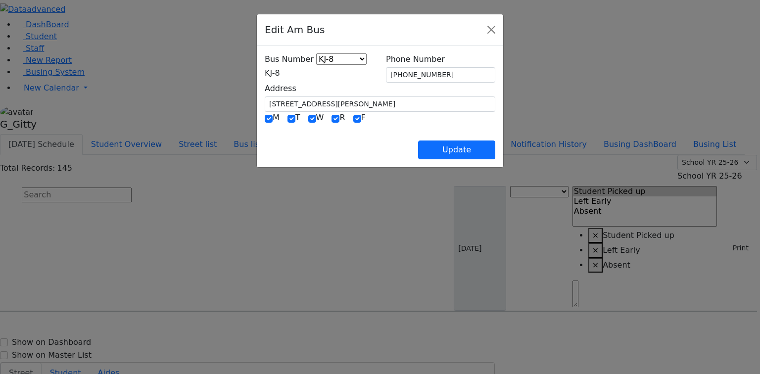
click at [338, 146] on div "Update" at bounding box center [380, 142] width 231 height 35
click at [499, 32] on button "Close" at bounding box center [492, 30] width 16 height 16
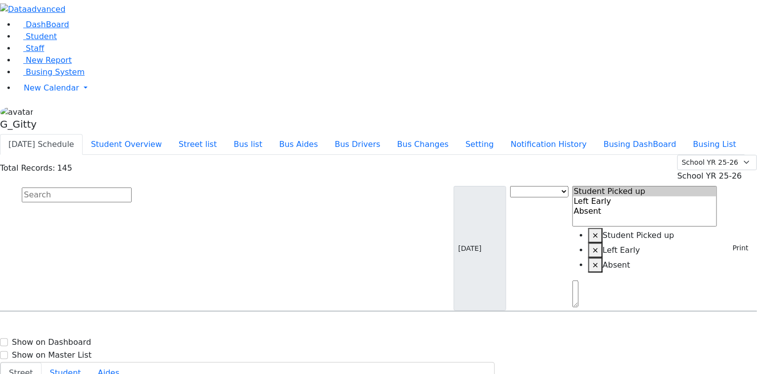
type input "(845) 782-5195"
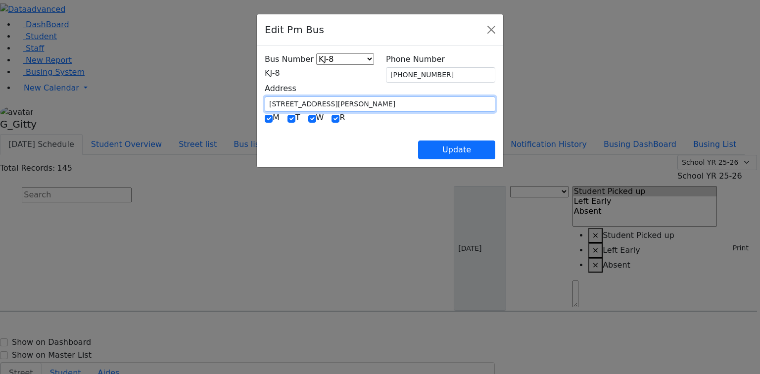
drag, startPoint x: 302, startPoint y: 102, endPoint x: 160, endPoint y: 111, distance: 142.8
click at [160, 111] on div "Edit Pm Bus Bus Number KJ-4 MA-13 RH-20 RV-21 PT KJ-1 KJ-2 KJ-3 KJ-5 KJ-6 KJ-8 …" at bounding box center [380, 187] width 760 height 374
type input "1 Hamaspik Way"
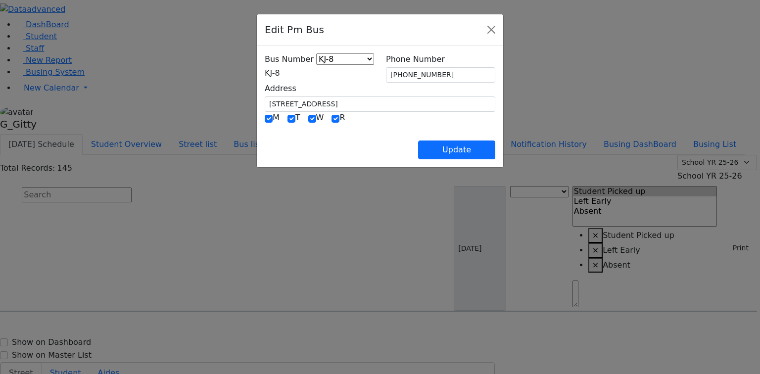
click at [348, 134] on div "Update" at bounding box center [380, 142] width 231 height 35
drag, startPoint x: 436, startPoint y: 73, endPoint x: 372, endPoint y: 80, distance: 64.3
click at [372, 80] on div "Bus Number KJ-4 MA-13 RH-20 RV-21 PT KJ-1 KJ-2 KJ-3 KJ-5 KJ-6 KJ-8 WA-9 MW-15 E…" at bounding box center [380, 82] width 243 height 58
drag, startPoint x: 384, startPoint y: 133, endPoint x: 374, endPoint y: 125, distance: 12.3
click at [377, 128] on div "Update" at bounding box center [380, 142] width 231 height 35
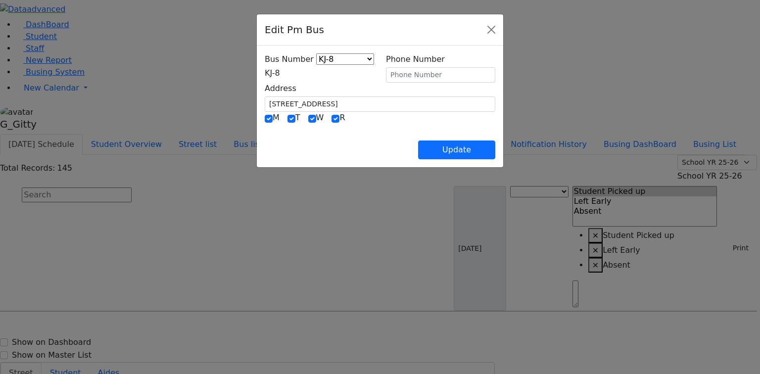
click at [296, 57] on div "Bus Number KJ-4 MA-13 RH-20 RV-21 PT KJ-1 KJ-2 KJ-3 KJ-5 KJ-6 KJ-8 WA-9 MW-15 E…" at bounding box center [380, 107] width 246 height 122
click at [280, 71] on span "KJ-8" at bounding box center [272, 72] width 15 height 9
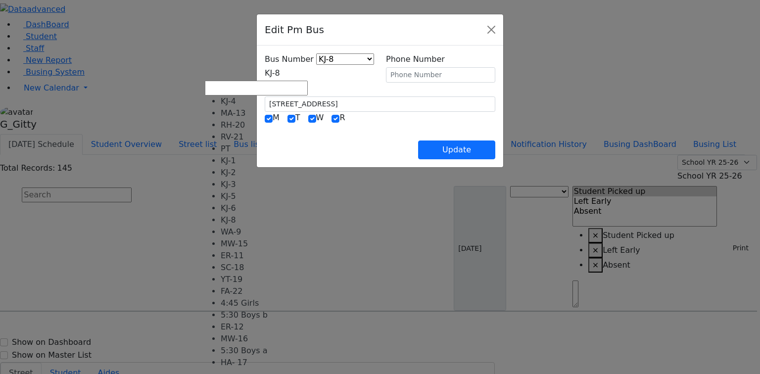
select select "401"
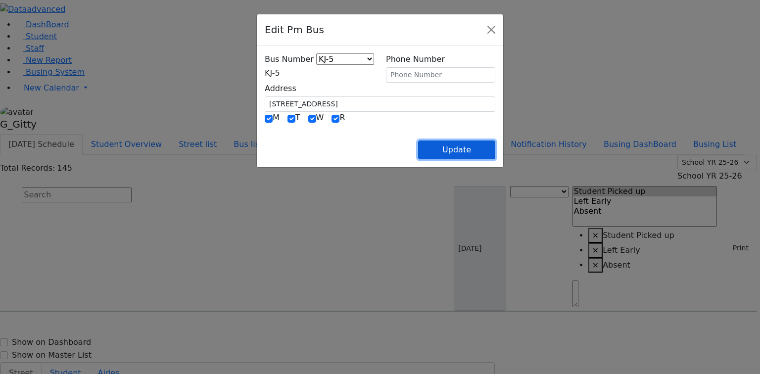
click at [495, 144] on button "Update" at bounding box center [456, 150] width 77 height 19
select select
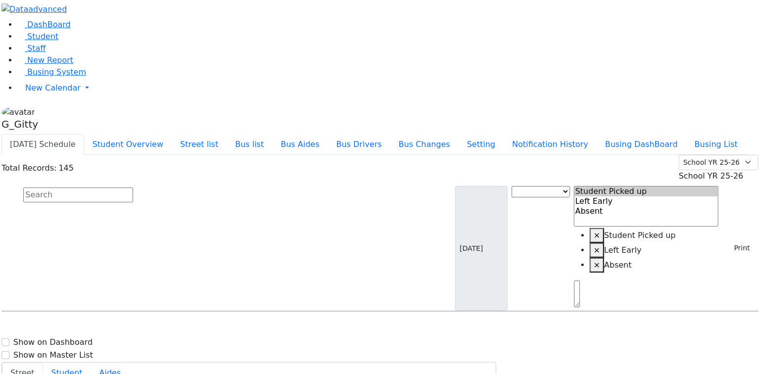
scroll to position [356, 0]
select select
type input "(845) 356-0011"
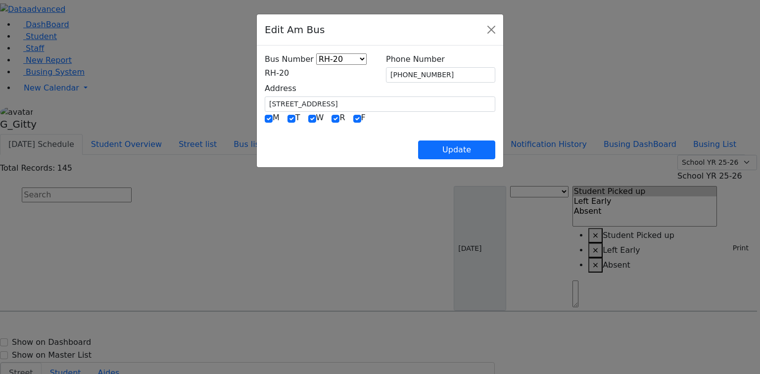
click at [289, 76] on span "RH-20" at bounding box center [277, 72] width 24 height 9
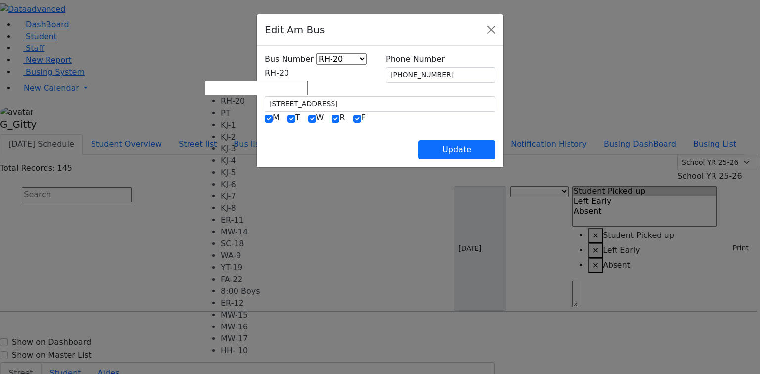
scroll to position [40, 0]
select select "414"
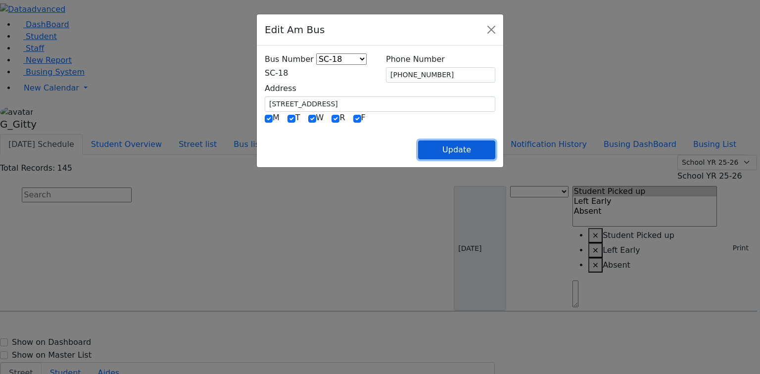
click at [495, 145] on button "Update" at bounding box center [456, 150] width 77 height 19
select select
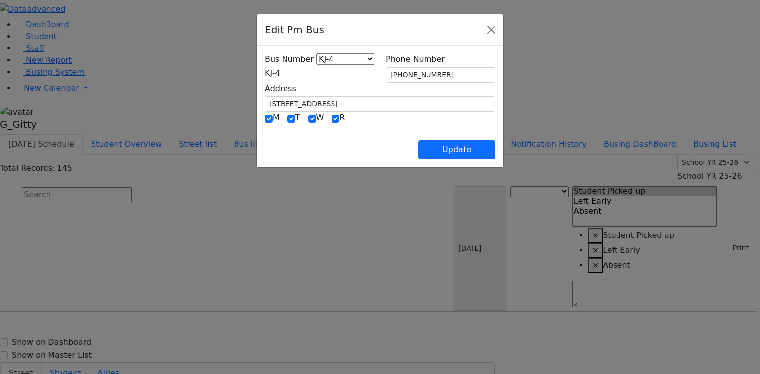
click at [280, 78] on span "KJ-4" at bounding box center [272, 72] width 15 height 9
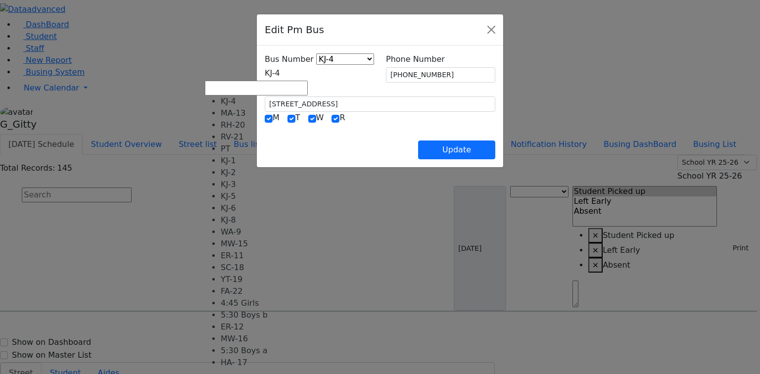
scroll to position [79, 0]
select select "421"
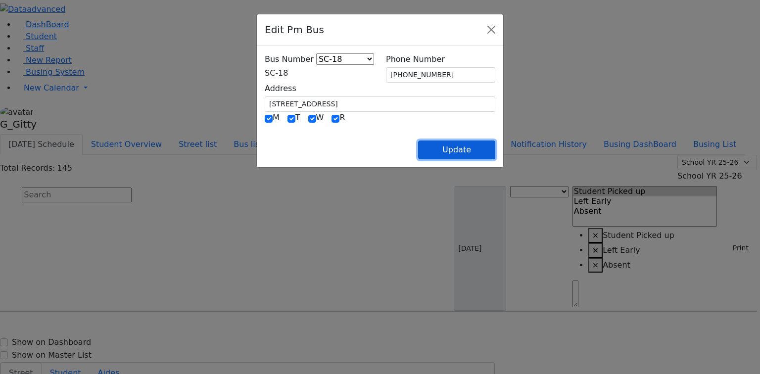
click at [495, 149] on button "Update" at bounding box center [456, 150] width 77 height 19
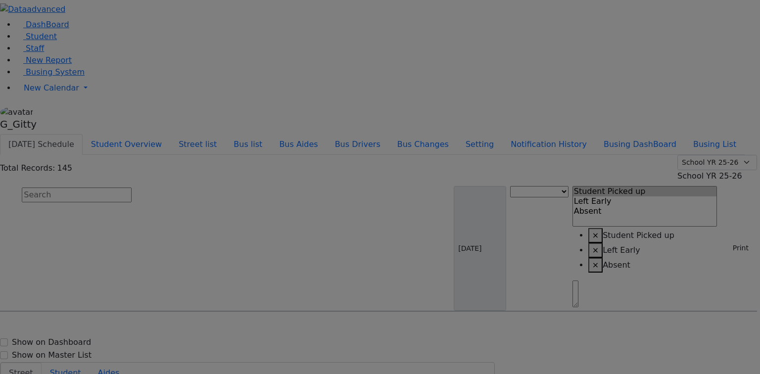
select select
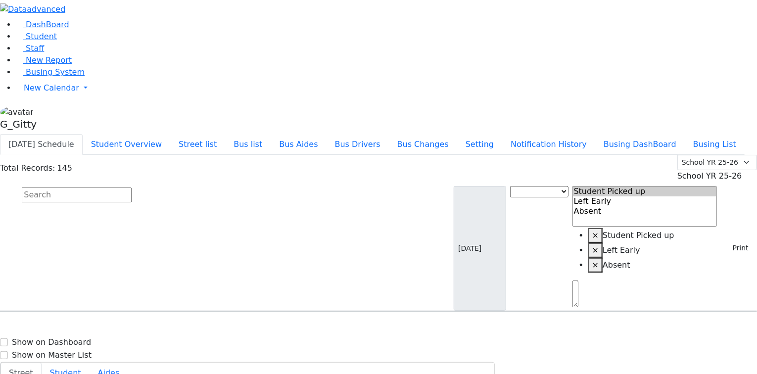
type input "[PHONE_NUMBER]"
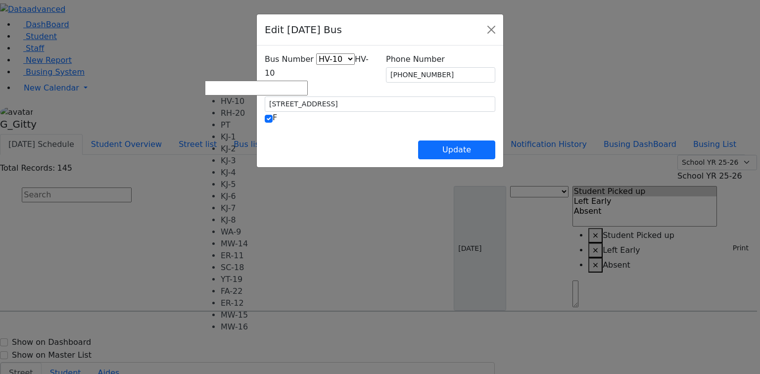
click at [265, 73] on span "HV-10" at bounding box center [317, 65] width 104 height 23
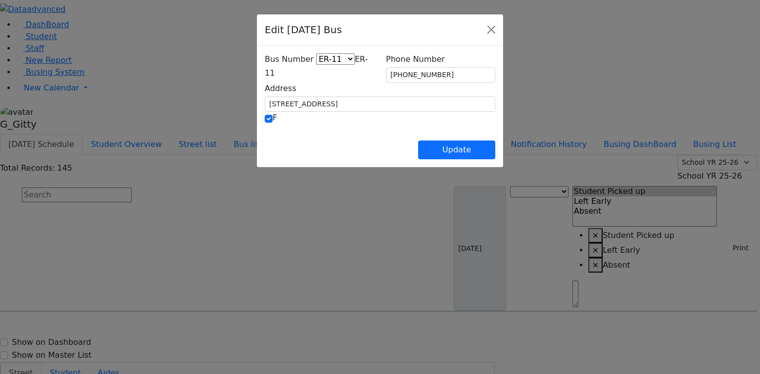
click at [259, 83] on div "Bus Number HV-10 RH-20 PT KJ-1 KJ-2 KJ-3 KJ-4 KJ-5 KJ-6 KJ-7 KJ-8 WA-9 MW-14 ER…" at bounding box center [319, 67] width 121 height 29
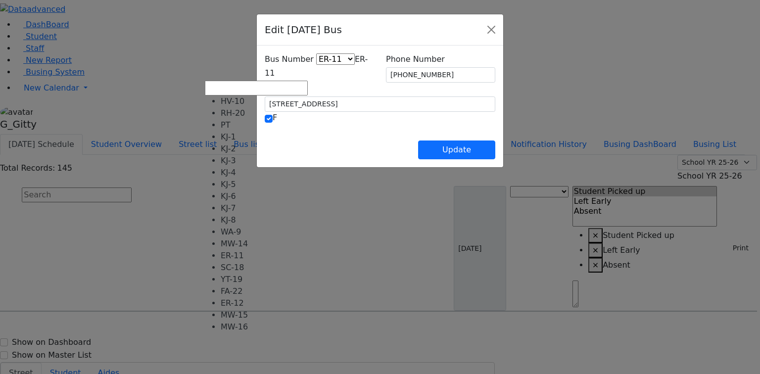
drag, startPoint x: 244, startPoint y: 74, endPoint x: 244, endPoint y: 87, distance: 13.4
click at [265, 73] on span "ER-11" at bounding box center [316, 65] width 103 height 23
select select "427"
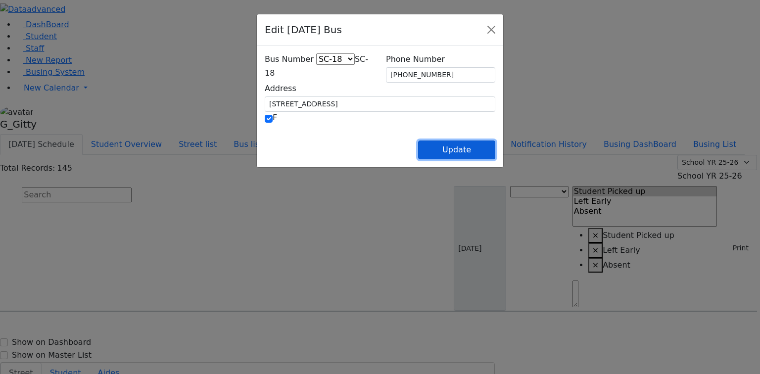
click at [495, 146] on button "Update" at bounding box center [456, 150] width 77 height 19
select select
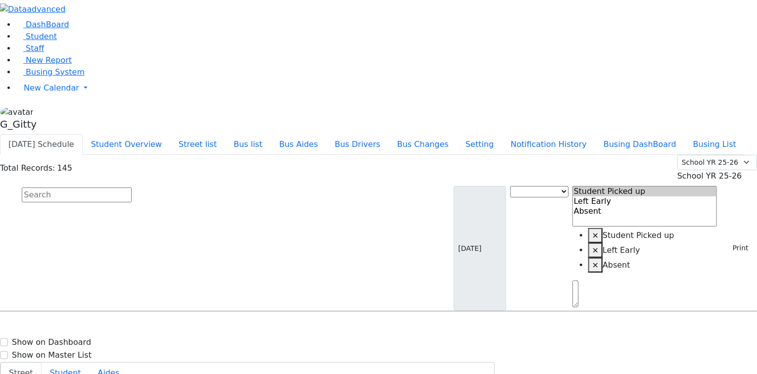
scroll to position [317, 0]
select select
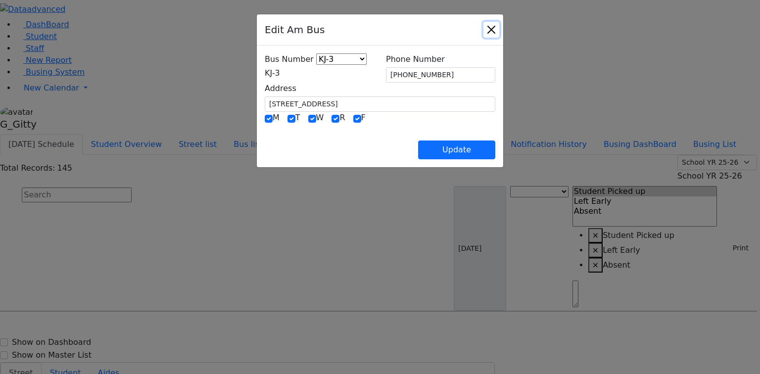
click at [499, 33] on button "Close" at bounding box center [492, 30] width 16 height 16
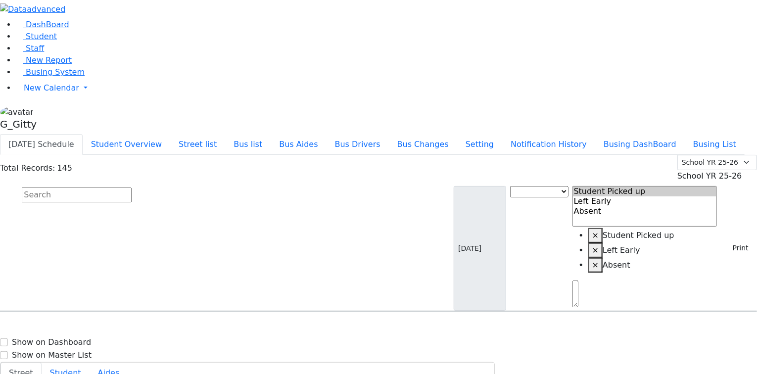
type input "[PHONE_NUMBER]"
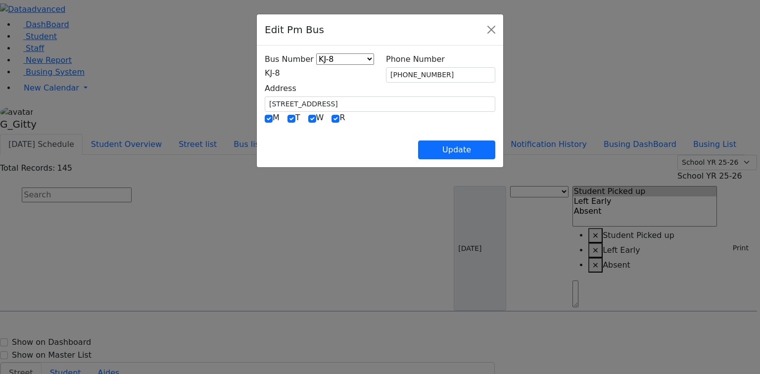
drag, startPoint x: 264, startPoint y: 75, endPoint x: 262, endPoint y: 79, distance: 5.1
click at [265, 75] on span "KJ-8" at bounding box center [272, 72] width 15 height 9
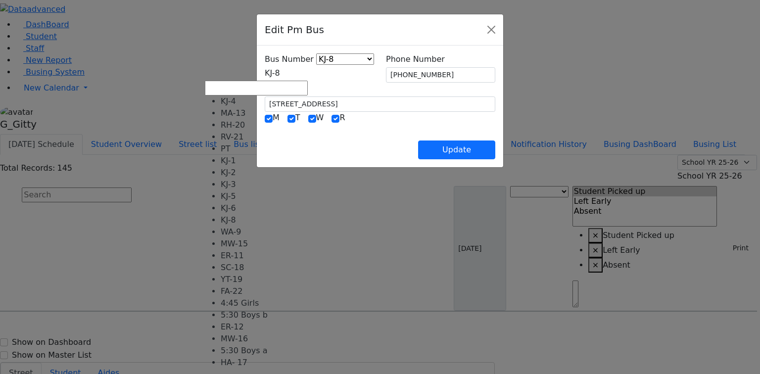
select select "401"
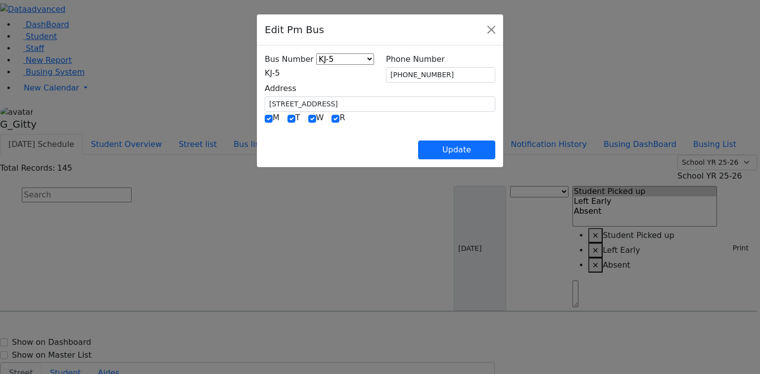
drag, startPoint x: 276, startPoint y: 93, endPoint x: 241, endPoint y: 97, distance: 35.4
click at [265, 97] on div "Address [STREET_ADDRESS]" at bounding box center [380, 97] width 231 height 29
drag, startPoint x: 265, startPoint y: 101, endPoint x: 202, endPoint y: 97, distance: 63.5
click at [259, 97] on div "Address [STREET_ADDRESS]" at bounding box center [380, 97] width 243 height 29
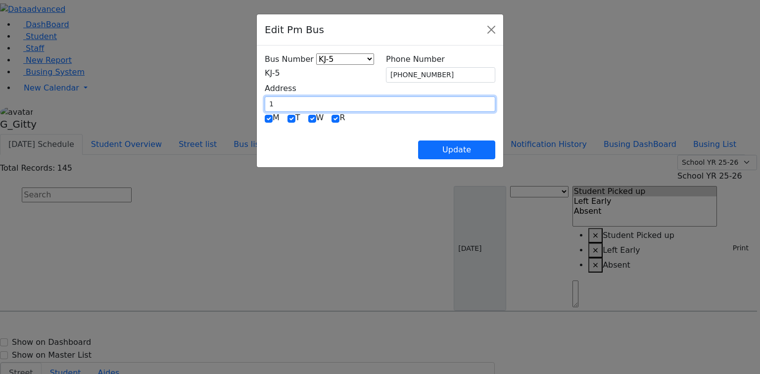
type input "[STREET_ADDRESS]"
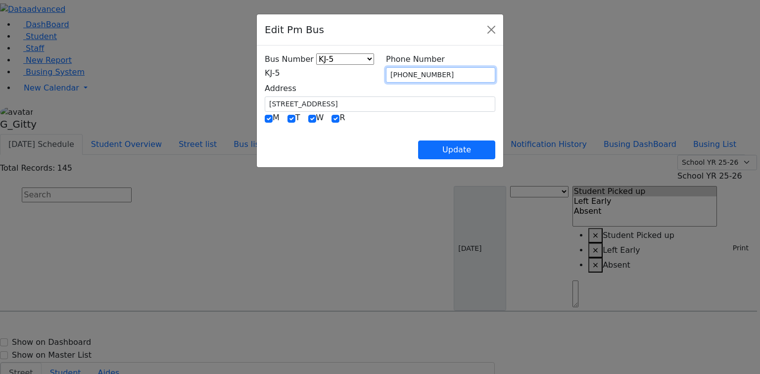
drag, startPoint x: 424, startPoint y: 75, endPoint x: 382, endPoint y: 72, distance: 41.7
click at [382, 72] on div "Phone Number (845) 783-4250" at bounding box center [440, 67] width 121 height 29
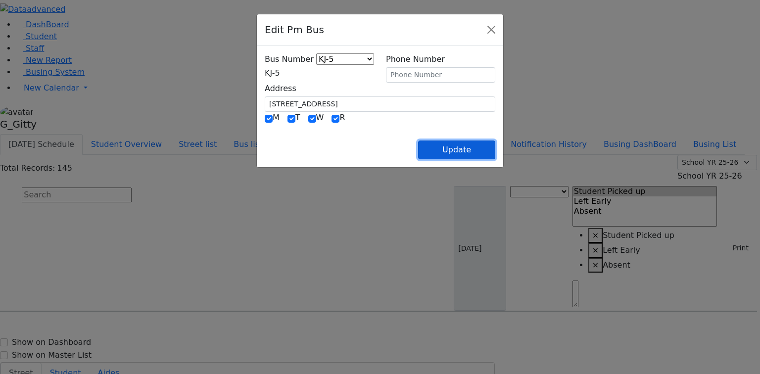
click at [495, 147] on button "Update" at bounding box center [456, 150] width 77 height 19
select select
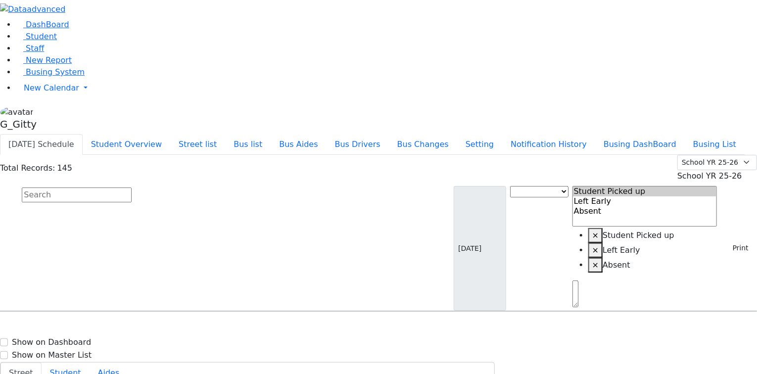
select select
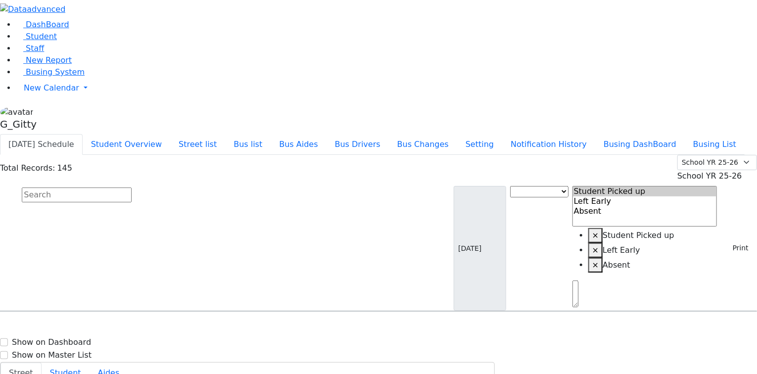
type input "(845) 783-2729"
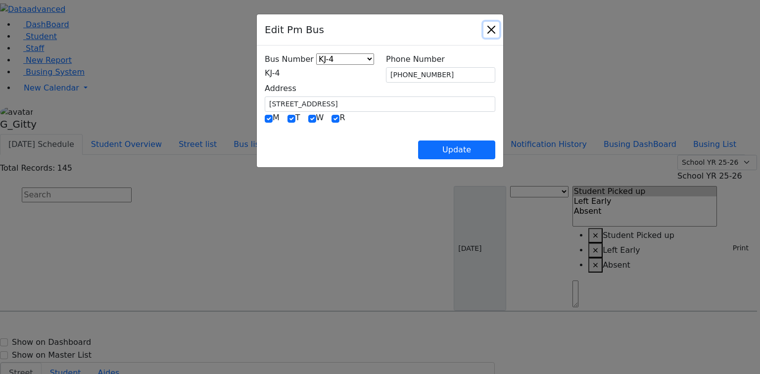
click at [499, 35] on button "Close" at bounding box center [492, 30] width 16 height 16
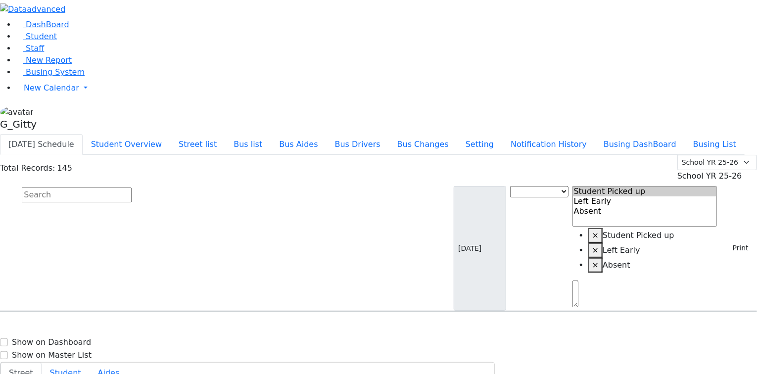
drag, startPoint x: 188, startPoint y: 240, endPoint x: 216, endPoint y: 238, distance: 28.3
select select
drag, startPoint x: 207, startPoint y: 224, endPoint x: 315, endPoint y: 219, distance: 108.0
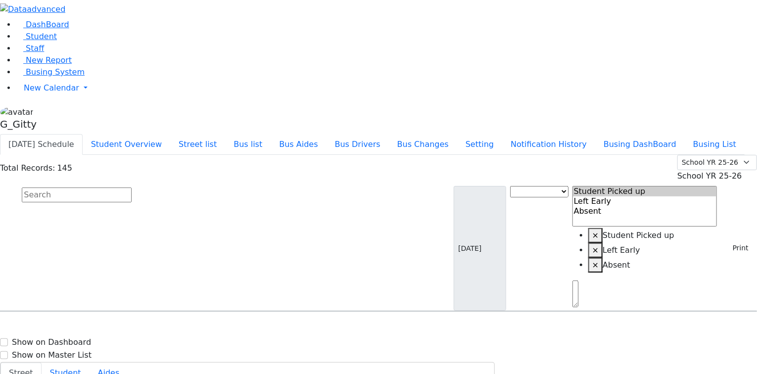
select select
type input "[PHONE_NUMBER]"
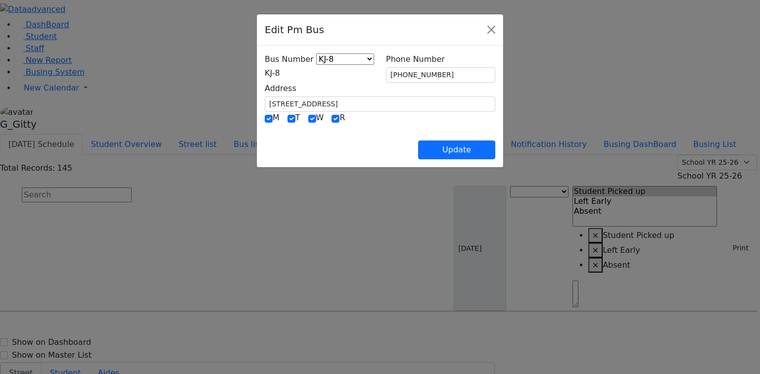
drag, startPoint x: 274, startPoint y: 68, endPoint x: 274, endPoint y: 76, distance: 7.4
click at [274, 69] on span "KJ-8" at bounding box center [272, 72] width 15 height 9
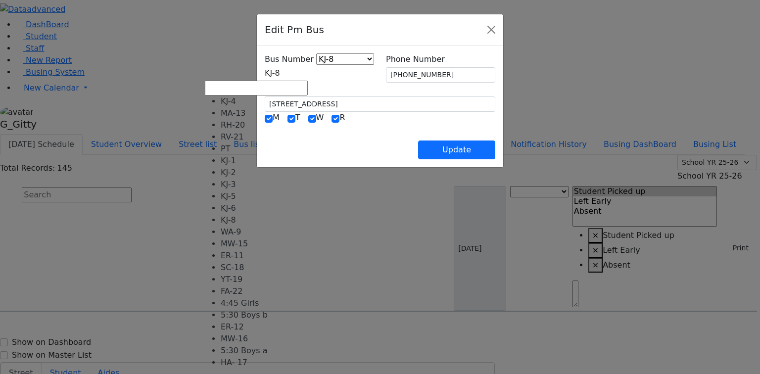
scroll to position [90, 0]
click at [265, 75] on span "MW-16" at bounding box center [278, 72] width 27 height 9
select select "451"
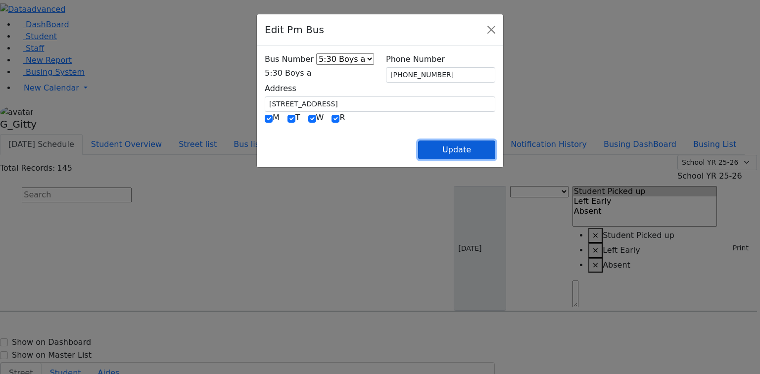
click at [495, 157] on button "Update" at bounding box center [456, 150] width 77 height 19
select select
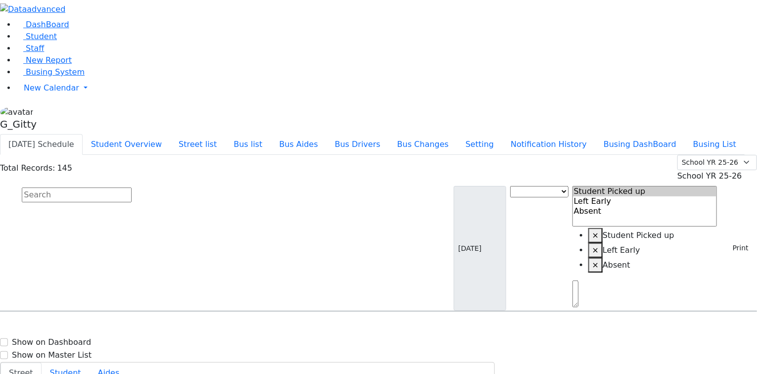
select select
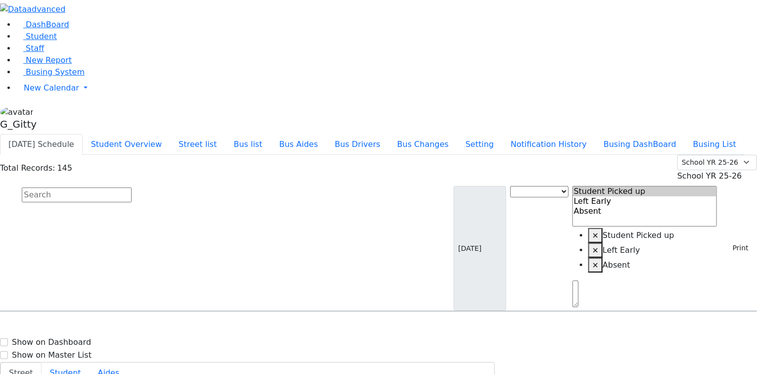
select select
type input "(845) 799-1796"
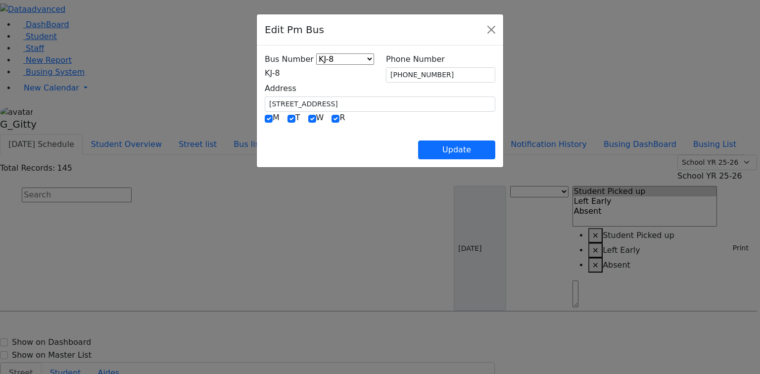
click at [265, 73] on span "KJ-8" at bounding box center [272, 72] width 15 height 9
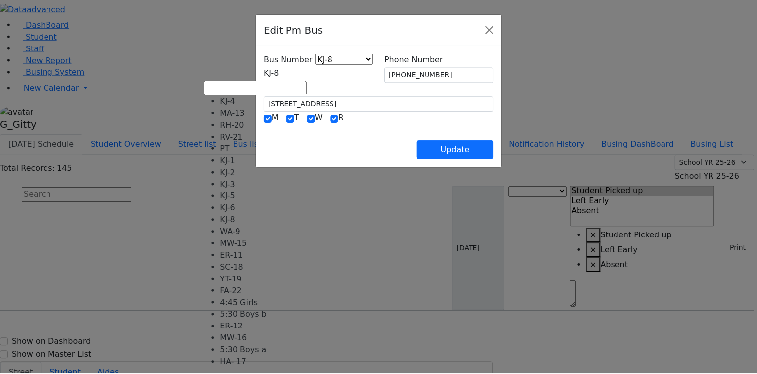
scroll to position [0, 0]
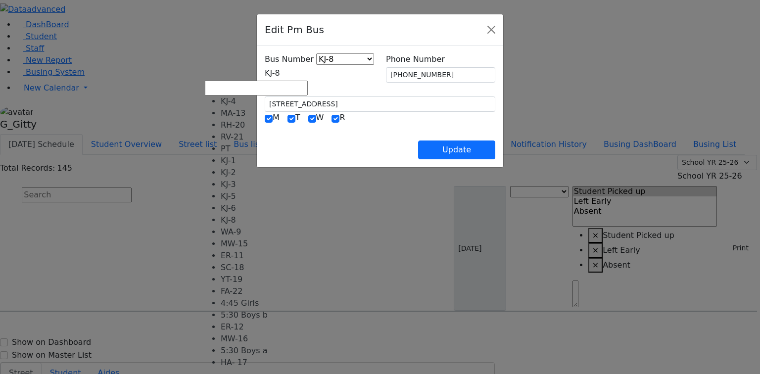
select select "372"
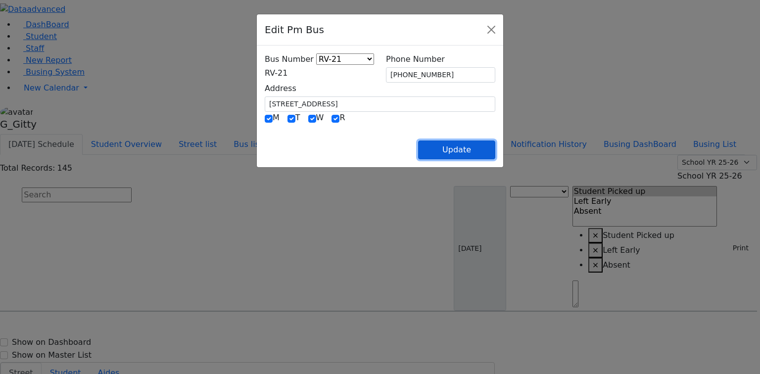
click at [495, 144] on button "Update" at bounding box center [456, 150] width 77 height 19
select select
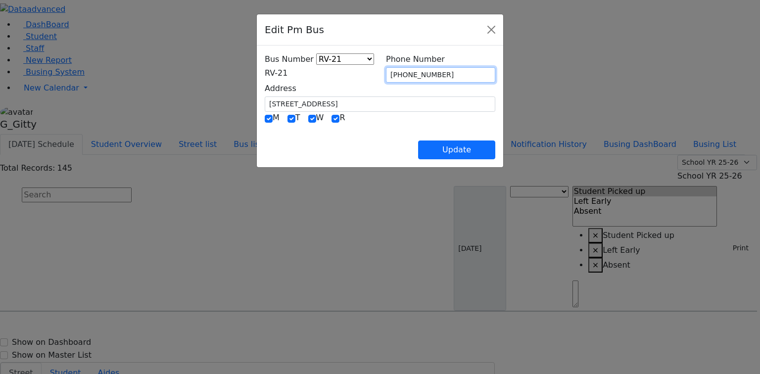
drag, startPoint x: 459, startPoint y: 73, endPoint x: 385, endPoint y: 72, distance: 74.2
click at [385, 72] on div "Phone Number (845) 799-1796" at bounding box center [440, 67] width 121 height 29
click at [404, 137] on div "Update" at bounding box center [380, 142] width 231 height 35
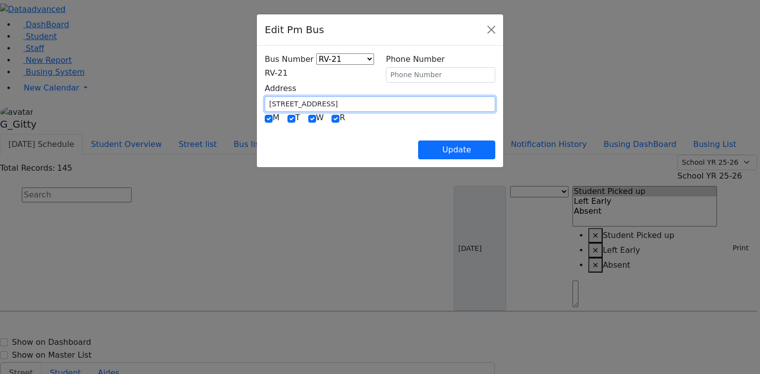
drag, startPoint x: 299, startPoint y: 95, endPoint x: 201, endPoint y: 93, distance: 97.5
click at [259, 93] on div "Address 3 Premishlan Way #201" at bounding box center [380, 97] width 243 height 29
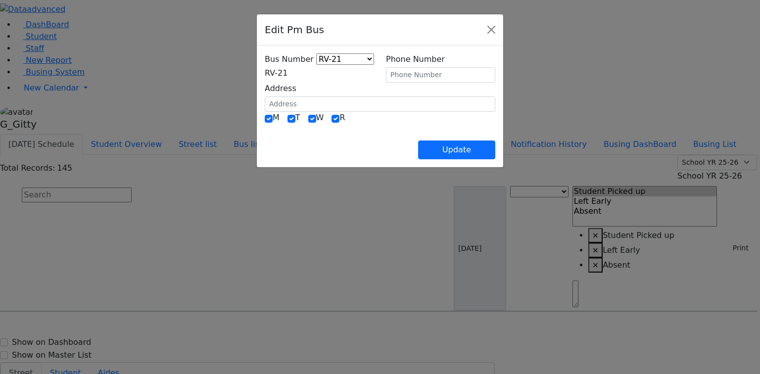
click at [338, 147] on div "Update" at bounding box center [380, 142] width 231 height 35
click at [495, 152] on button "Update" at bounding box center [456, 150] width 77 height 19
select select
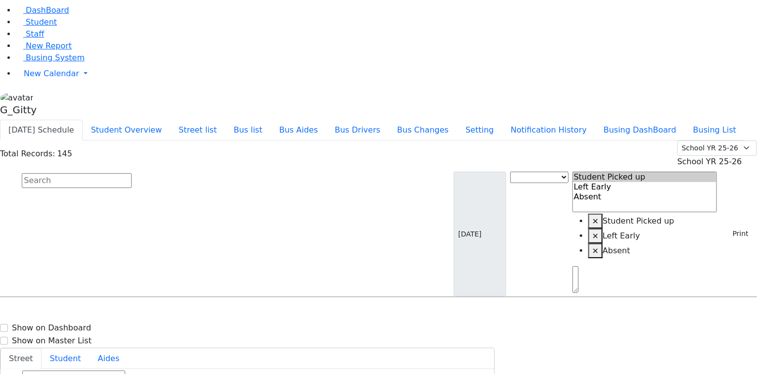
scroll to position [475, 0]
select select
type input "(845) 799-1796"
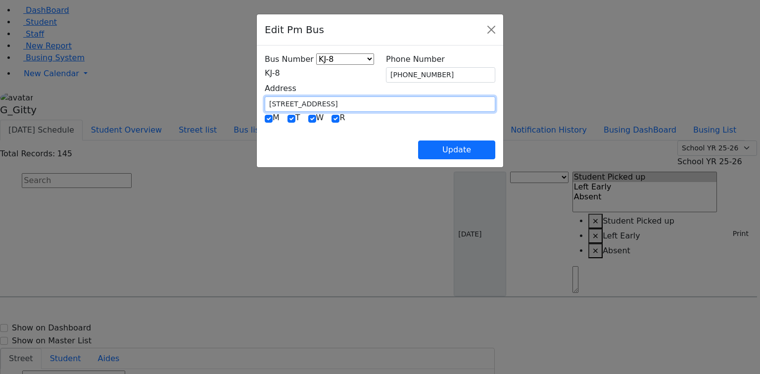
drag, startPoint x: 320, startPoint y: 100, endPoint x: 205, endPoint y: 96, distance: 114.9
click at [265, 97] on input "[STREET_ADDRESS]" at bounding box center [380, 104] width 231 height 15
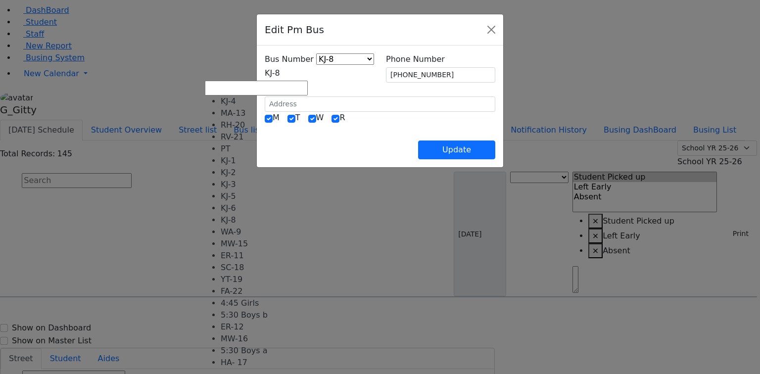
drag, startPoint x: 242, startPoint y: 76, endPoint x: 262, endPoint y: 107, distance: 37.2
click at [265, 76] on span "KJ-8" at bounding box center [272, 72] width 15 height 9
select select "372"
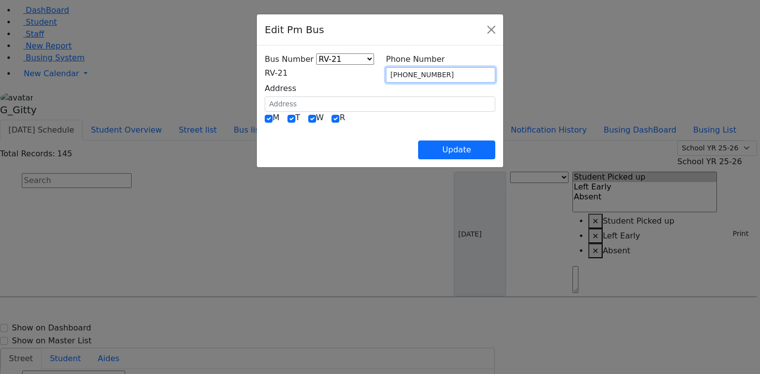
drag, startPoint x: 453, startPoint y: 75, endPoint x: 376, endPoint y: 69, distance: 77.4
click at [376, 69] on div "Bus Number KJ-4 MA-13 RH-20 RV-21 PT KJ-1 KJ-2 KJ-3 KJ-5 KJ-6 KJ-8 WA-9 MW-15 E…" at bounding box center [380, 82] width 243 height 58
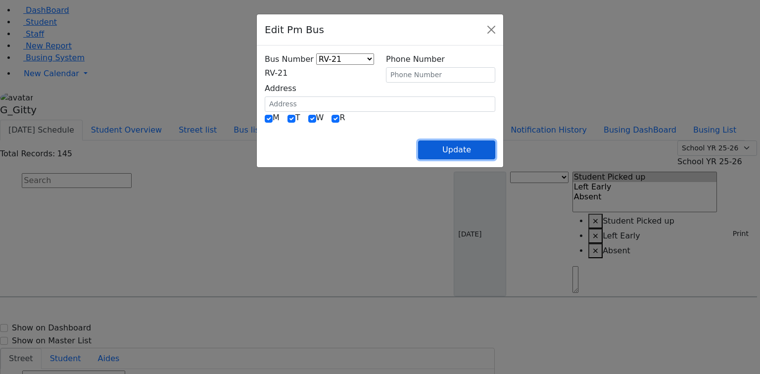
click at [495, 145] on button "Update" at bounding box center [456, 150] width 77 height 19
select select
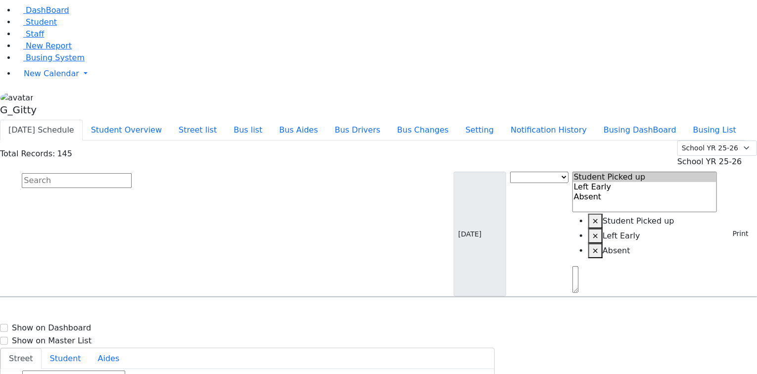
select select
type input "(845) 783-9043"
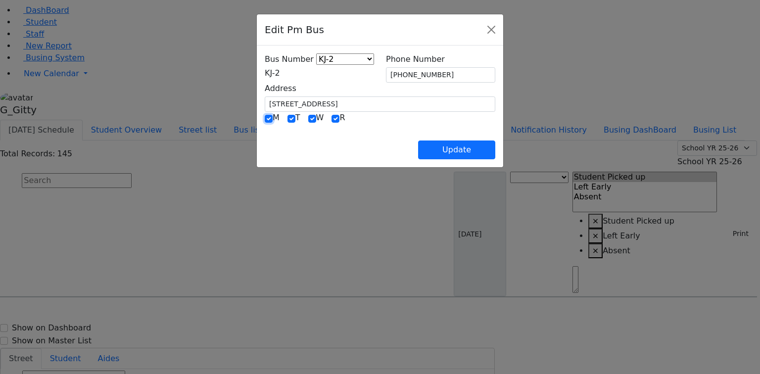
drag, startPoint x: 204, startPoint y: 118, endPoint x: 234, endPoint y: 119, distance: 29.7
click at [265, 118] on input "checkbox" at bounding box center [269, 119] width 8 height 8
checkbox input "false"
click at [265, 118] on div "M T W R" at bounding box center [380, 118] width 231 height 13
click at [308, 117] on input "checkbox" at bounding box center [312, 119] width 8 height 8
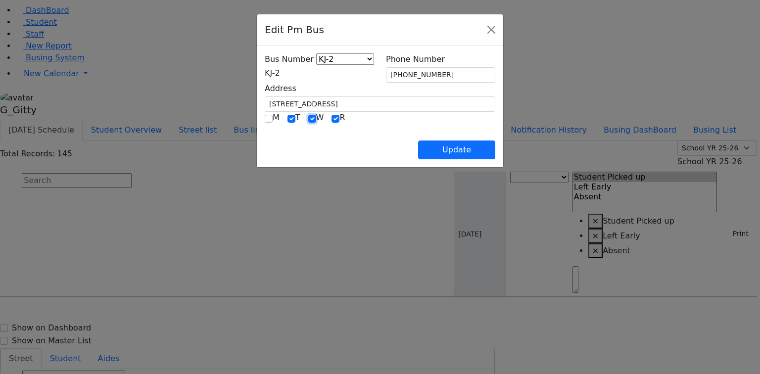
checkbox input "false"
drag, startPoint x: 503, startPoint y: 157, endPoint x: 494, endPoint y: 155, distance: 9.0
click at [495, 156] on button "Update" at bounding box center [456, 150] width 77 height 19
select select
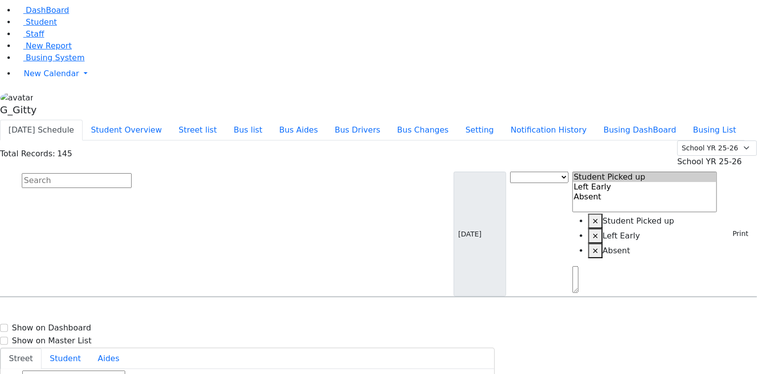
drag, startPoint x: 731, startPoint y: 220, endPoint x: 593, endPoint y: 205, distance: 138.3
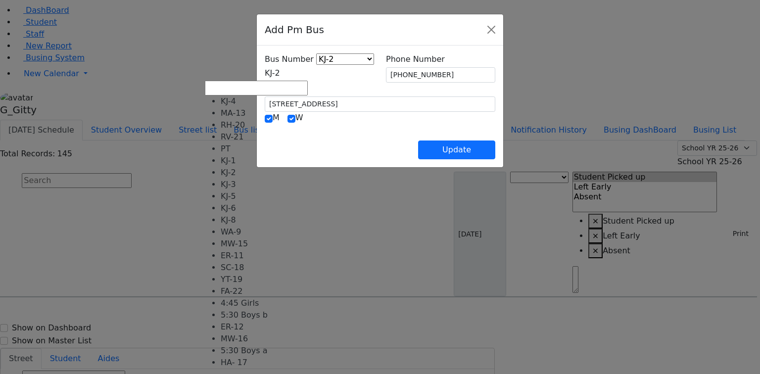
click at [265, 76] on span "KJ-2" at bounding box center [272, 72] width 15 height 9
select select "403"
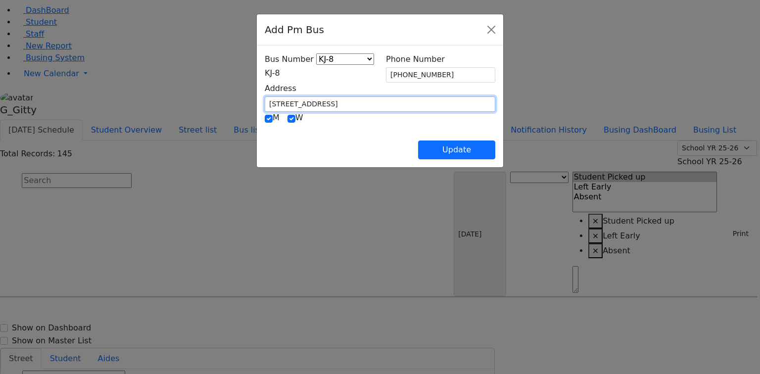
drag, startPoint x: 236, startPoint y: 99, endPoint x: 190, endPoint y: 98, distance: 46.1
click at [257, 98] on div "Bus Number KJ-4 MA-13 RH-20 RV-21 PT KJ-1 KJ-2 KJ-3 KJ-5 KJ-6 KJ-8 WA-9 MW-15 E…" at bounding box center [380, 107] width 246 height 122
type input "75 Bakertown Rd."
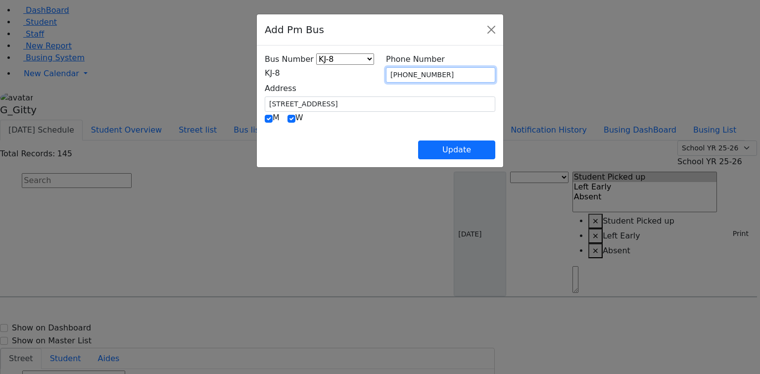
click at [434, 69] on input "(845) 783-9043" at bounding box center [440, 74] width 109 height 15
click at [436, 69] on input "(845) 783-9043" at bounding box center [440, 74] width 109 height 15
drag, startPoint x: 439, startPoint y: 69, endPoint x: 407, endPoint y: 71, distance: 31.7
click at [407, 71] on input "(845) 783-9043" at bounding box center [440, 74] width 109 height 15
type input "[PHONE_NUMBER]"
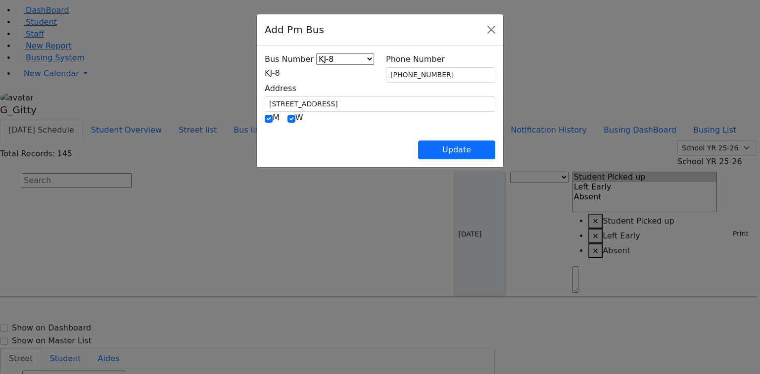
drag, startPoint x: 413, startPoint y: 128, endPoint x: 400, endPoint y: 127, distance: 12.9
click at [411, 128] on div "Update" at bounding box center [380, 142] width 231 height 35
click at [489, 147] on button "Update" at bounding box center [456, 150] width 77 height 19
select select
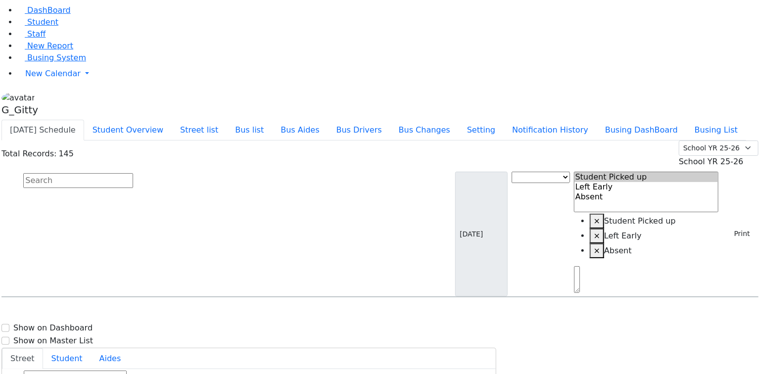
scroll to position [594, 0]
select select
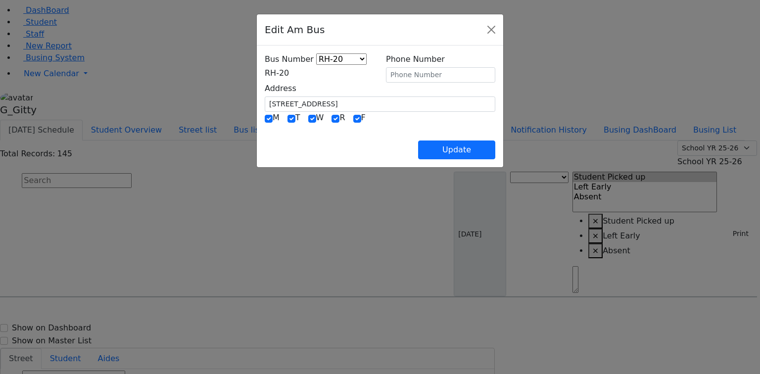
click at [289, 70] on span "RH-20" at bounding box center [277, 72] width 24 height 9
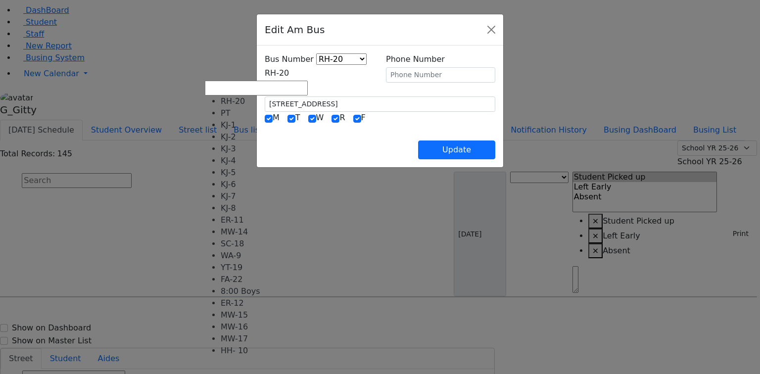
scroll to position [79, 0]
select select "414"
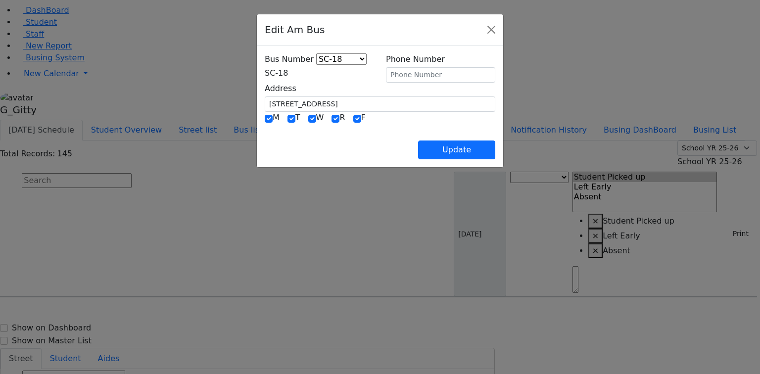
click at [406, 81] on div "Phone Number" at bounding box center [440, 67] width 121 height 29
click at [404, 75] on input "text" at bounding box center [440, 74] width 109 height 15
type input "(845) 323-1903"
click at [375, 144] on div "Update" at bounding box center [380, 142] width 231 height 35
drag, startPoint x: 445, startPoint y: 69, endPoint x: 384, endPoint y: 69, distance: 61.4
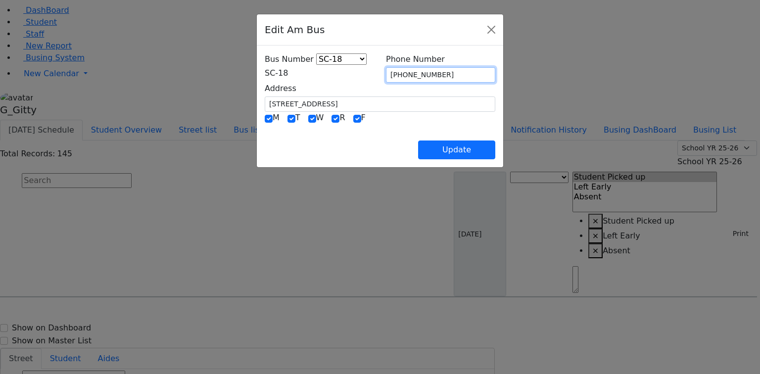
click at [384, 69] on div "Phone Number (845) 323-1903" at bounding box center [440, 67] width 121 height 29
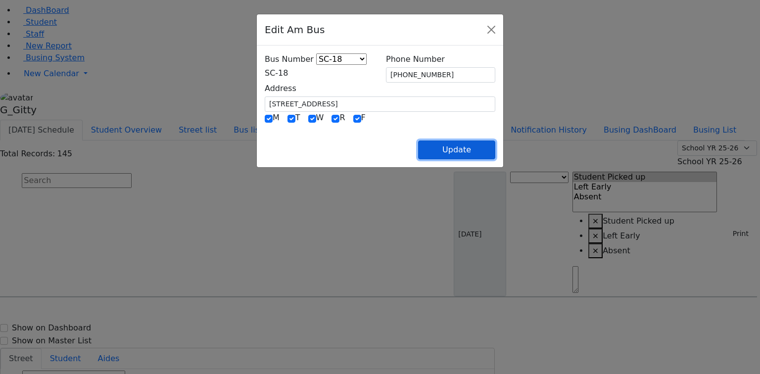
click at [495, 156] on button "Update" at bounding box center [456, 150] width 77 height 19
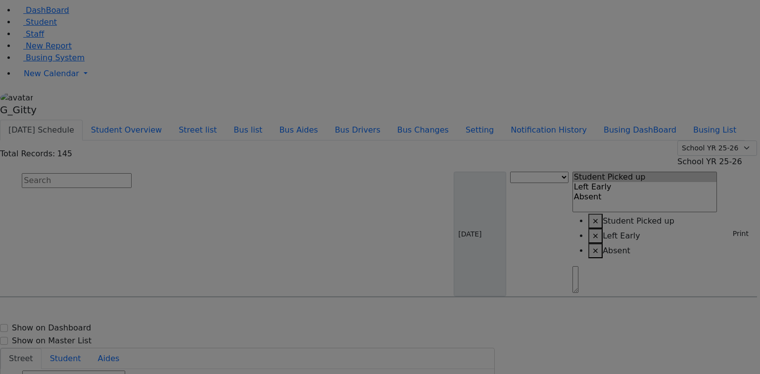
select select
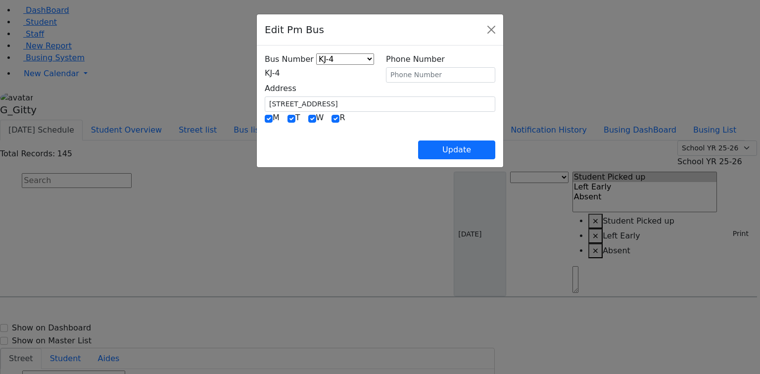
click at [360, 129] on div "Update" at bounding box center [380, 142] width 231 height 35
click at [360, 133] on div "Update" at bounding box center [380, 142] width 231 height 35
click at [361, 135] on div "Update" at bounding box center [380, 142] width 231 height 35
click at [426, 74] on input "text" at bounding box center [440, 74] width 109 height 15
paste input "(845) 323-1903"
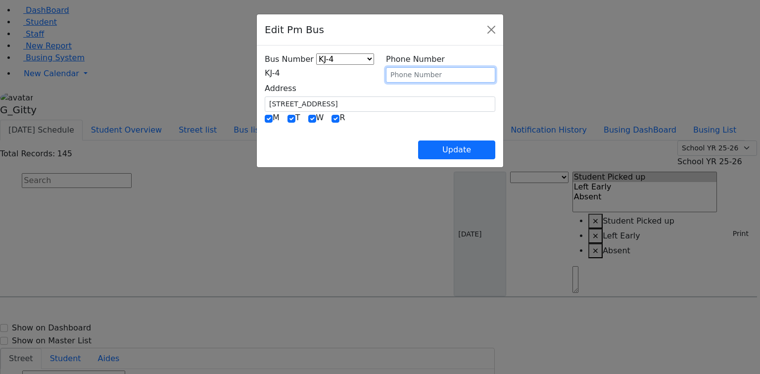
type input "(845) 323-1903"
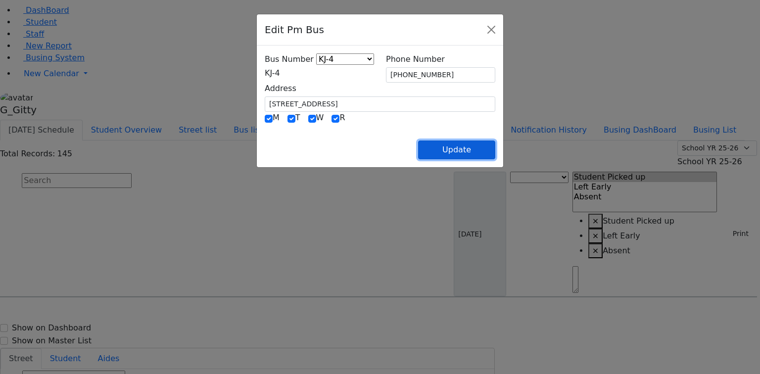
drag, startPoint x: 528, startPoint y: 147, endPoint x: 521, endPoint y: 130, distance: 18.9
click at [495, 147] on button "Update" at bounding box center [456, 150] width 77 height 19
select select
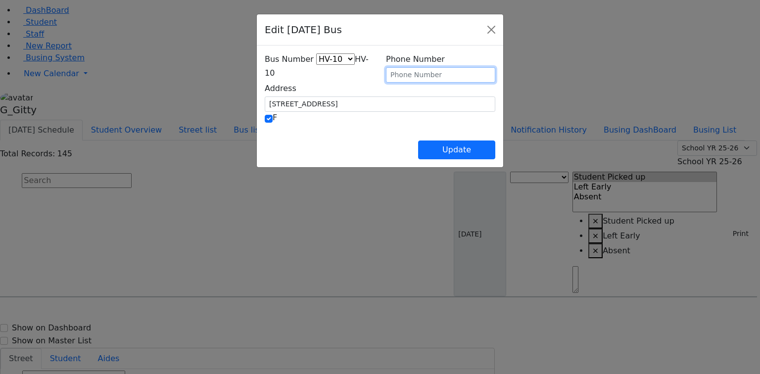
click at [424, 75] on input "text" at bounding box center [440, 74] width 109 height 15
paste input "(845) 323-1903"
type input "(845) 323-1903"
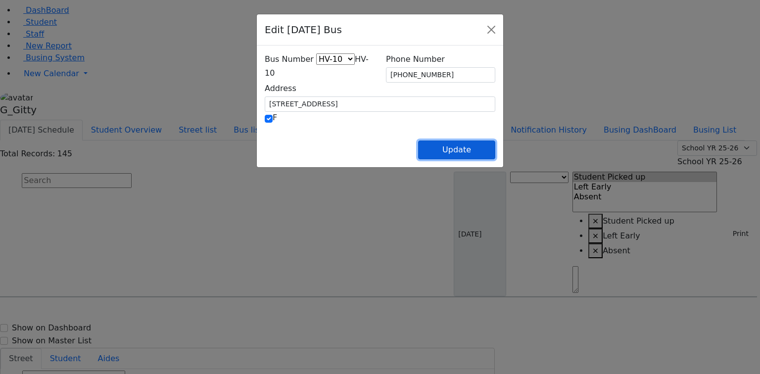
drag, startPoint x: 512, startPoint y: 148, endPoint x: 496, endPoint y: 131, distance: 24.2
click at [495, 148] on button "Update" at bounding box center [456, 150] width 77 height 19
select select
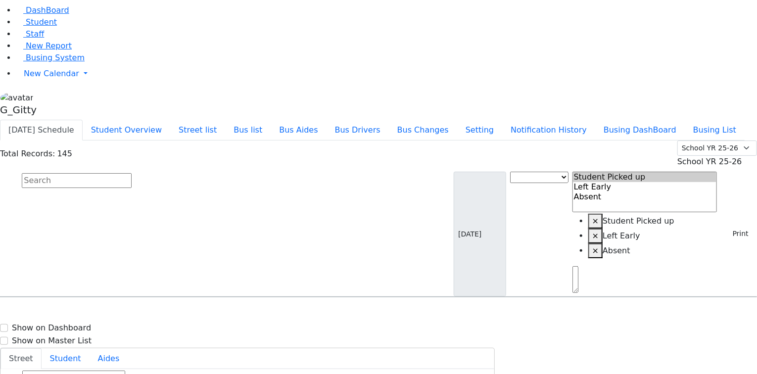
drag, startPoint x: 718, startPoint y: 220, endPoint x: 652, endPoint y: 195, distance: 70.8
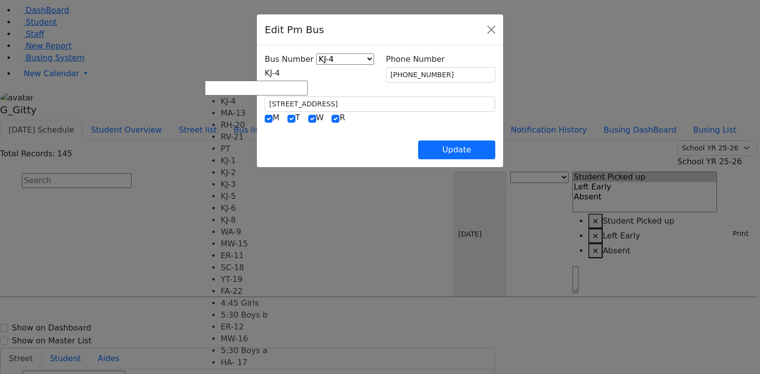
click at [280, 74] on span "KJ-4" at bounding box center [272, 72] width 15 height 9
select select "421"
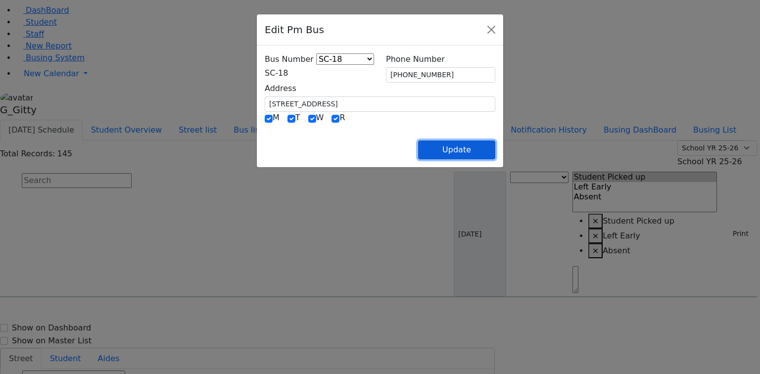
click at [493, 149] on button "Update" at bounding box center [456, 150] width 77 height 19
select select
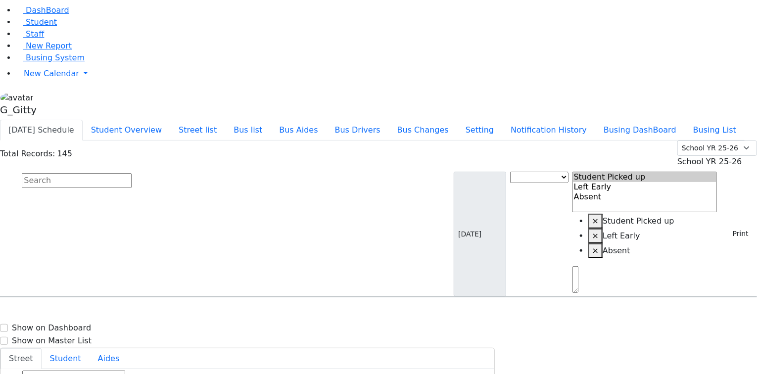
drag, startPoint x: 717, startPoint y: 285, endPoint x: 681, endPoint y: 266, distance: 40.5
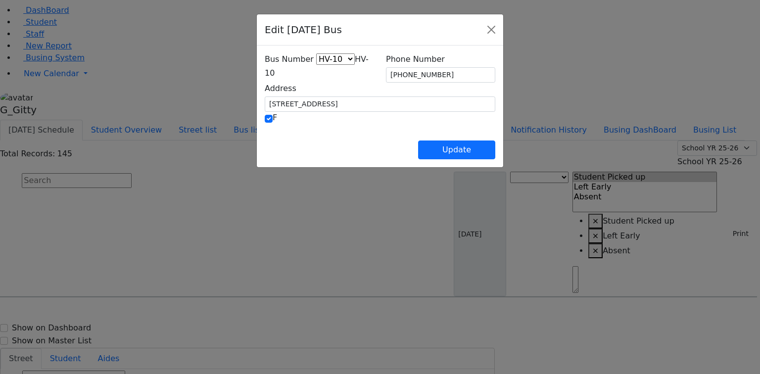
click at [275, 71] on span "HV-10" at bounding box center [317, 65] width 104 height 23
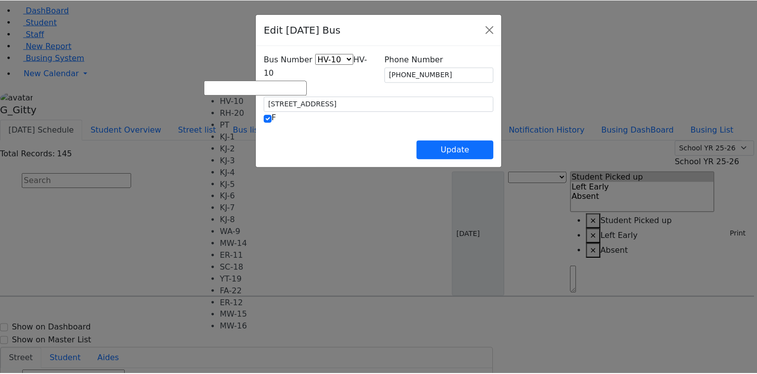
scroll to position [65, 0]
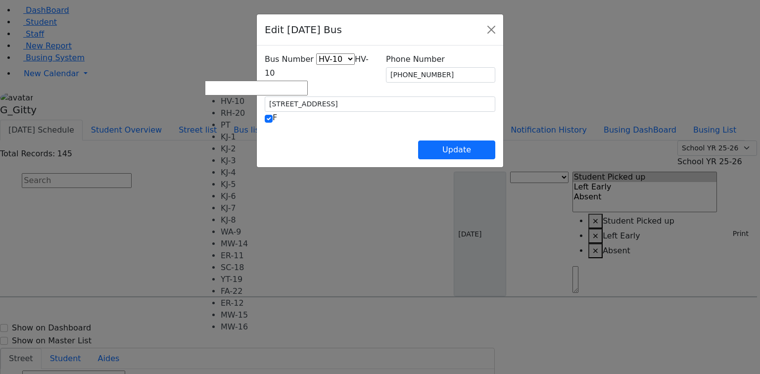
select select "427"
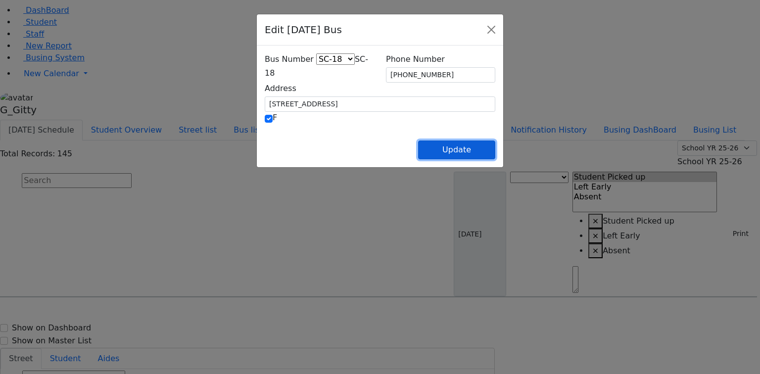
click at [495, 144] on button "Update" at bounding box center [456, 150] width 77 height 19
select select
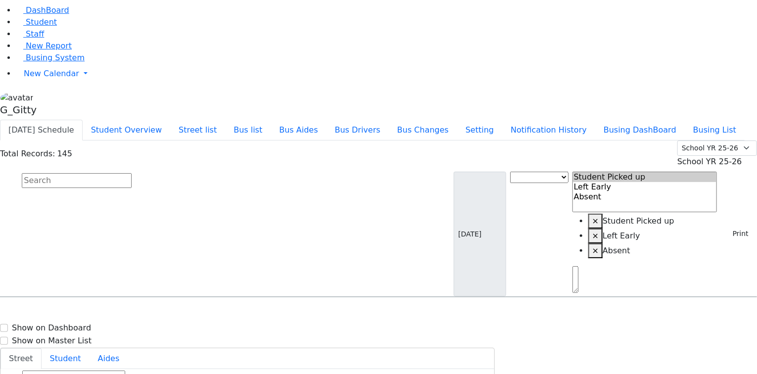
click at [132, 173] on input "text" at bounding box center [77, 180] width 110 height 15
select select
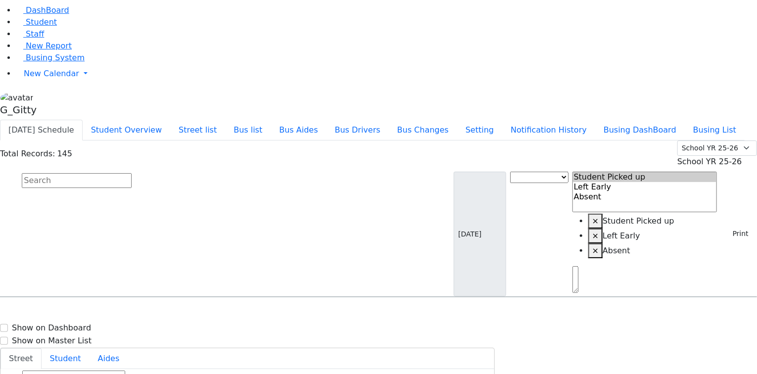
type input "(845) 783-3858"
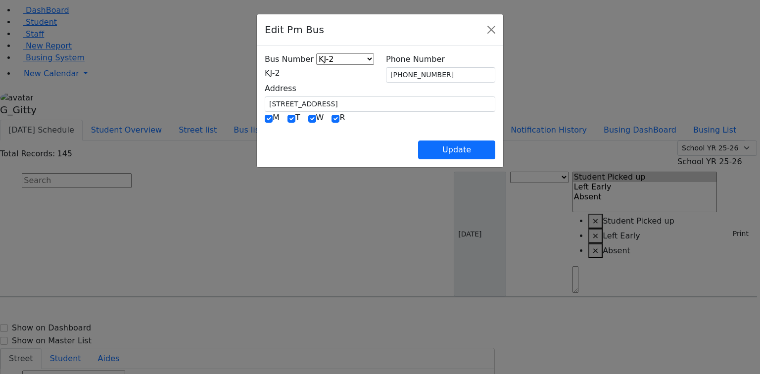
click at [265, 71] on span "KJ-2" at bounding box center [272, 72] width 15 height 9
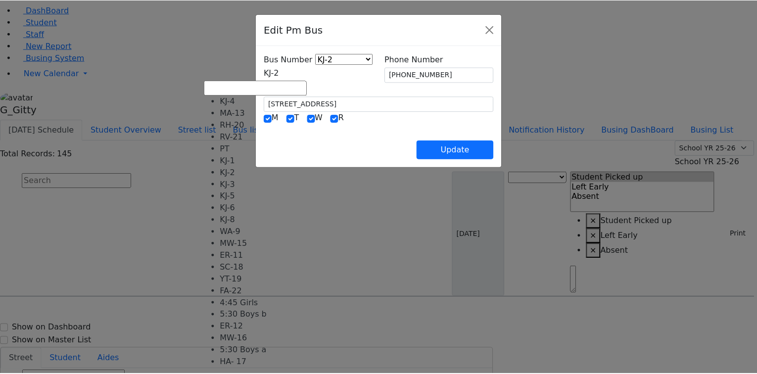
scroll to position [40, 0]
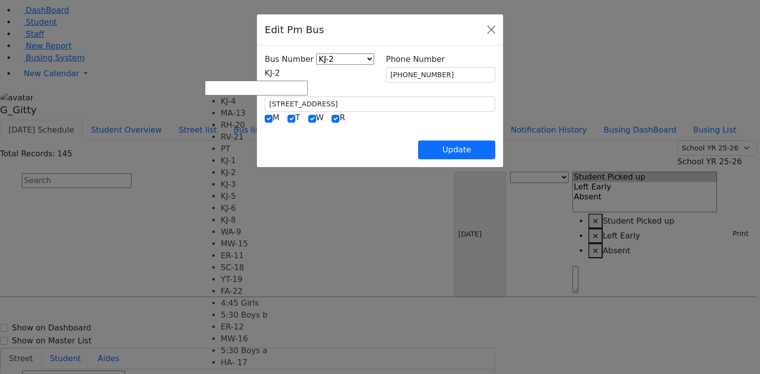
select select "402"
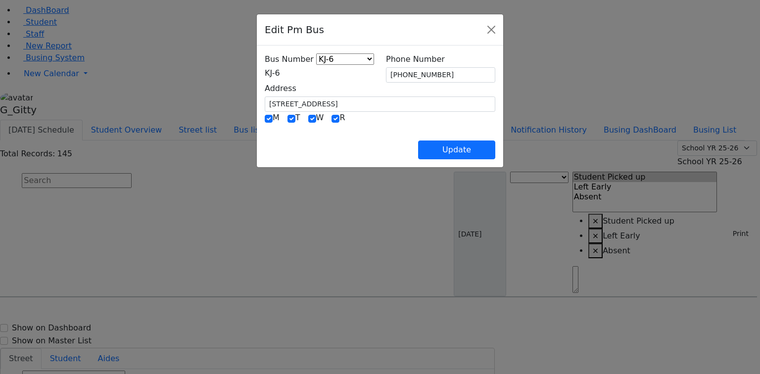
drag, startPoint x: 431, startPoint y: 79, endPoint x: 398, endPoint y: 75, distance: 32.8
click at [398, 75] on div "Phone Number (845) 783-3858" at bounding box center [440, 67] width 121 height 29
drag, startPoint x: 459, startPoint y: 71, endPoint x: 360, endPoint y: 71, distance: 98.5
click at [360, 71] on div "Bus Number KJ-4 MA-13 RH-20 RV-21 PT KJ-1 KJ-2 KJ-3 KJ-5 KJ-6 KJ-8 WA-9 MW-15 E…" at bounding box center [380, 82] width 243 height 58
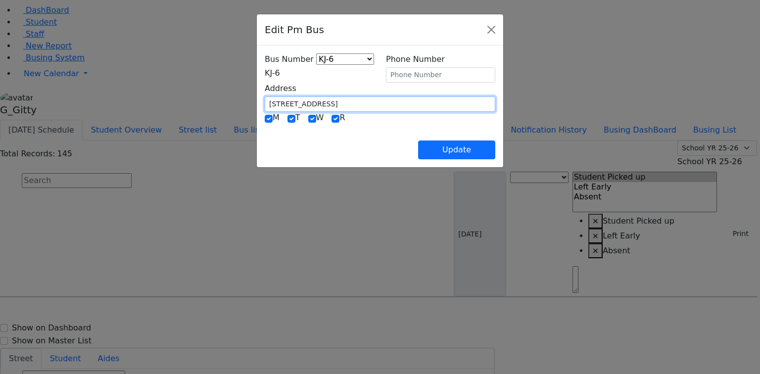
drag, startPoint x: 296, startPoint y: 99, endPoint x: 190, endPoint y: 95, distance: 106.5
click at [257, 95] on div "Bus Number KJ-4 MA-13 RH-20 RV-21 PT KJ-1 KJ-2 KJ-3 KJ-5 KJ-6 KJ-8 WA-9 MW-15 E…" at bounding box center [380, 107] width 246 height 122
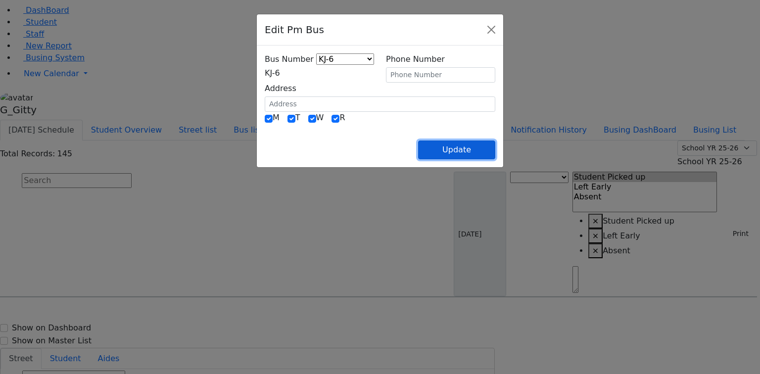
click at [495, 150] on button "Update" at bounding box center [456, 150] width 77 height 19
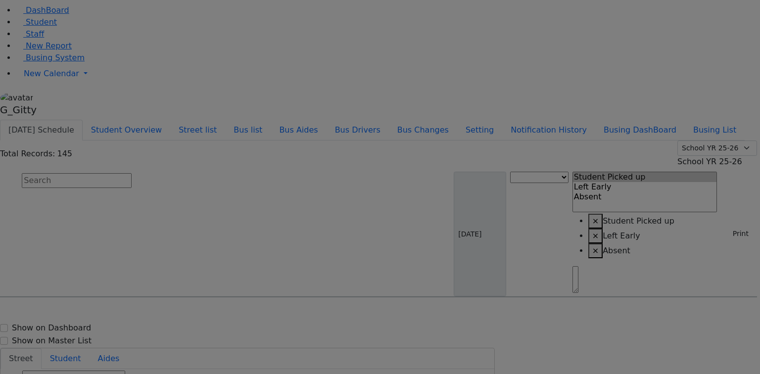
select select
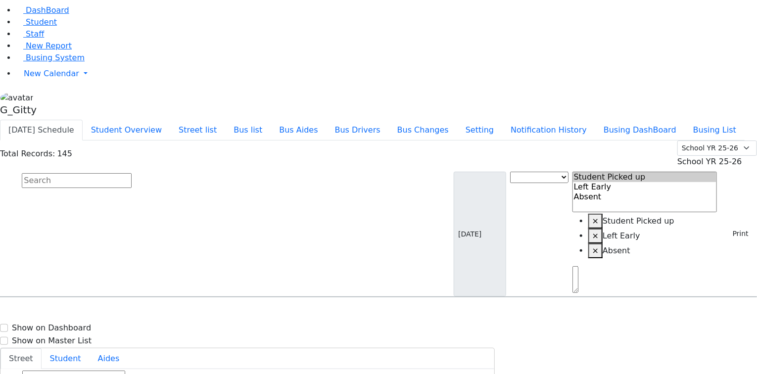
scroll to position [634, 0]
select select
type input "(845) 492-3119"
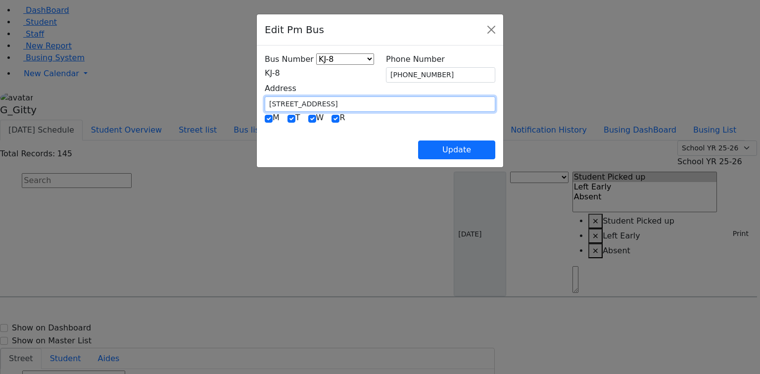
drag, startPoint x: 213, startPoint y: 98, endPoint x: 196, endPoint y: 98, distance: 17.8
click at [257, 98] on div "Bus Number KJ-4 MA-13 RH-20 RV-21 PT KJ-1 KJ-2 KJ-3 KJ-5 KJ-6 KJ-8 WA-9 MW-15 E…" at bounding box center [380, 107] width 246 height 122
click at [303, 146] on div "Update" at bounding box center [380, 142] width 231 height 35
click at [339, 127] on div "Update" at bounding box center [380, 142] width 231 height 35
click at [271, 143] on div "Update" at bounding box center [380, 142] width 231 height 35
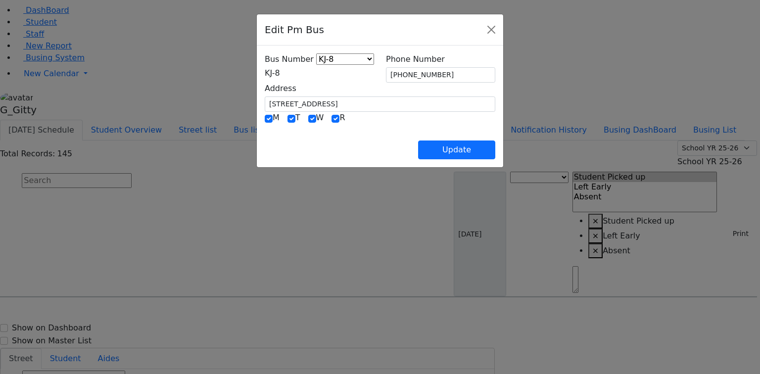
click at [600, 338] on div "Edit Pm Bus Bus Number KJ-4 MA-13 RH-20 RV-21 PT KJ-1 KJ-2 KJ-3 KJ-5 KJ-6 KJ-8 …" at bounding box center [380, 187] width 760 height 374
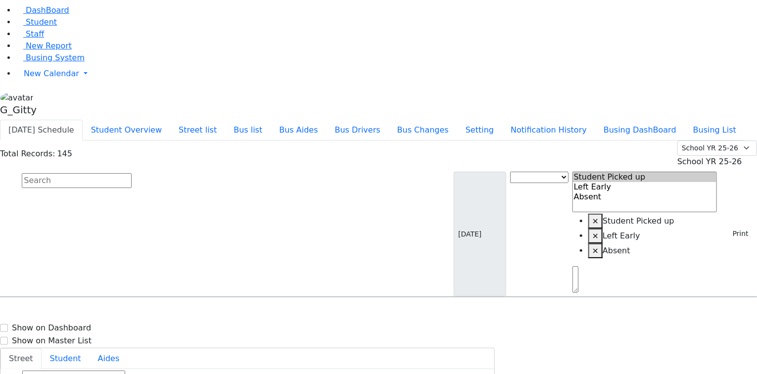
drag, startPoint x: 180, startPoint y: 69, endPoint x: 359, endPoint y: 51, distance: 179.6
click at [132, 173] on input "text" at bounding box center [77, 180] width 110 height 15
click at [271, 120] on button "Bus list" at bounding box center [248, 130] width 46 height 21
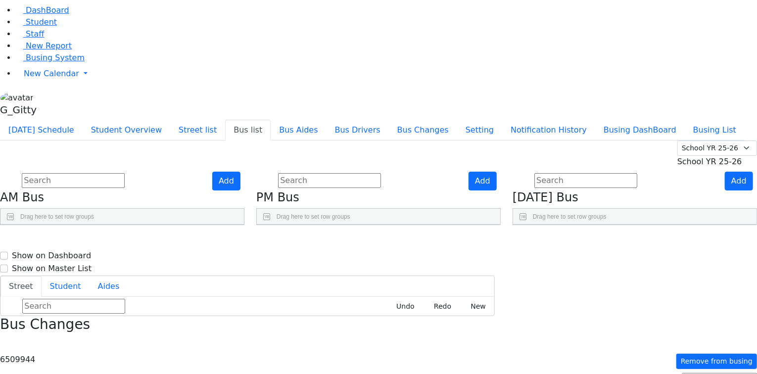
scroll to position [40, 0]
drag, startPoint x: 485, startPoint y: 223, endPoint x: 440, endPoint y: 188, distance: 57.4
click at [449, 327] on use "Press SPACE to select this row." at bounding box center [449, 327] width 0 height 0
click at [65, 62] on span "Busing System" at bounding box center [55, 57] width 59 height 9
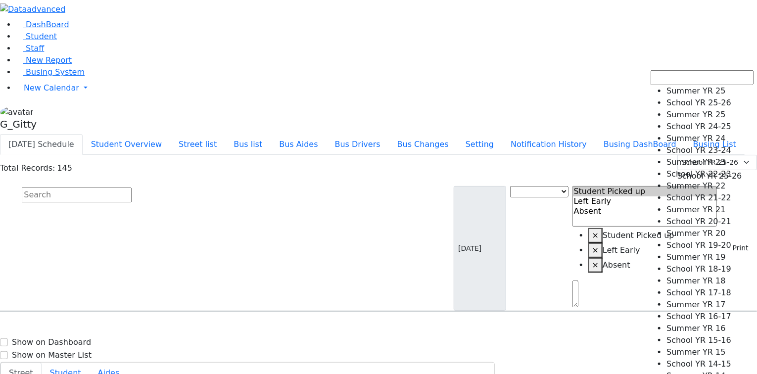
click at [685, 171] on span "School YR 25-26" at bounding box center [710, 175] width 65 height 9
select select "210"
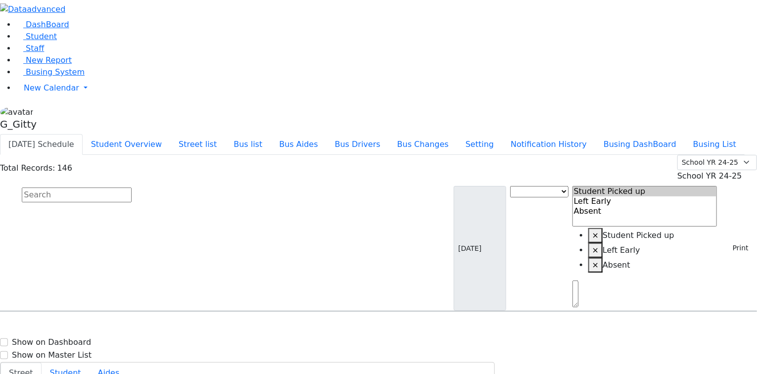
scroll to position [317, 0]
select select
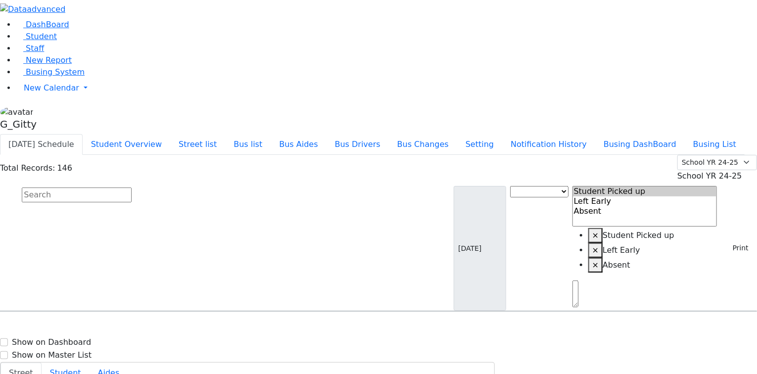
drag, startPoint x: 170, startPoint y: 263, endPoint x: 104, endPoint y: 273, distance: 66.6
select select
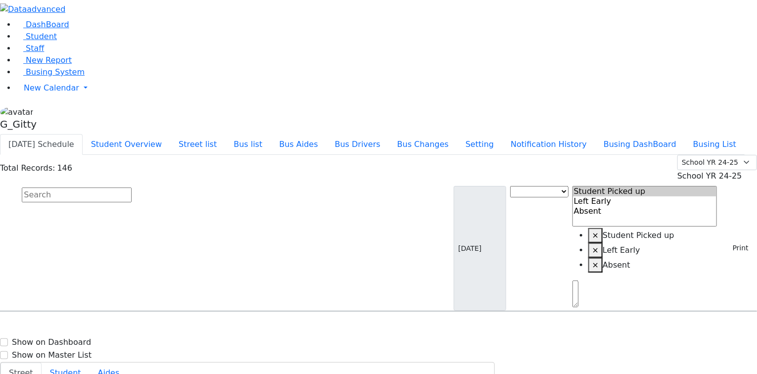
select select
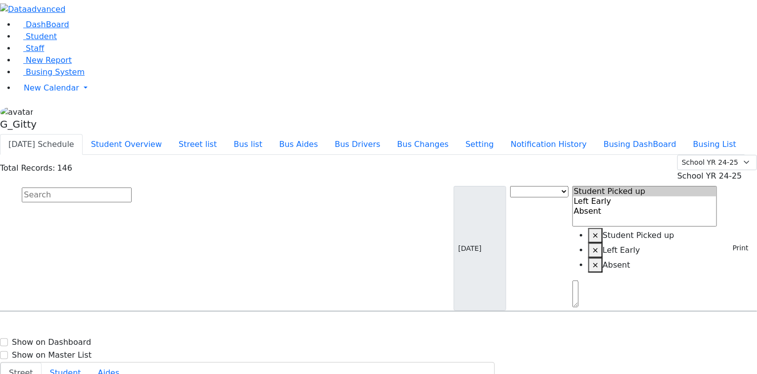
select select
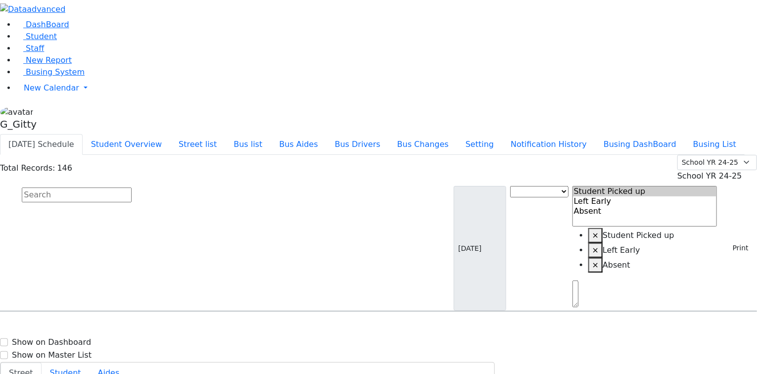
select select
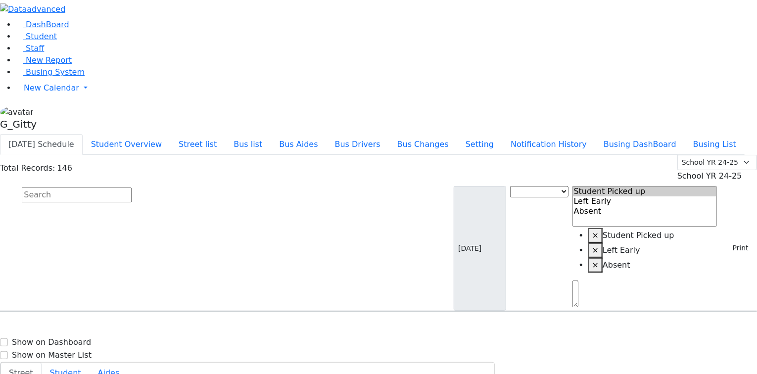
select select
drag, startPoint x: 167, startPoint y: 291, endPoint x: 155, endPoint y: 291, distance: 12.4
select select
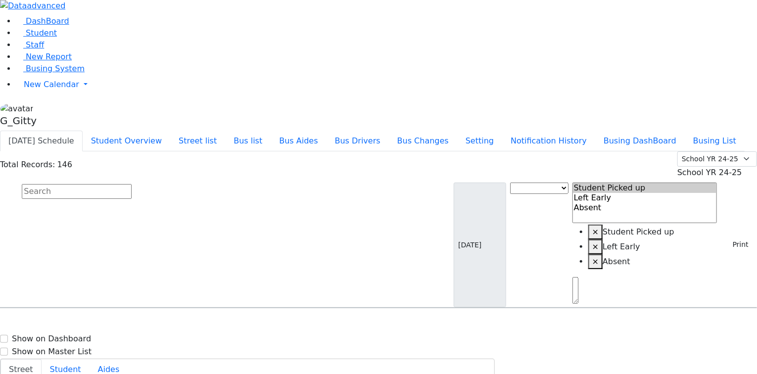
scroll to position [14, 0]
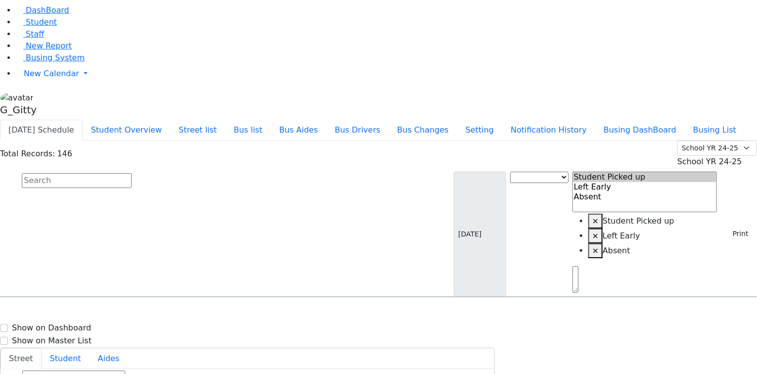
select select
click at [51, 27] on link "Student" at bounding box center [36, 21] width 41 height 9
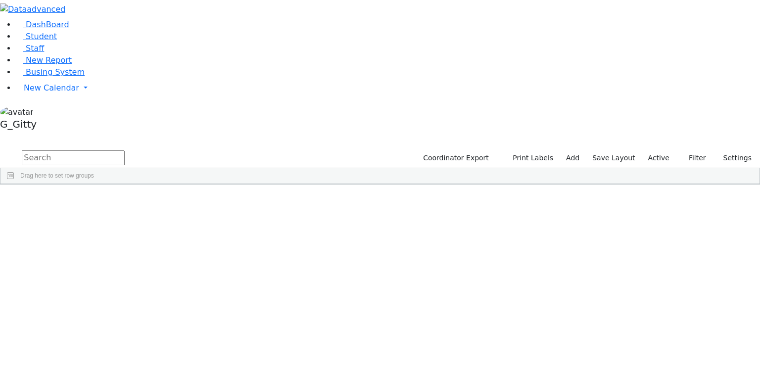
click at [125, 150] on input "text" at bounding box center [73, 157] width 103 height 15
type input "fish"
click at [125, 270] on div "[PERSON_NAME]" at bounding box center [93, 277] width 63 height 14
click at [54, 41] on link "Student" at bounding box center [36, 36] width 41 height 9
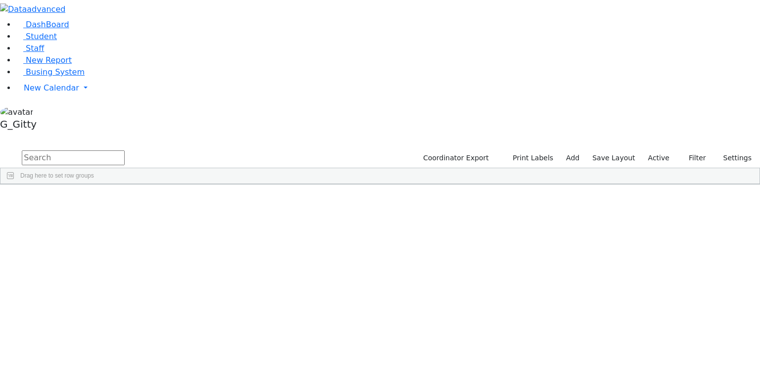
drag, startPoint x: 142, startPoint y: 39, endPoint x: 137, endPoint y: 36, distance: 6.2
click at [125, 150] on input "text" at bounding box center [73, 157] width 103 height 15
type input "fishm"
click at [125, 200] on div "[PERSON_NAME]" at bounding box center [93, 207] width 63 height 14
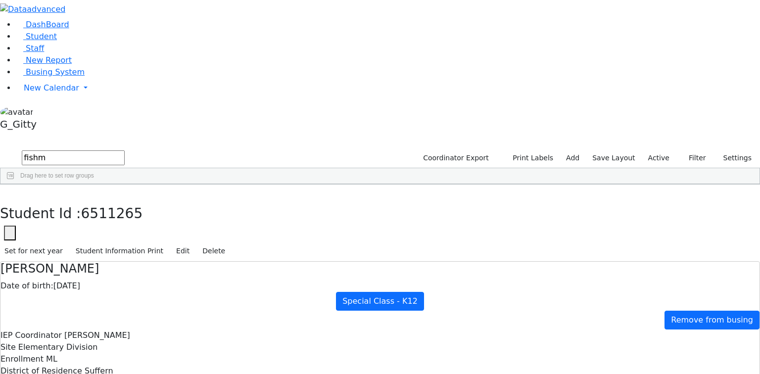
scroll to position [54, 0]
click at [14, 185] on button "button" at bounding box center [7, 195] width 14 height 21
click at [59, 77] on span "Busing System" at bounding box center [55, 71] width 59 height 9
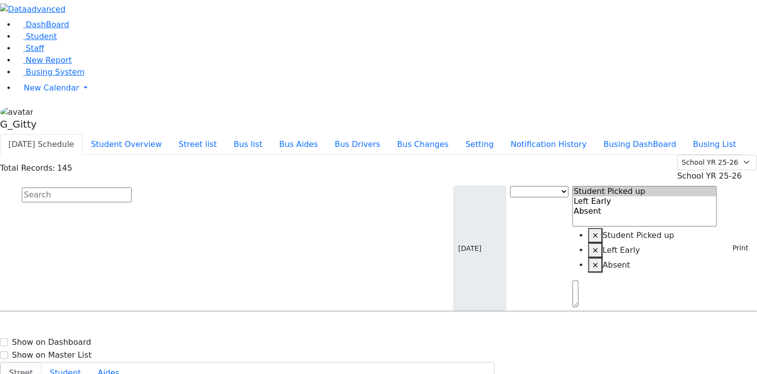
scroll to position [515, 0]
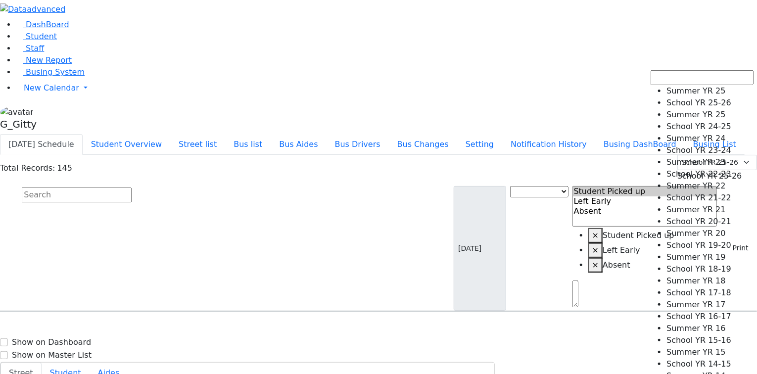
click at [678, 171] on span "School YR 25-26" at bounding box center [710, 175] width 65 height 9
select select "210"
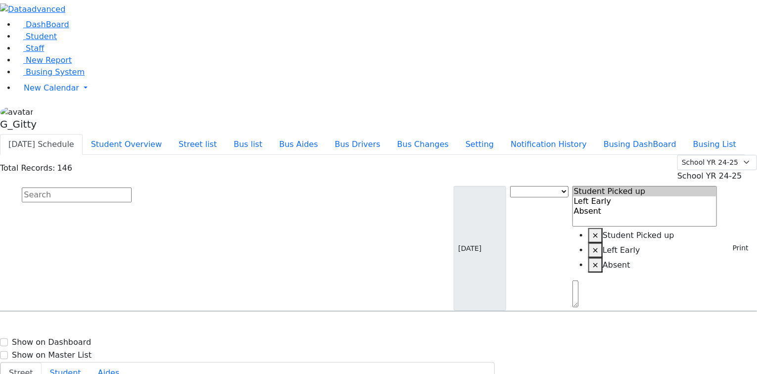
scroll to position [594, 0]
select select
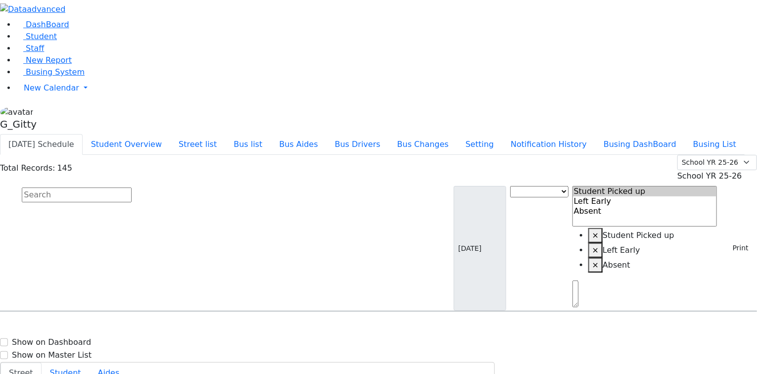
click at [132, 188] on input "text" at bounding box center [77, 195] width 110 height 15
type input "[PERSON_NAME]"
click at [79, 341] on span "8457823917" at bounding box center [56, 345] width 46 height 8
select select
drag, startPoint x: 717, startPoint y: 219, endPoint x: 567, endPoint y: 116, distance: 181.6
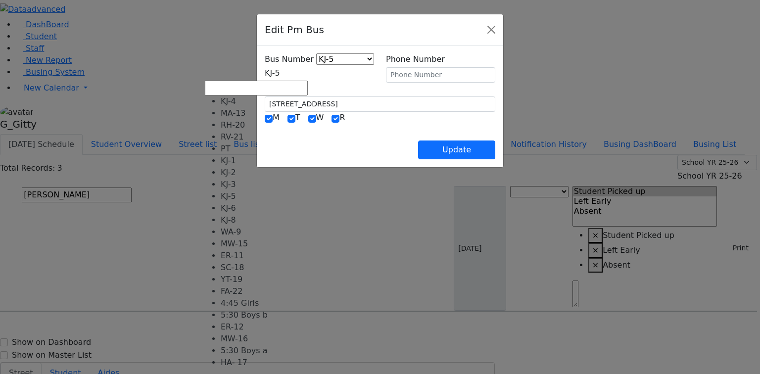
click at [280, 75] on span "KJ-5" at bounding box center [272, 72] width 15 height 9
click at [403, 131] on div "Update" at bounding box center [380, 142] width 231 height 35
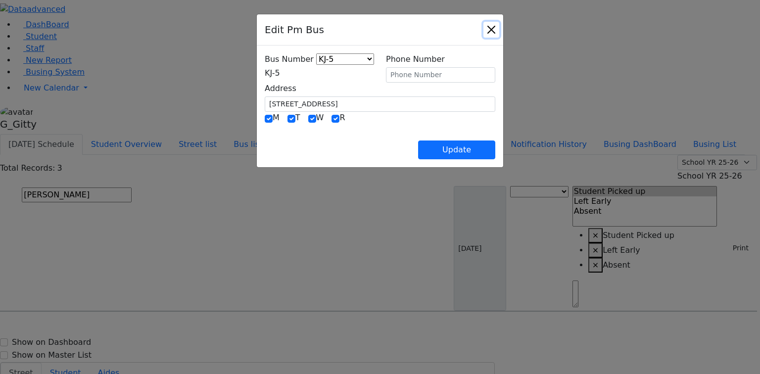
click at [499, 32] on button "Close" at bounding box center [492, 30] width 16 height 16
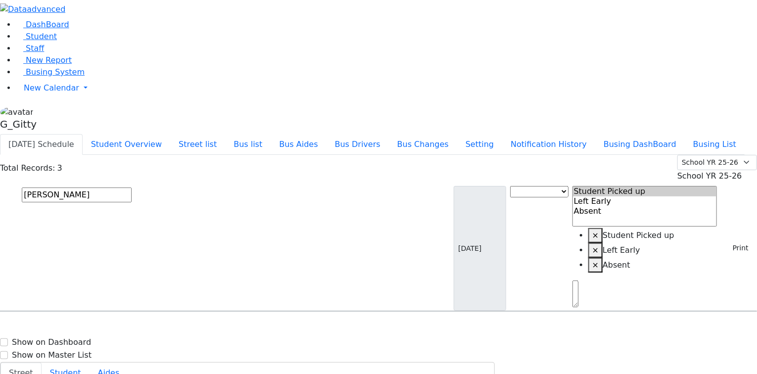
click at [132, 188] on input "[PERSON_NAME]" at bounding box center [77, 195] width 110 height 15
type input "ausc"
click at [79, 340] on h6 "[DATE] 8455002848" at bounding box center [42, 344] width 73 height 9
select select
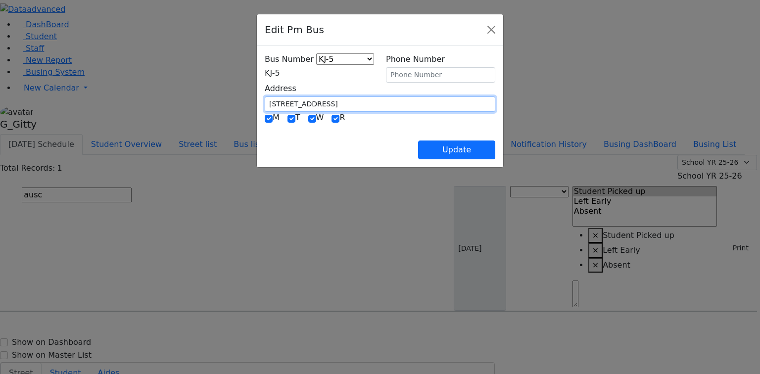
drag, startPoint x: 275, startPoint y: 97, endPoint x: 194, endPoint y: 97, distance: 80.7
click at [257, 97] on div "Bus Number KJ-4 MA-13 RH-20 RV-21 PT KJ-1 KJ-2 KJ-3 KJ-5 KJ-6 KJ-8 WA-9 MW-15 E…" at bounding box center [380, 107] width 246 height 122
click at [275, 99] on input "[STREET_ADDRESS]." at bounding box center [380, 104] width 231 height 15
type input "[STREET_ADDRESS]"
drag, startPoint x: 355, startPoint y: 143, endPoint x: 341, endPoint y: 132, distance: 18.4
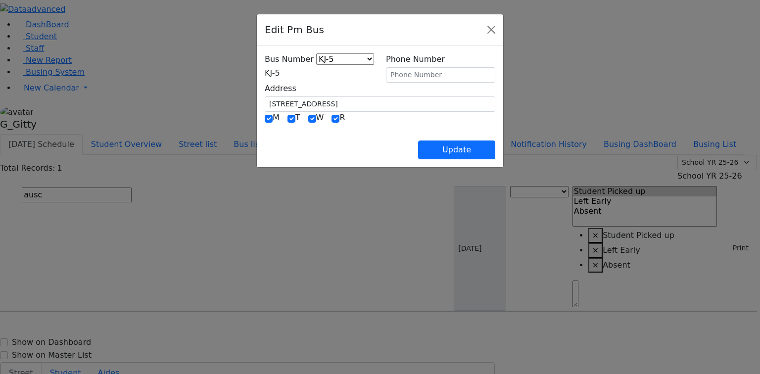
click at [351, 140] on div "Update" at bounding box center [380, 142] width 231 height 35
click at [265, 73] on span "KJ-5" at bounding box center [272, 72] width 15 height 9
click at [420, 143] on div "Update" at bounding box center [380, 142] width 231 height 35
click at [265, 69] on span "KJ-5" at bounding box center [272, 72] width 15 height 9
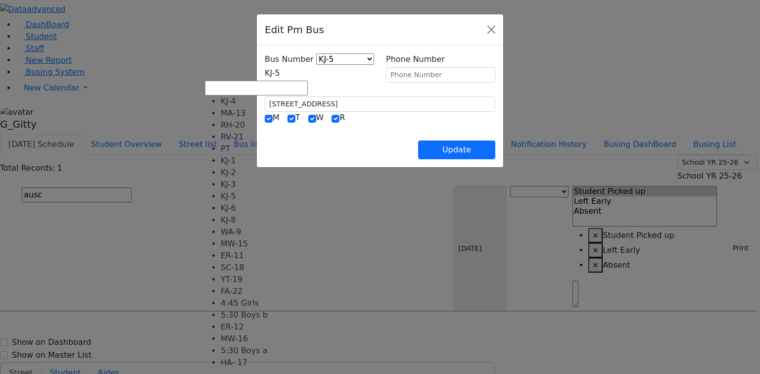
drag, startPoint x: 244, startPoint y: 144, endPoint x: 270, endPoint y: 135, distance: 27.7
select select "403"
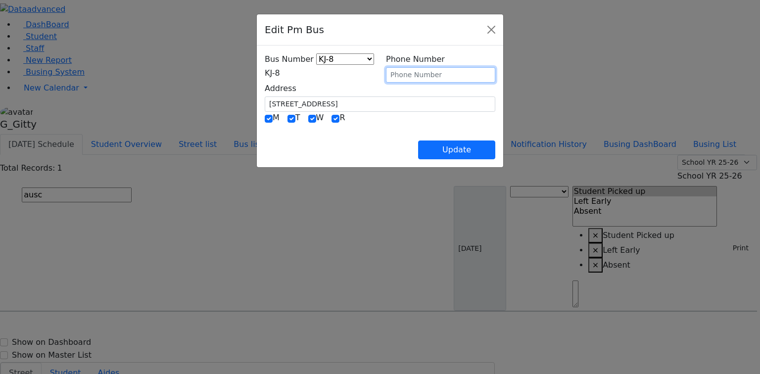
click at [411, 74] on input "text" at bounding box center [440, 74] width 109 height 15
type input "[PHONE_NUMBER]"
drag, startPoint x: 384, startPoint y: 141, endPoint x: 401, endPoint y: 143, distance: 18.0
click at [384, 141] on div "Update" at bounding box center [380, 142] width 231 height 35
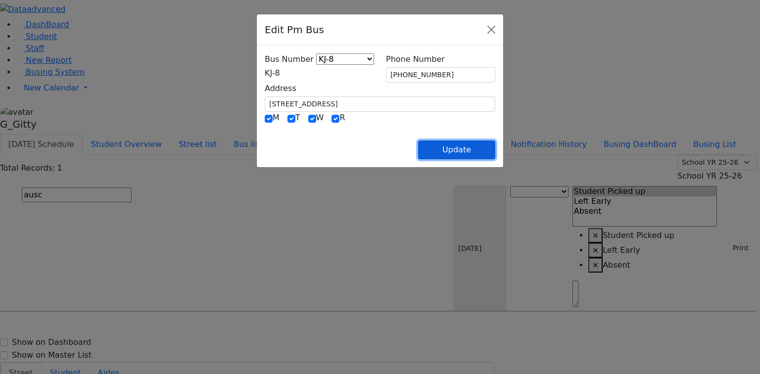
click at [495, 148] on button "Update" at bounding box center [456, 150] width 77 height 19
select select
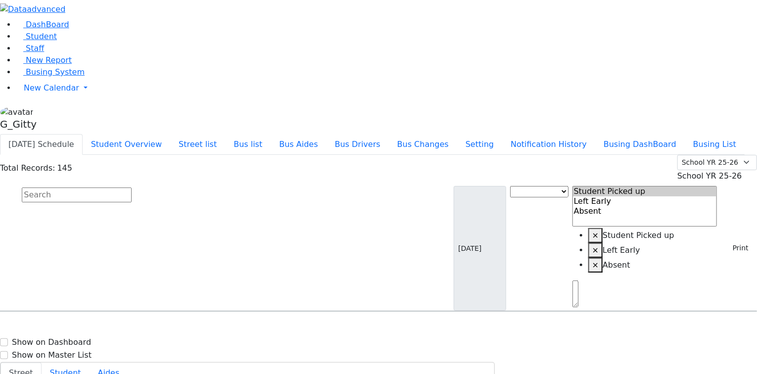
click at [132, 188] on input "text" at bounding box center [77, 195] width 110 height 15
type input "berko"
click at [79, 340] on h6 "[DATE] 8454929647" at bounding box center [42, 344] width 73 height 9
select select
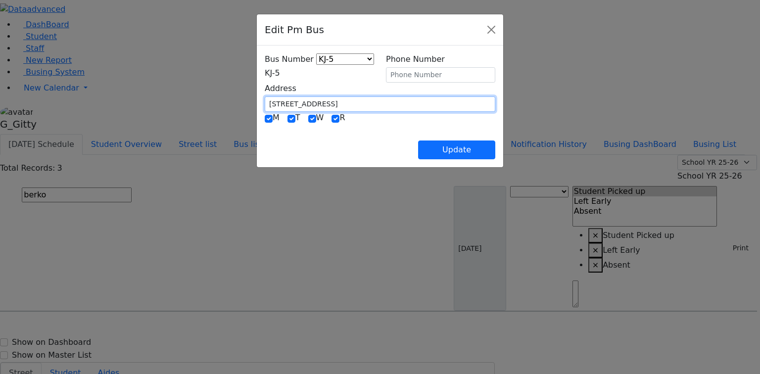
drag, startPoint x: 264, startPoint y: 99, endPoint x: 205, endPoint y: 101, distance: 59.4
click at [265, 101] on input "[STREET_ADDRESS]" at bounding box center [380, 104] width 231 height 15
type input "[STREET_ADDRESS]"
click at [265, 72] on span "KJ-5" at bounding box center [272, 72] width 15 height 9
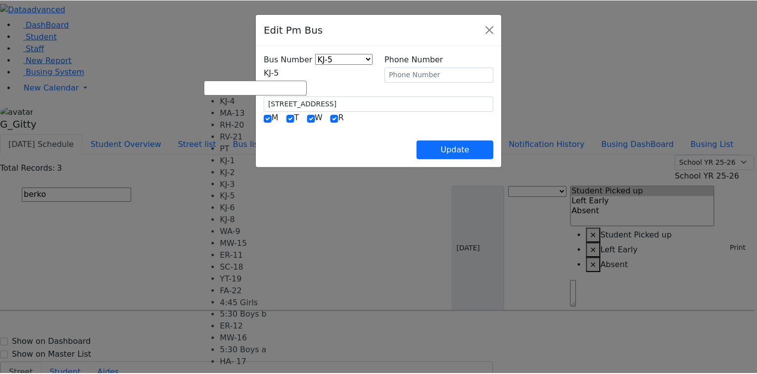
scroll to position [0, 0]
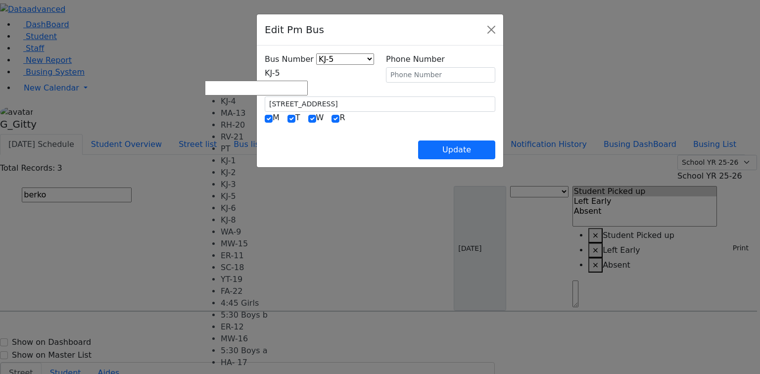
select select "374"
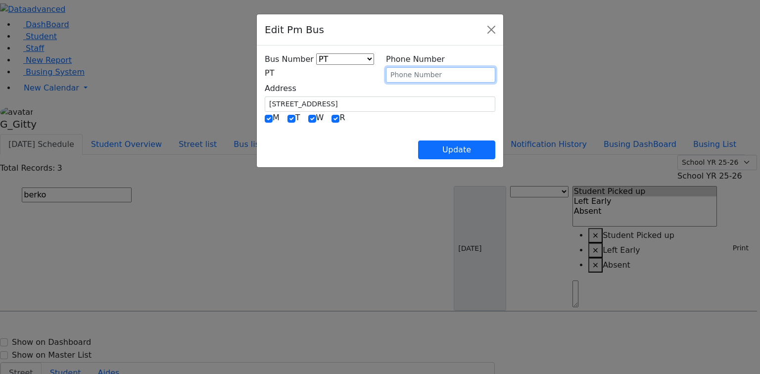
click at [430, 75] on input "text" at bounding box center [440, 74] width 109 height 15
type input "[PHONE_NUMBER]"
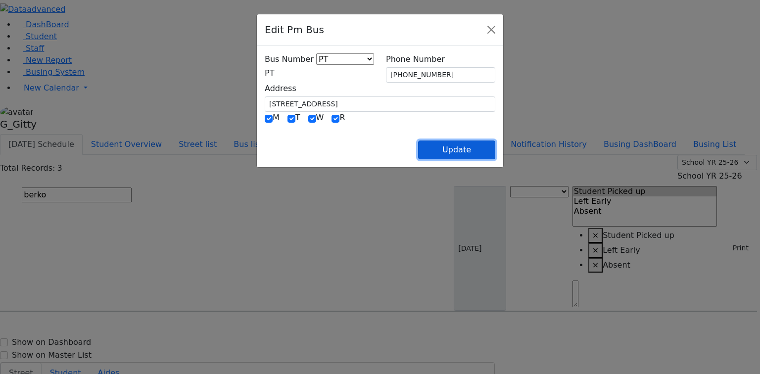
click at [495, 151] on button "Update" at bounding box center [456, 150] width 77 height 19
select select
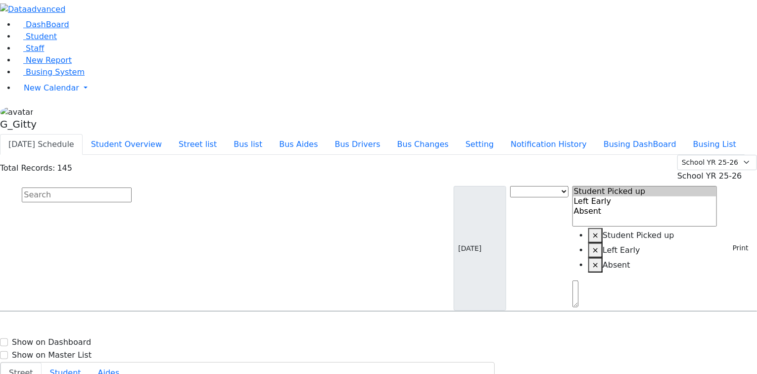
click at [132, 188] on input "text" at bounding box center [77, 195] width 110 height 15
type input "[PERSON_NAME]"
click at [210, 328] on div "[STREET_ADDRESS][PERSON_NAME]" at bounding box center [157, 340] width 105 height 25
select select
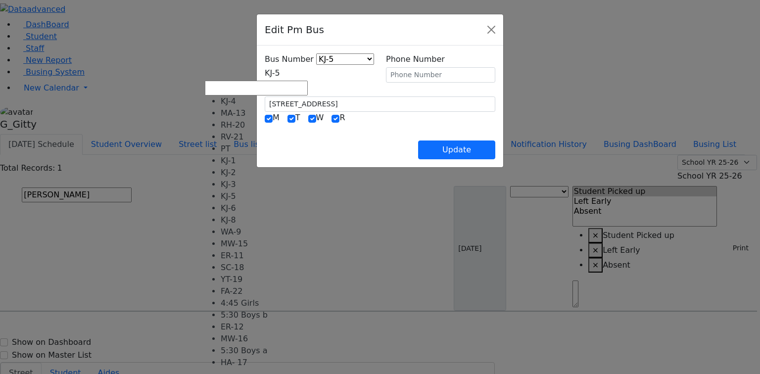
click at [280, 75] on span "KJ-5" at bounding box center [272, 72] width 15 height 9
drag, startPoint x: 270, startPoint y: 147, endPoint x: 270, endPoint y: 125, distance: 21.8
select select "399"
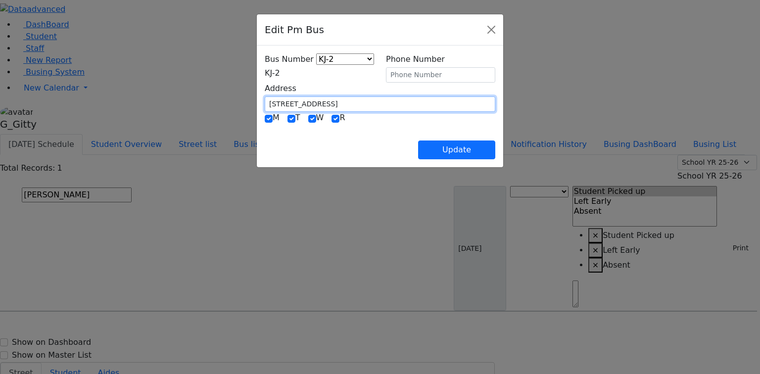
drag, startPoint x: 267, startPoint y: 104, endPoint x: 197, endPoint y: 99, distance: 70.0
click at [257, 99] on div "Bus Number KJ-4 MA-13 RH-20 RV-21 PT KJ-1 KJ-2 KJ-3 KJ-5 KJ-6 KJ-8 WA-9 MW-15 E…" at bounding box center [380, 107] width 246 height 122
type input "[STREET_ADDRESS][PERSON_NAME]"
click at [293, 100] on input "[STREET_ADDRESS][PERSON_NAME]" at bounding box center [380, 104] width 231 height 15
type input "[STREET_ADDRESS][PERSON_NAME]"
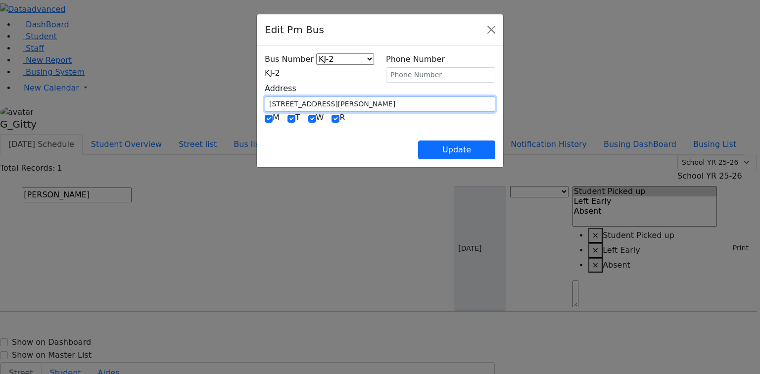
type input "[STREET_ADDRESS][PERSON_NAME]"
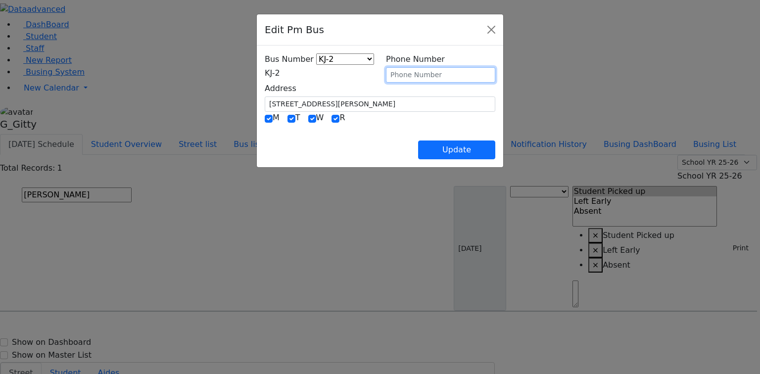
click at [421, 76] on input "text" at bounding box center [440, 74] width 109 height 15
type input "[PHONE_NUMBER]"
click at [400, 128] on div "Update" at bounding box center [380, 142] width 231 height 35
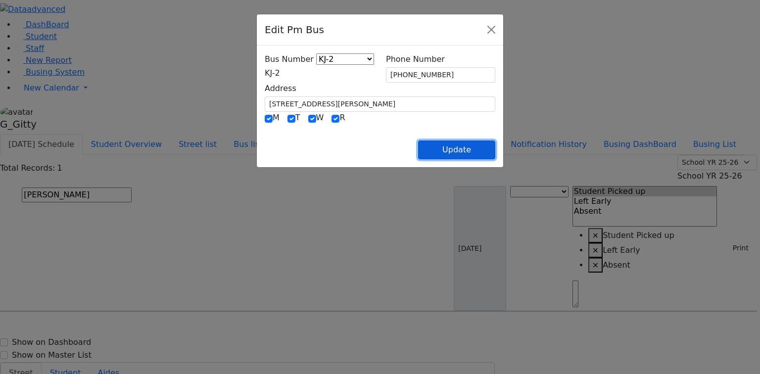
click at [490, 143] on button "Update" at bounding box center [456, 150] width 77 height 19
select select
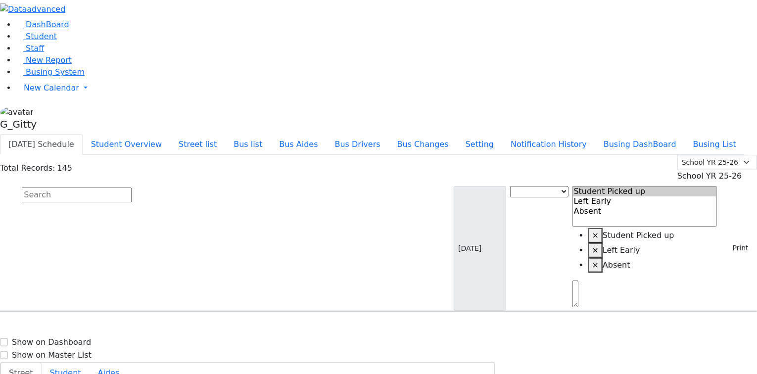
click at [132, 188] on input "text" at bounding box center [77, 195] width 110 height 15
type input "diam"
click at [79, 326] on span "[PERSON_NAME] [DATE] 8457834250" at bounding box center [42, 339] width 73 height 27
select select
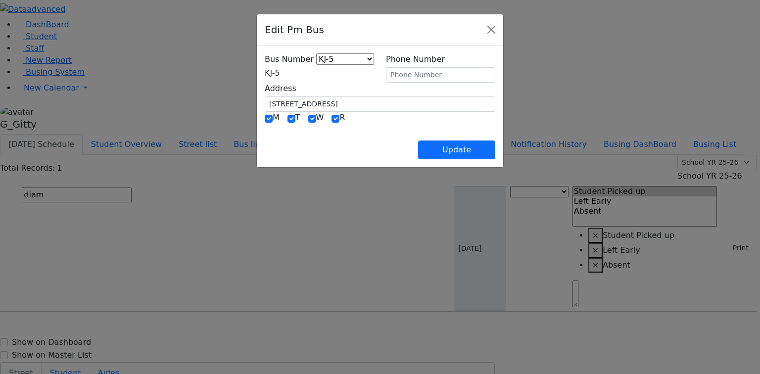
click at [265, 71] on span "KJ-5" at bounding box center [272, 72] width 15 height 9
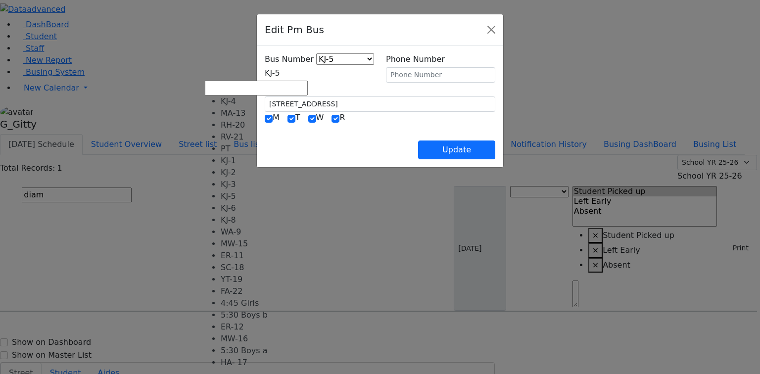
select select "403"
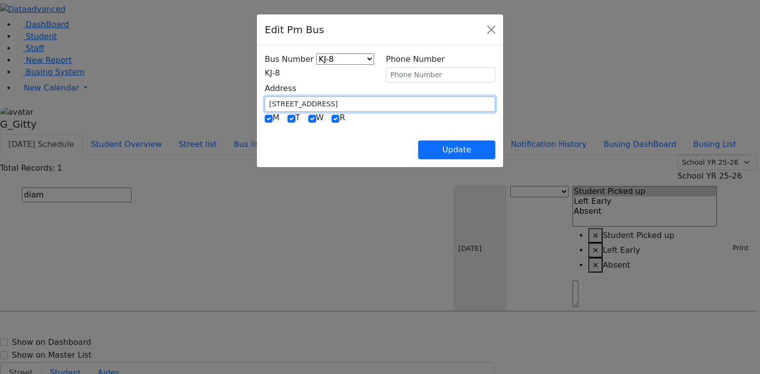
drag, startPoint x: 229, startPoint y: 101, endPoint x: 164, endPoint y: 101, distance: 64.8
click at [164, 101] on div "Edit Pm Bus Bus Number KJ-4 MA-13 RH-20 RV-21 PT KJ-1 KJ-2 KJ-3 KJ-5 KJ-6 KJ-8 …" at bounding box center [380, 187] width 760 height 374
type input "[STREET_ADDRESS]"
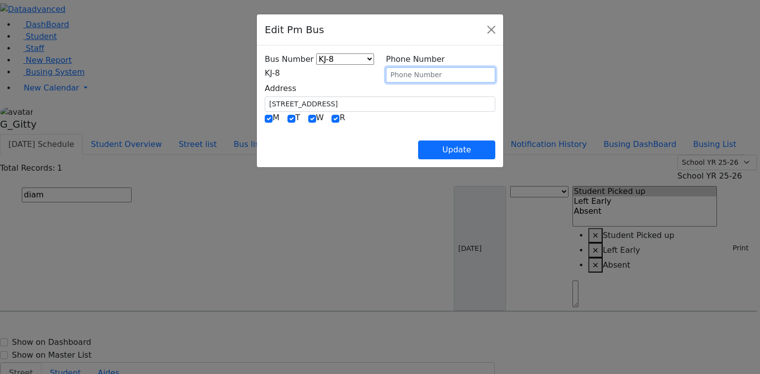
click at [426, 76] on input "text" at bounding box center [440, 74] width 109 height 15
type input "[PHONE_NUMBER]"
drag, startPoint x: 389, startPoint y: 108, endPoint x: 392, endPoint y: 113, distance: 5.6
click at [389, 108] on div "Address [STREET_ADDRESS]" at bounding box center [380, 97] width 243 height 29
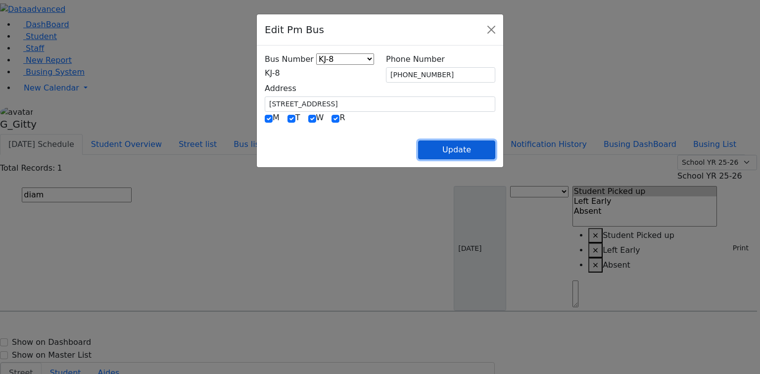
click at [491, 150] on button "Update" at bounding box center [456, 150] width 77 height 19
select select
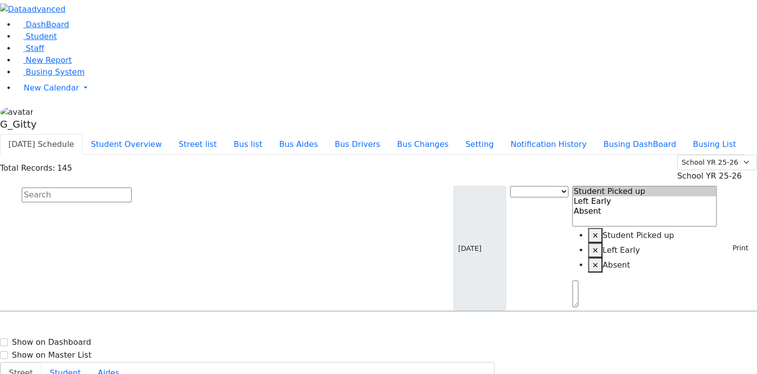
click at [132, 188] on input "text" at bounding box center [77, 195] width 110 height 15
click at [271, 134] on button "Bus list" at bounding box center [248, 144] width 46 height 21
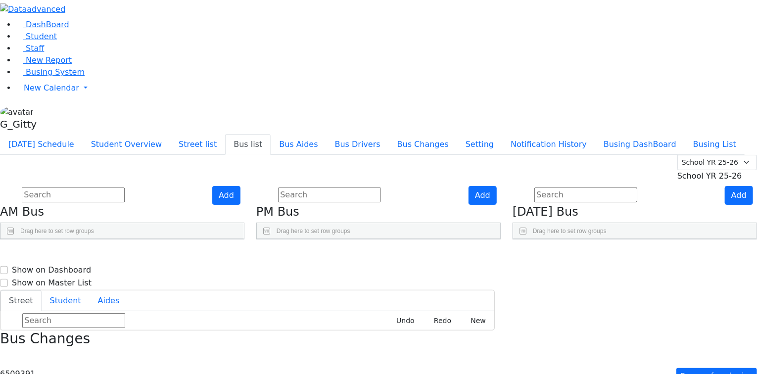
scroll to position [40, 0]
click at [449, 341] on use "Press SPACE to select this row." at bounding box center [449, 341] width 0 height 0
